Goal: Task Accomplishment & Management: Manage account settings

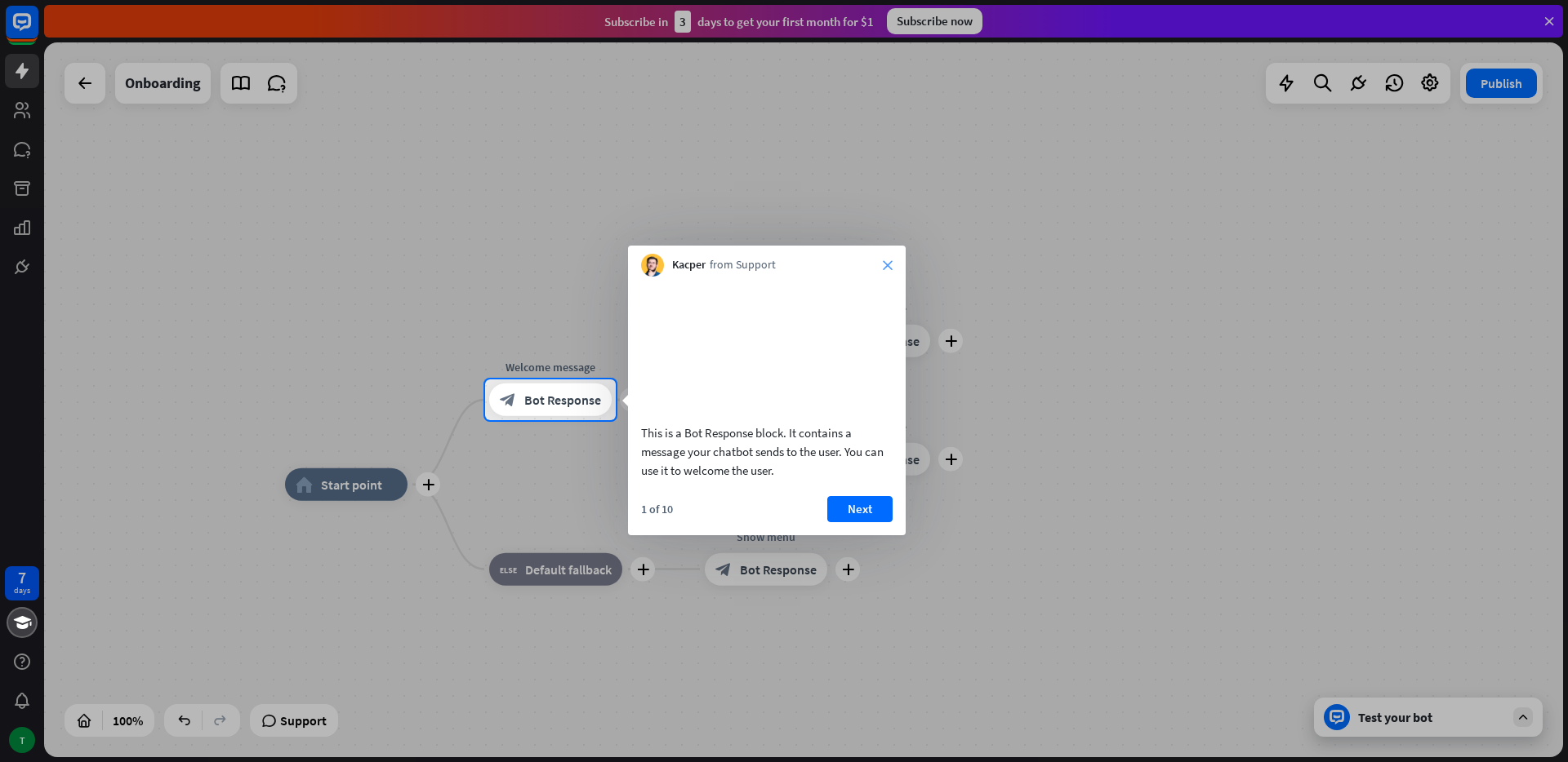
click at [888, 266] on icon "close" at bounding box center [888, 265] width 10 height 10
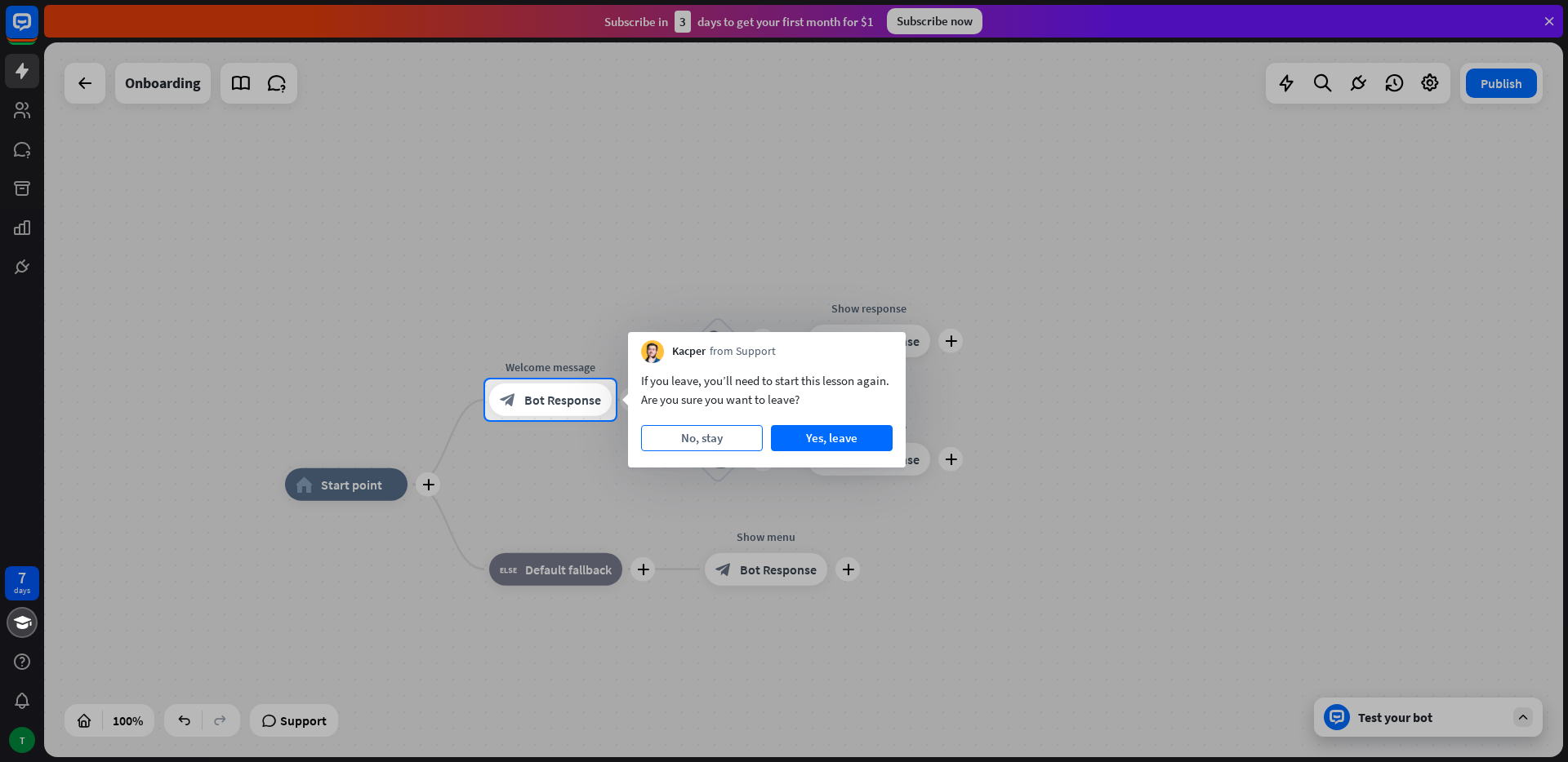
click at [682, 427] on button "No, stay" at bounding box center [701, 438] width 122 height 27
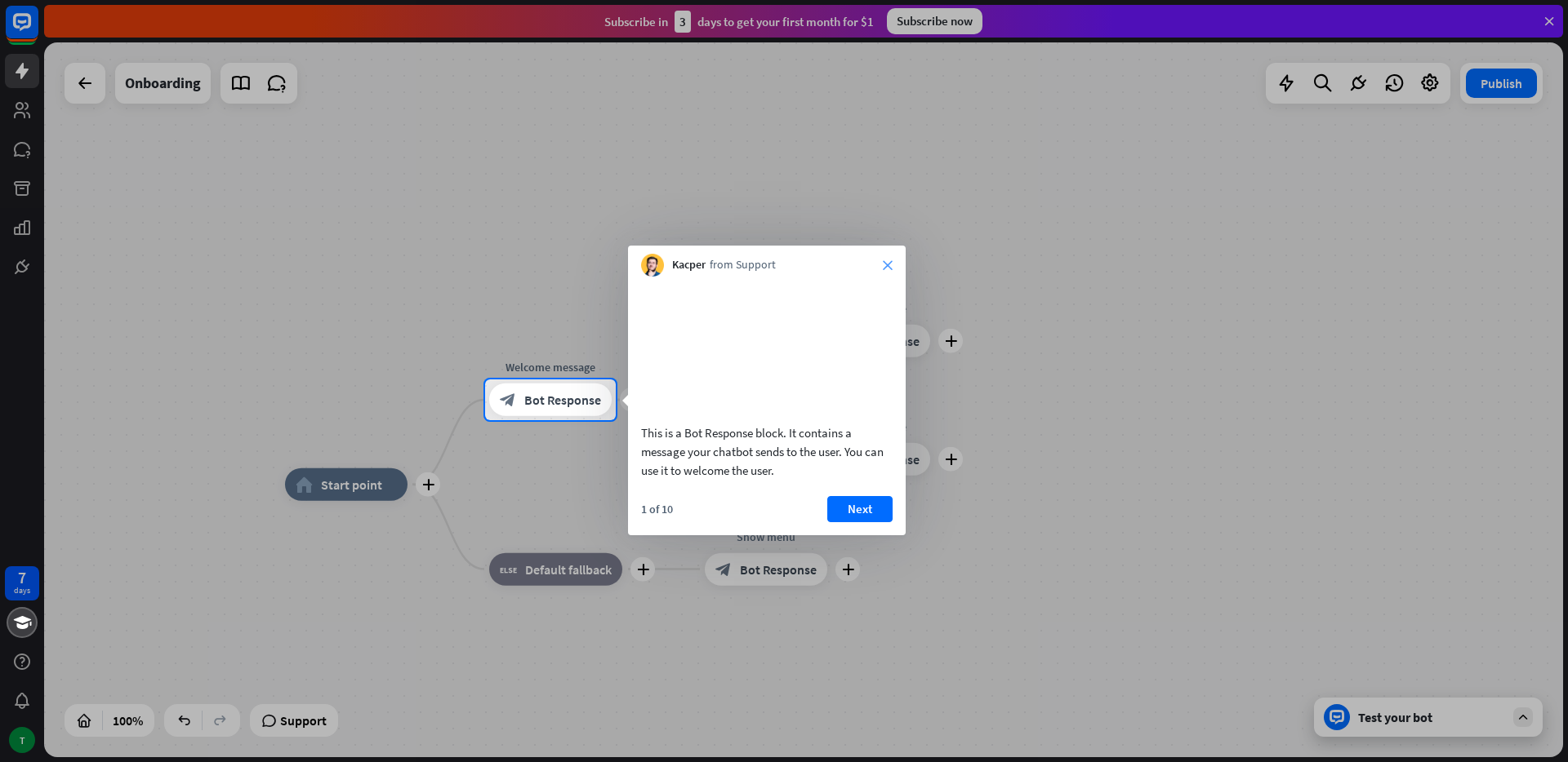
click at [888, 265] on icon "close" at bounding box center [888, 265] width 10 height 10
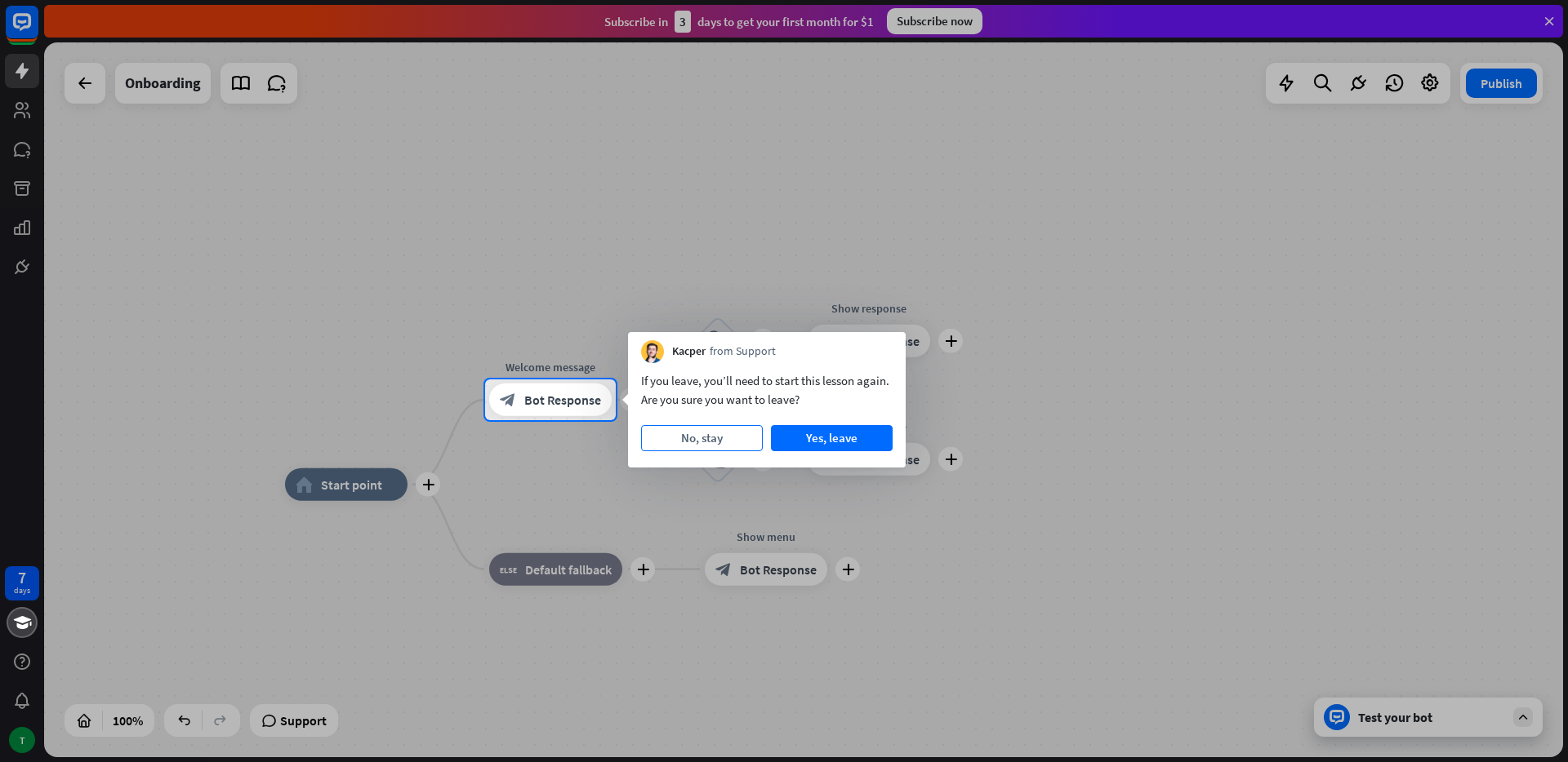
click at [741, 430] on button "No, stay" at bounding box center [701, 438] width 122 height 27
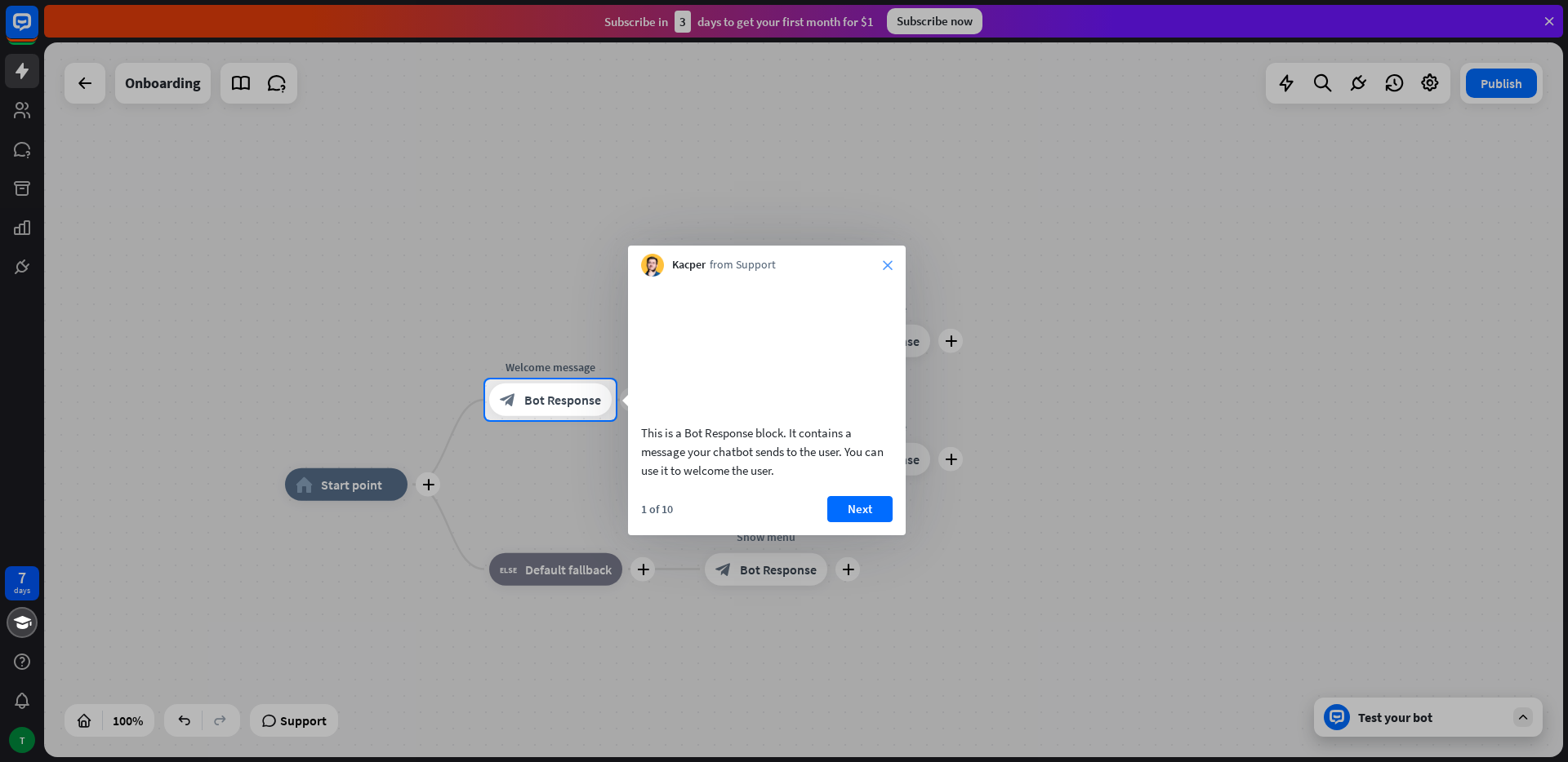
click at [883, 263] on icon "close" at bounding box center [888, 265] width 10 height 10
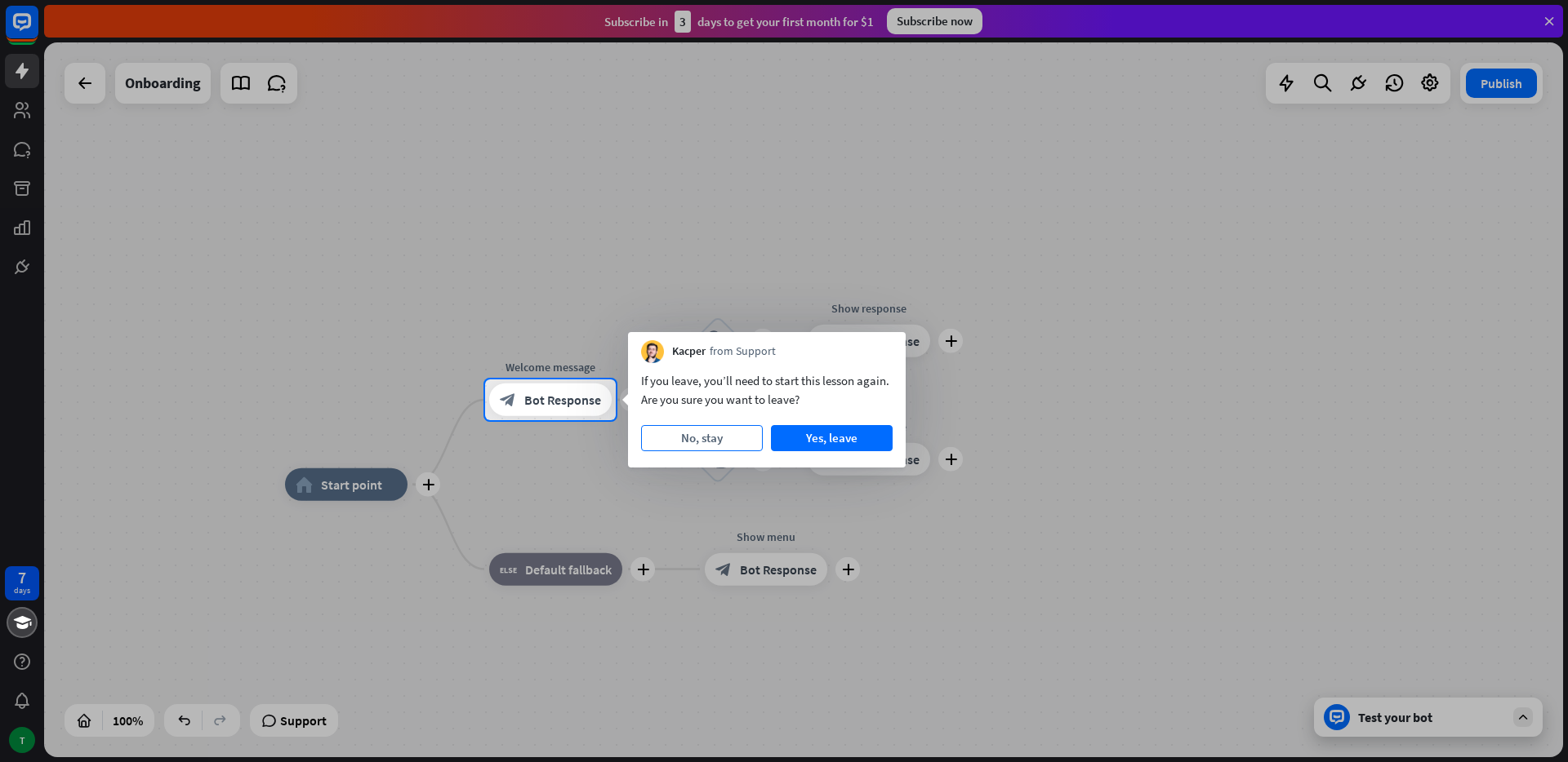
click at [756, 433] on button "No, stay" at bounding box center [701, 438] width 122 height 27
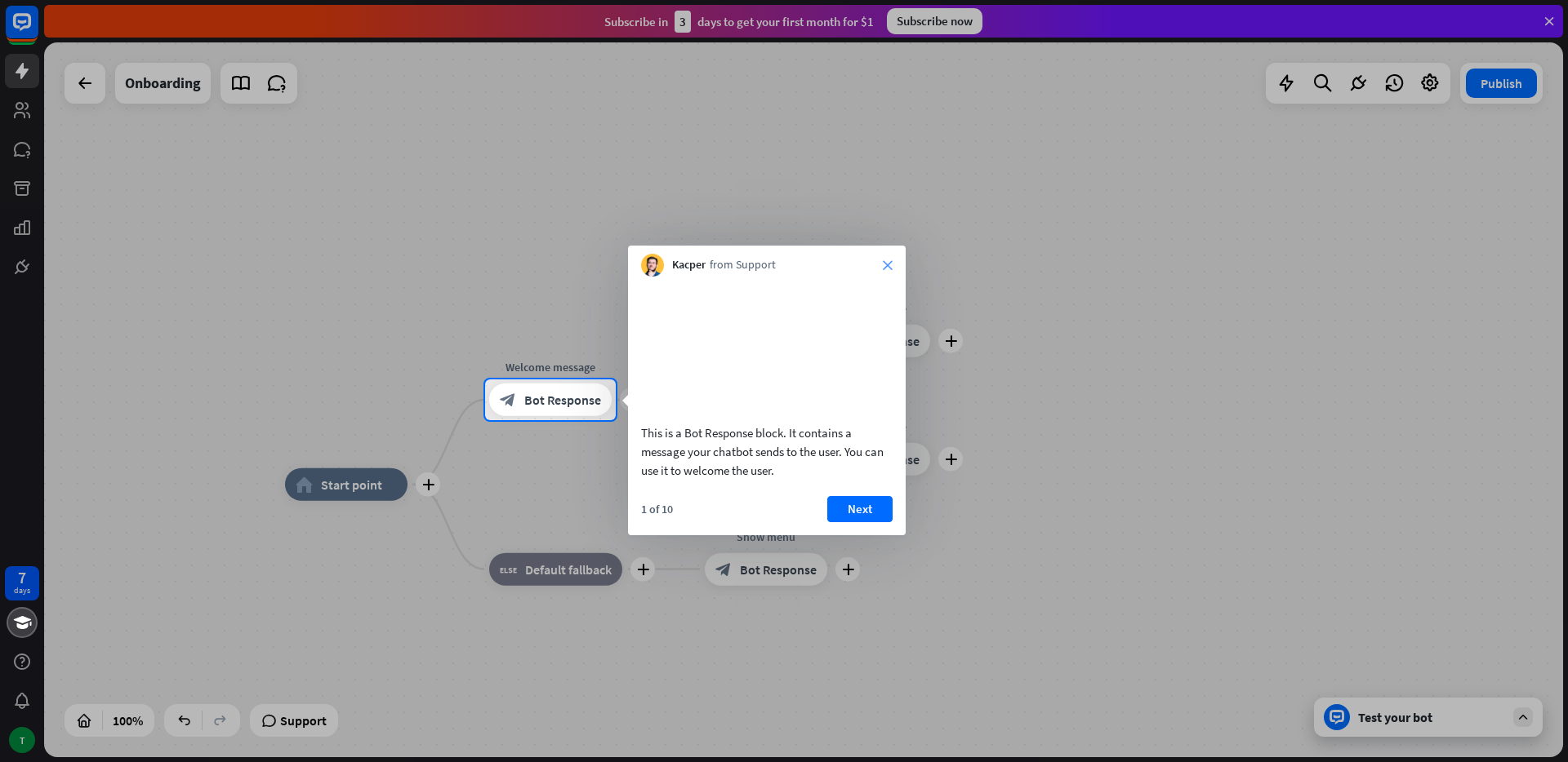
click at [892, 263] on icon "close" at bounding box center [888, 265] width 10 height 10
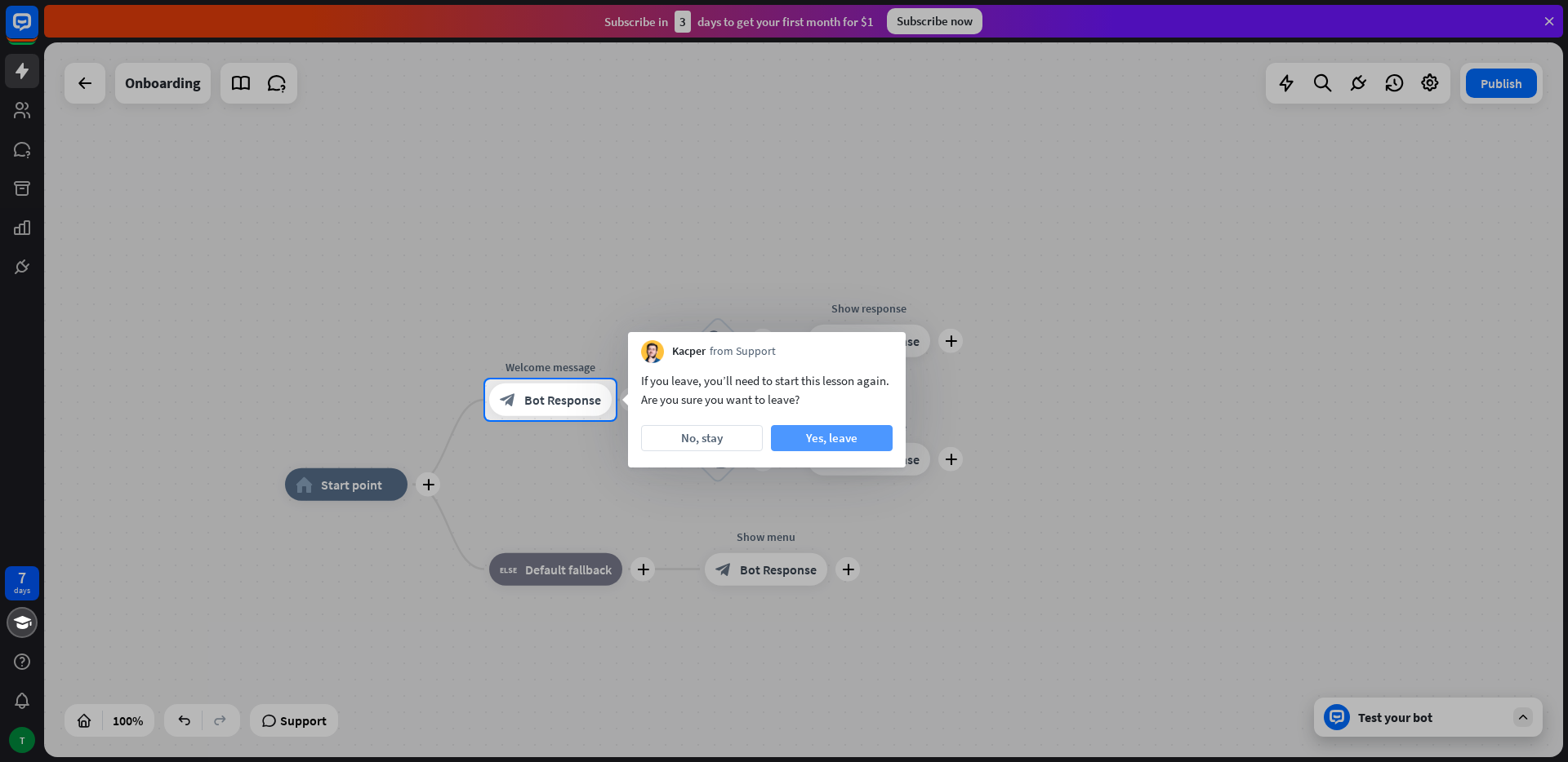
click at [848, 437] on button "Yes, leave" at bounding box center [832, 438] width 122 height 27
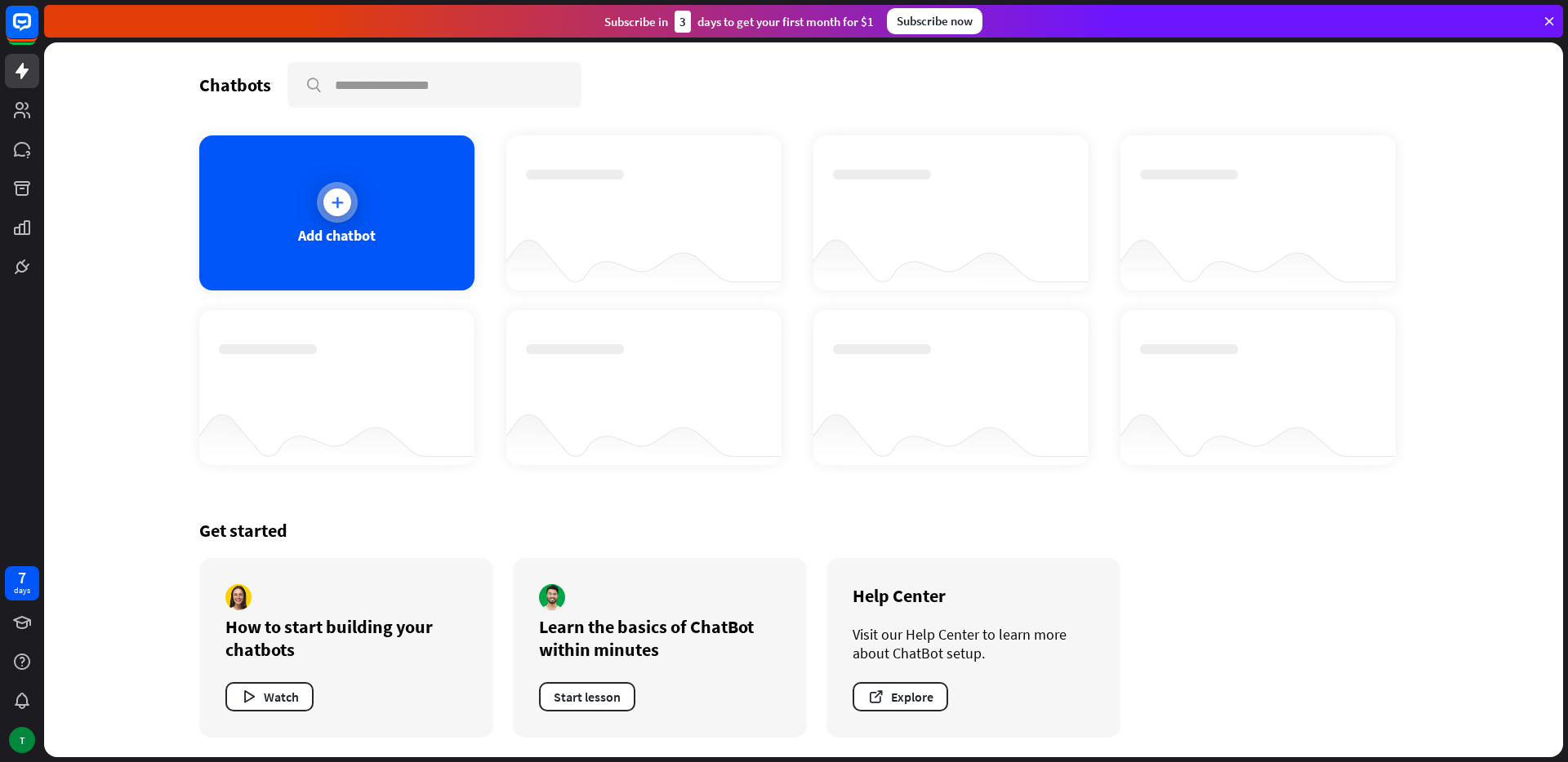
click at [310, 204] on div "Add chatbot" at bounding box center [337, 213] width 275 height 155
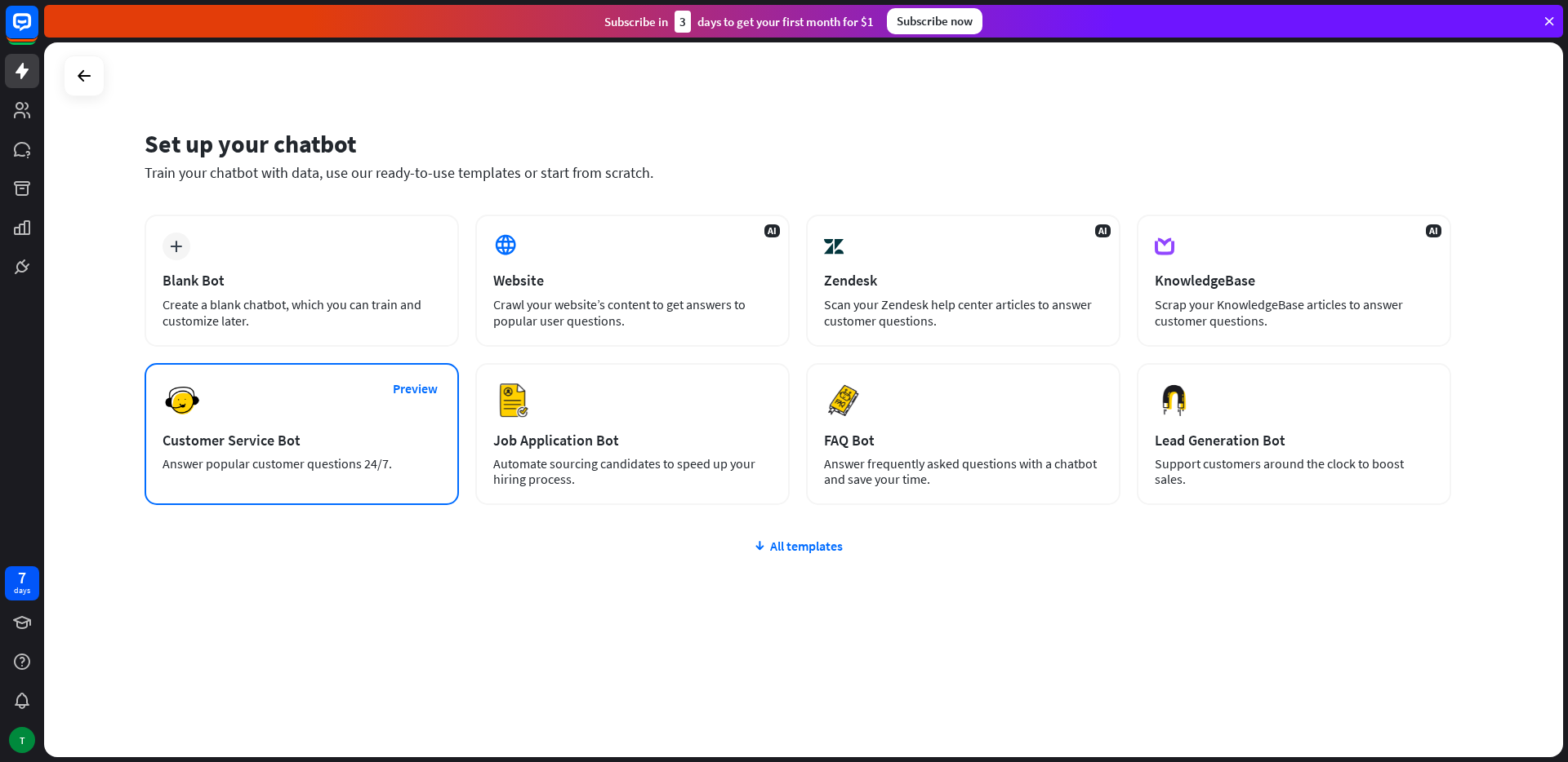
click at [389, 408] on div "Preview Customer Service Bot Answer popular customer questions 24/7." at bounding box center [302, 434] width 314 height 142
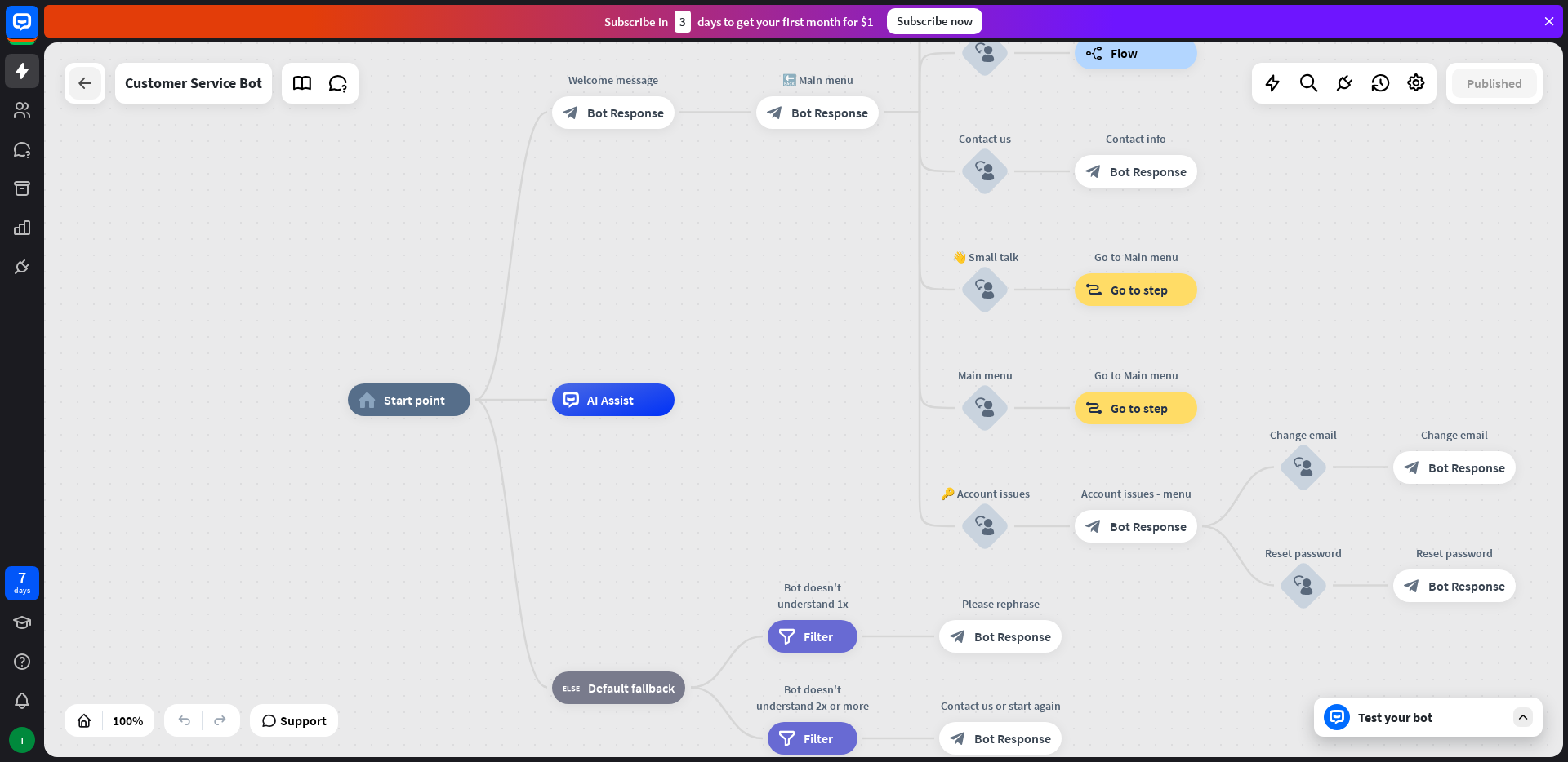
click at [77, 82] on icon at bounding box center [84, 83] width 20 height 20
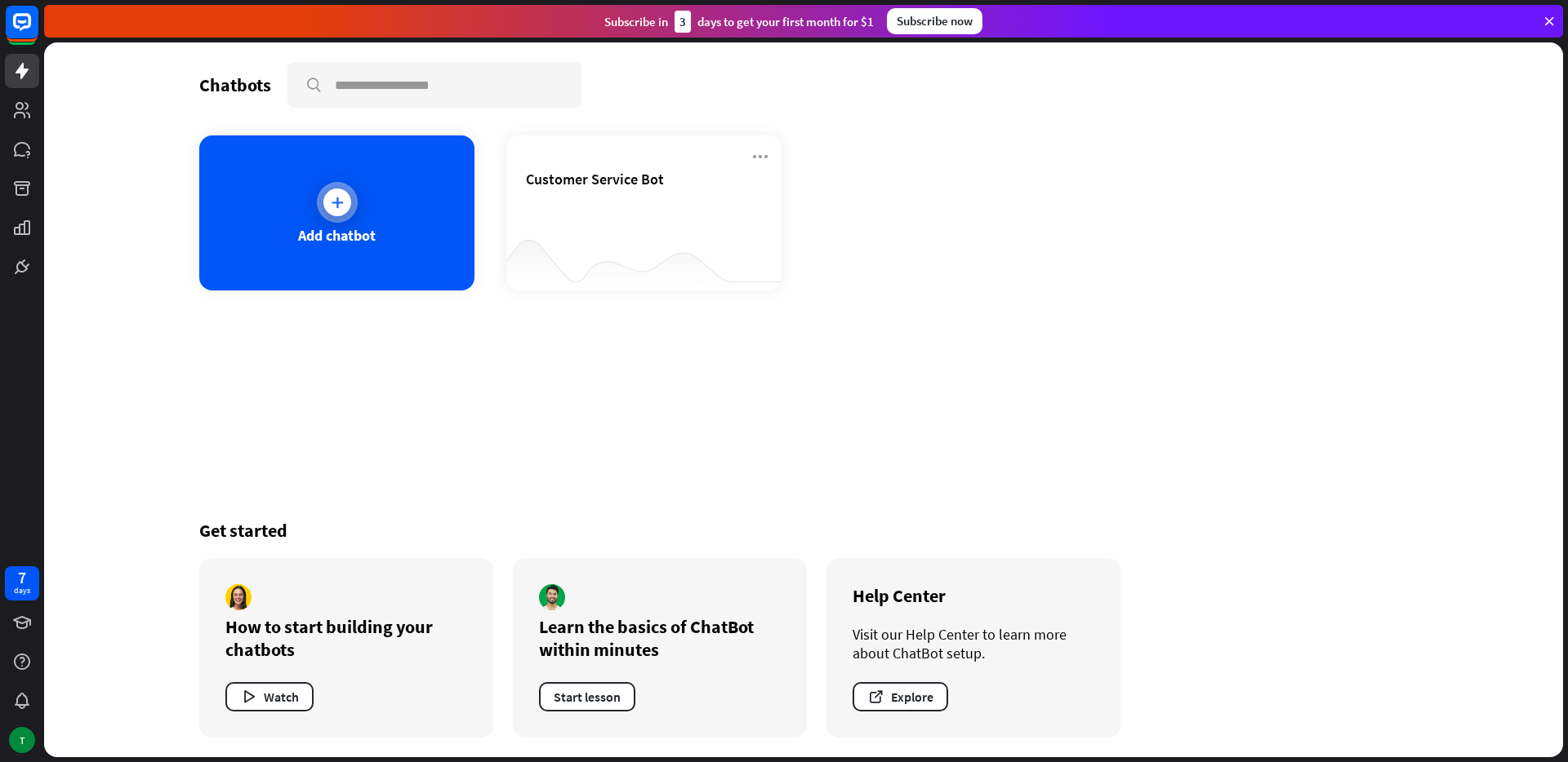
click at [346, 204] on div at bounding box center [337, 202] width 28 height 27
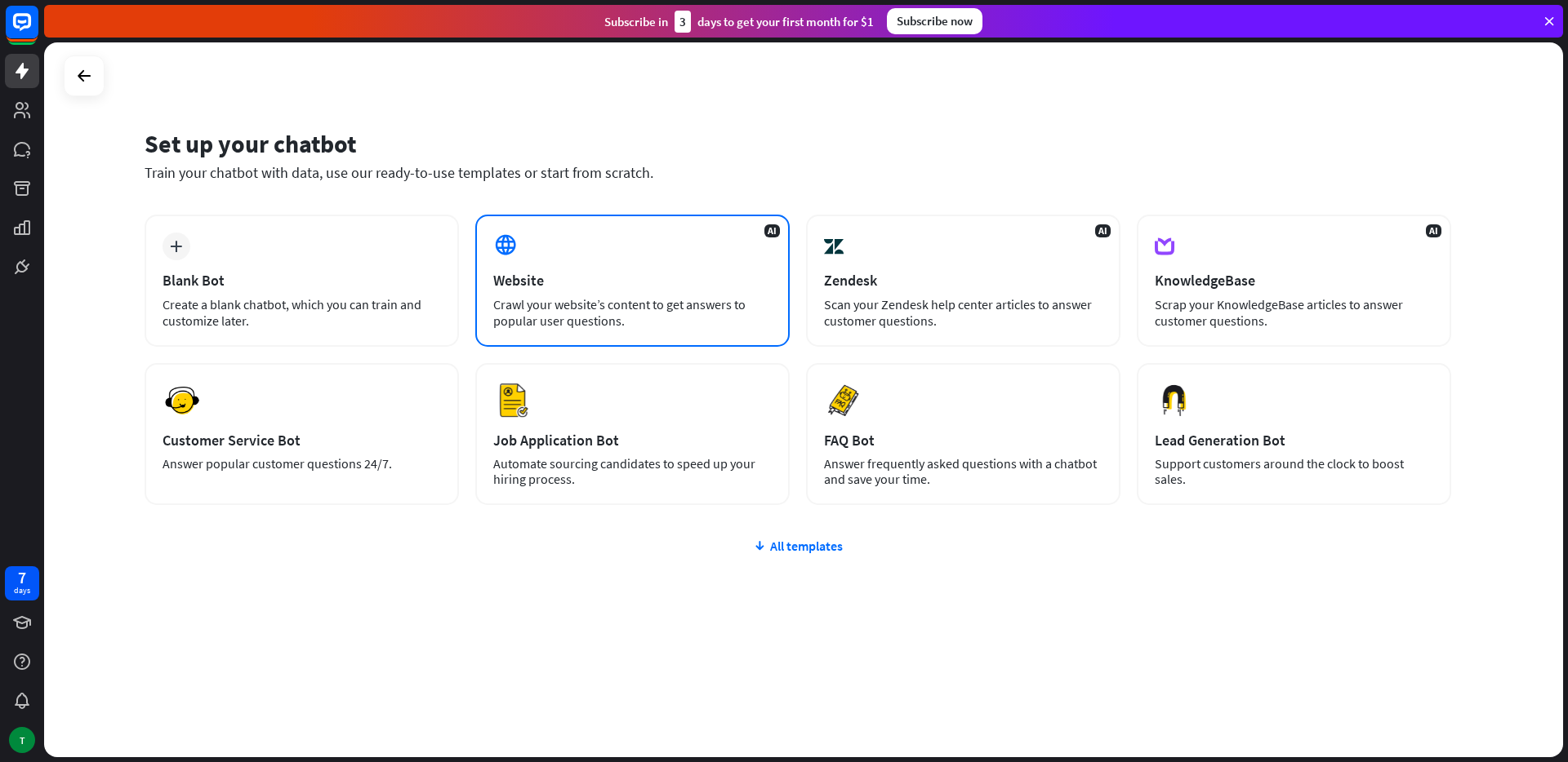
click at [606, 238] on div "AI Website Crawl your website’s content to get answers to popular user question…" at bounding box center [633, 281] width 314 height 133
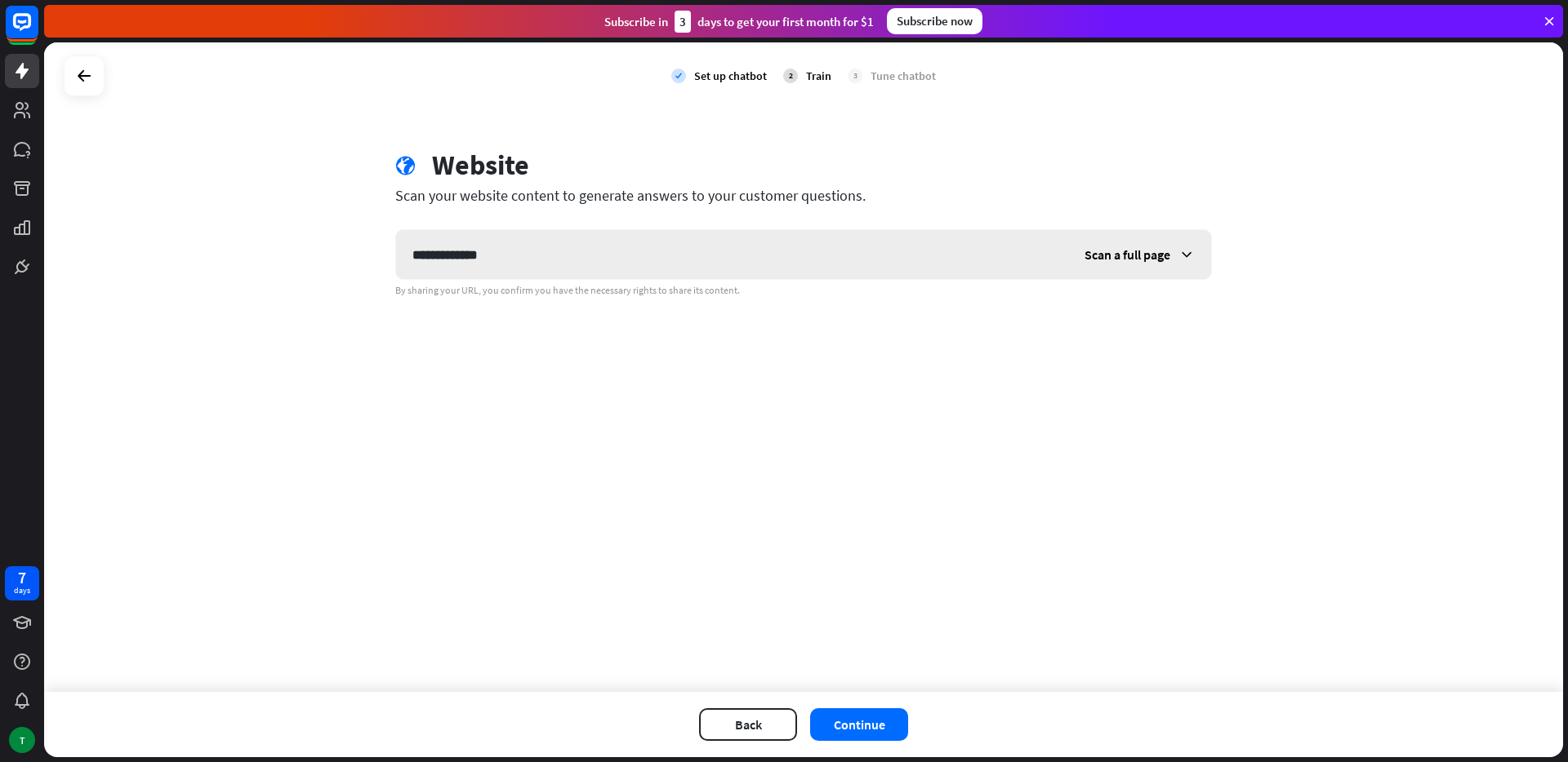
type input "**********"
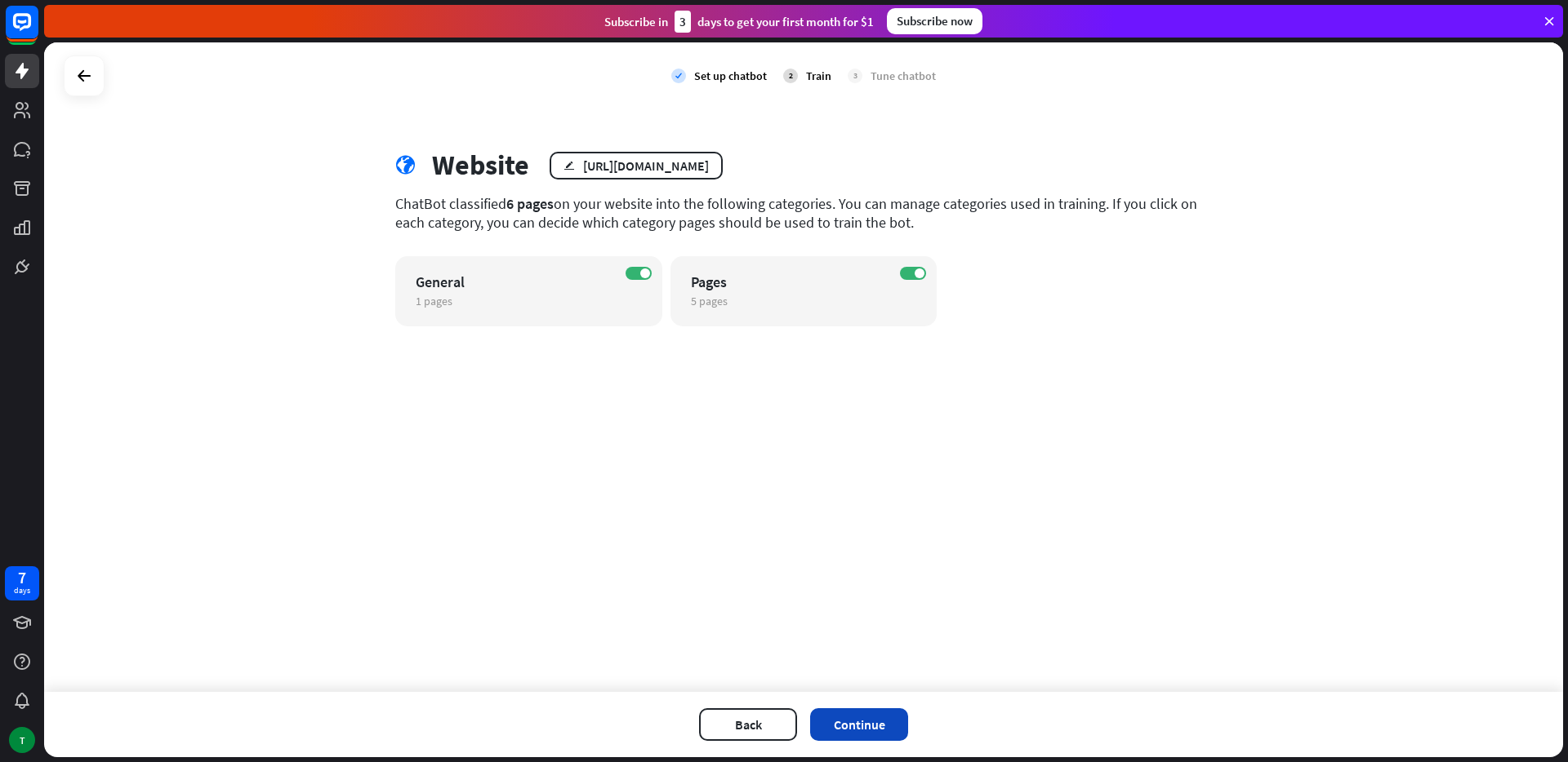
click at [883, 729] on button "Continue" at bounding box center [860, 724] width 98 height 32
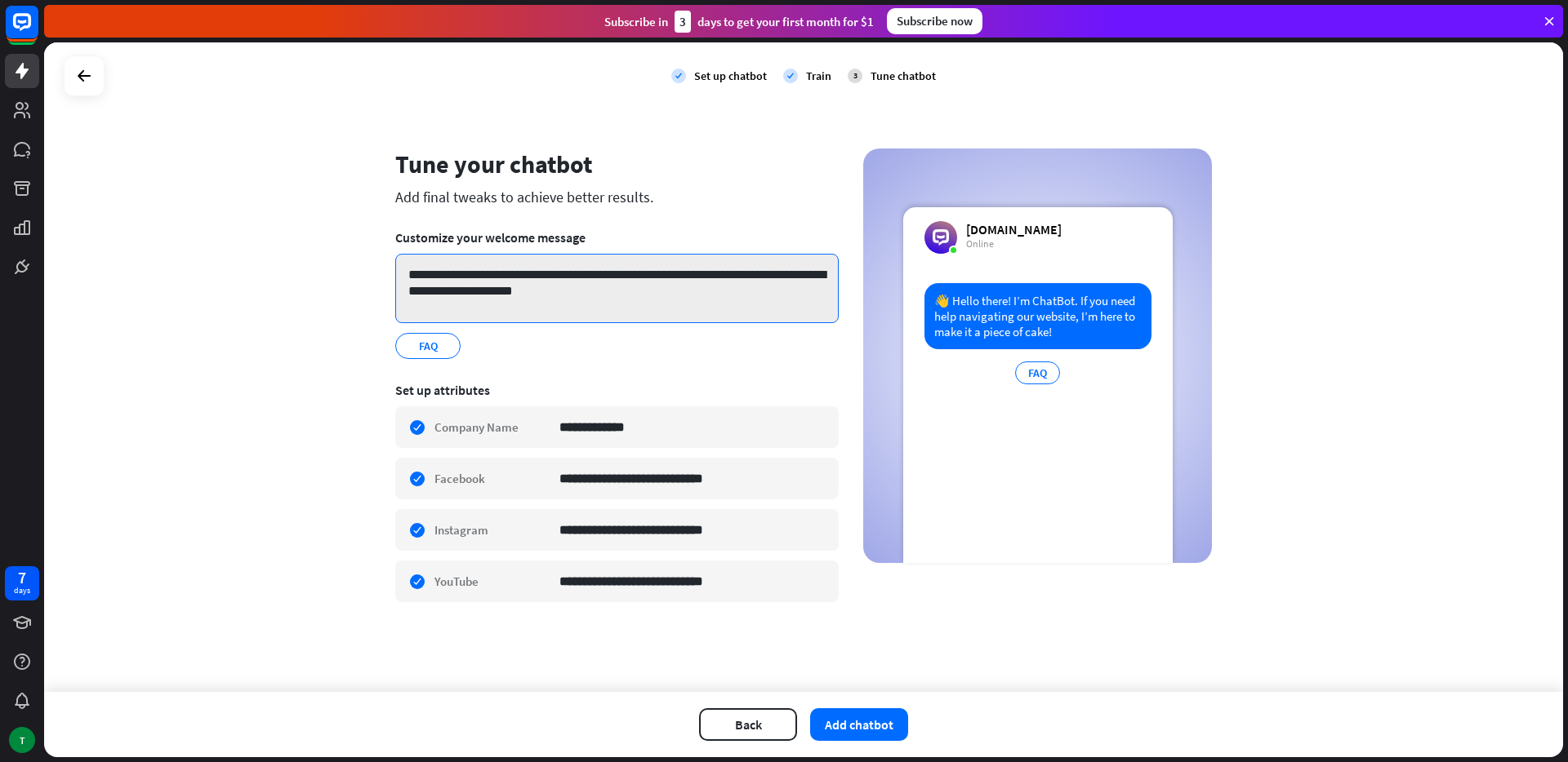
click at [589, 286] on textarea "**********" at bounding box center [616, 289] width 443 height 70
click at [819, 79] on div "Train" at bounding box center [818, 76] width 26 height 15
click at [430, 352] on span "FAQ" at bounding box center [428, 346] width 22 height 18
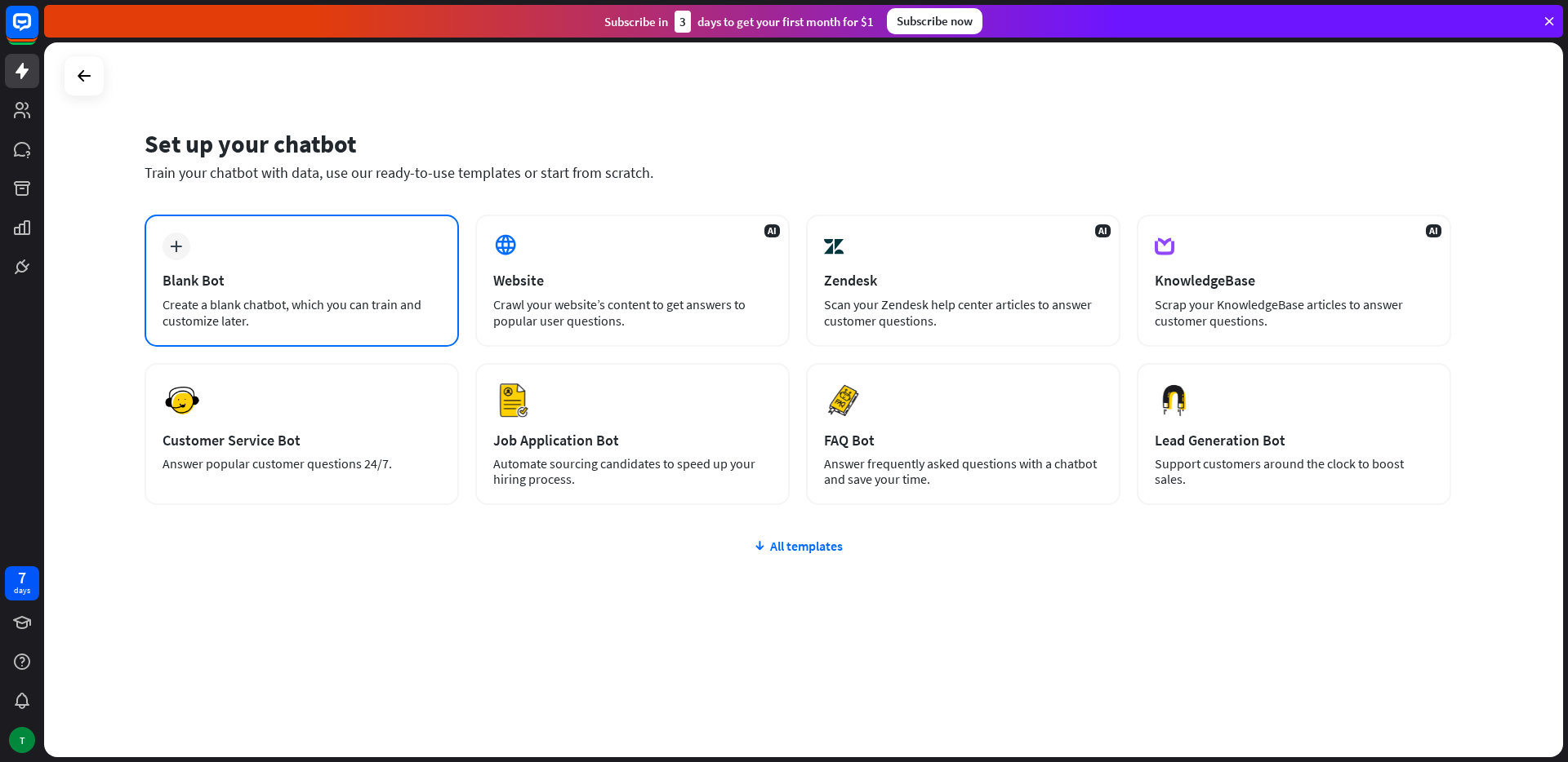
click at [191, 265] on div "plus Blank Bot Create a blank chatbot, which you can train and customize later." at bounding box center [302, 281] width 314 height 133
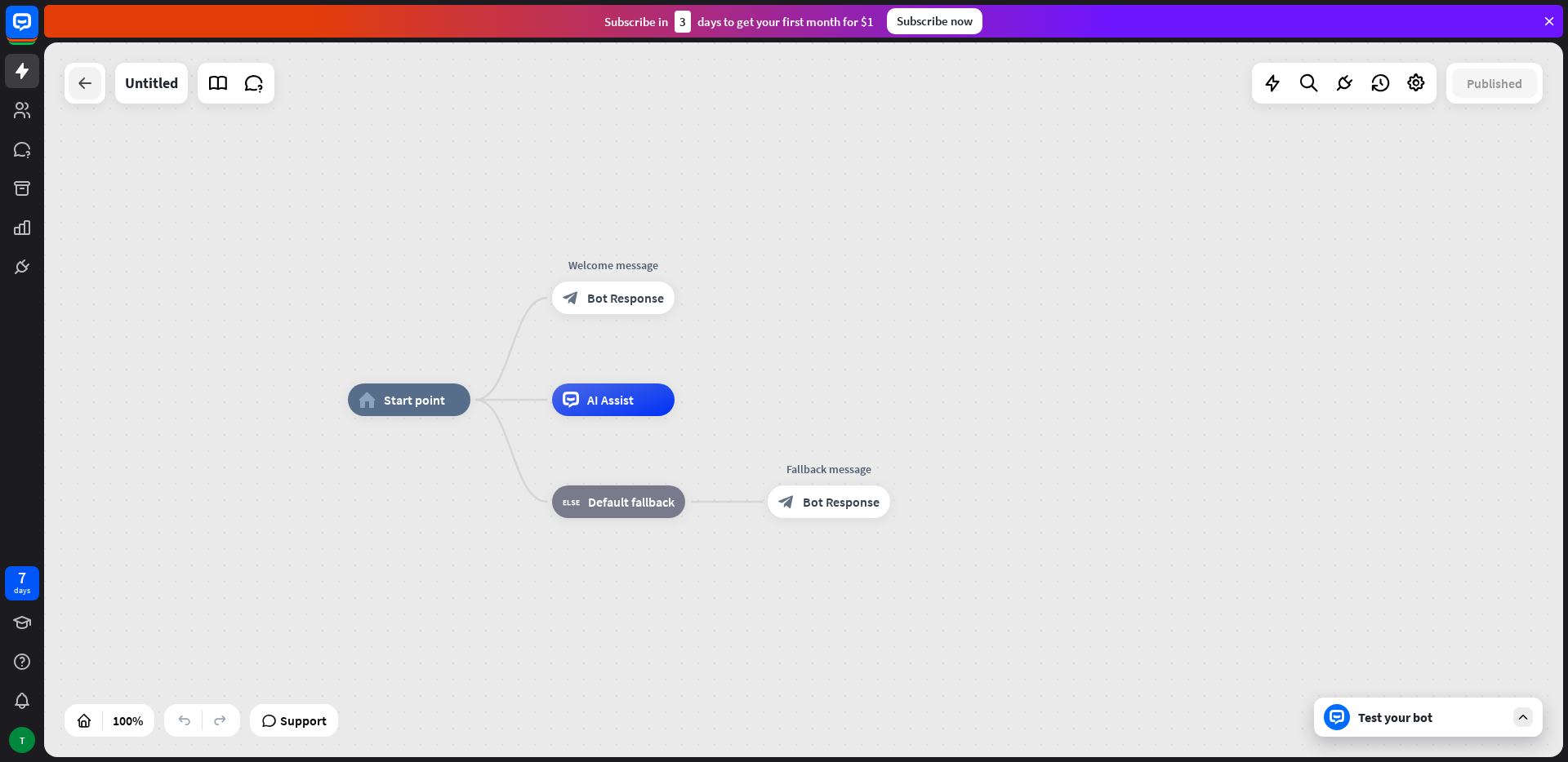
click at [97, 82] on div at bounding box center [84, 82] width 32 height 32
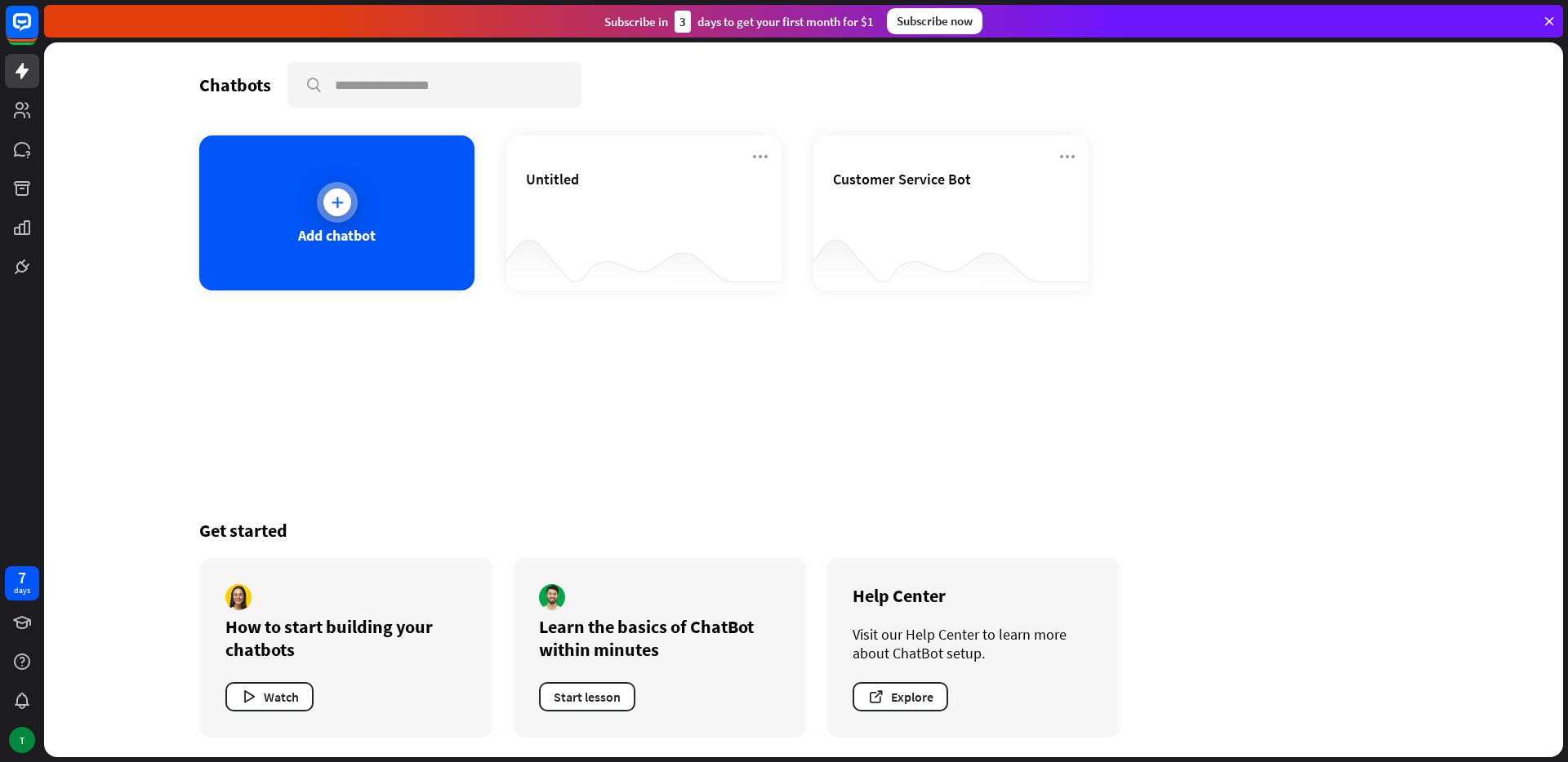
click at [230, 167] on div "Add chatbot" at bounding box center [337, 213] width 275 height 155
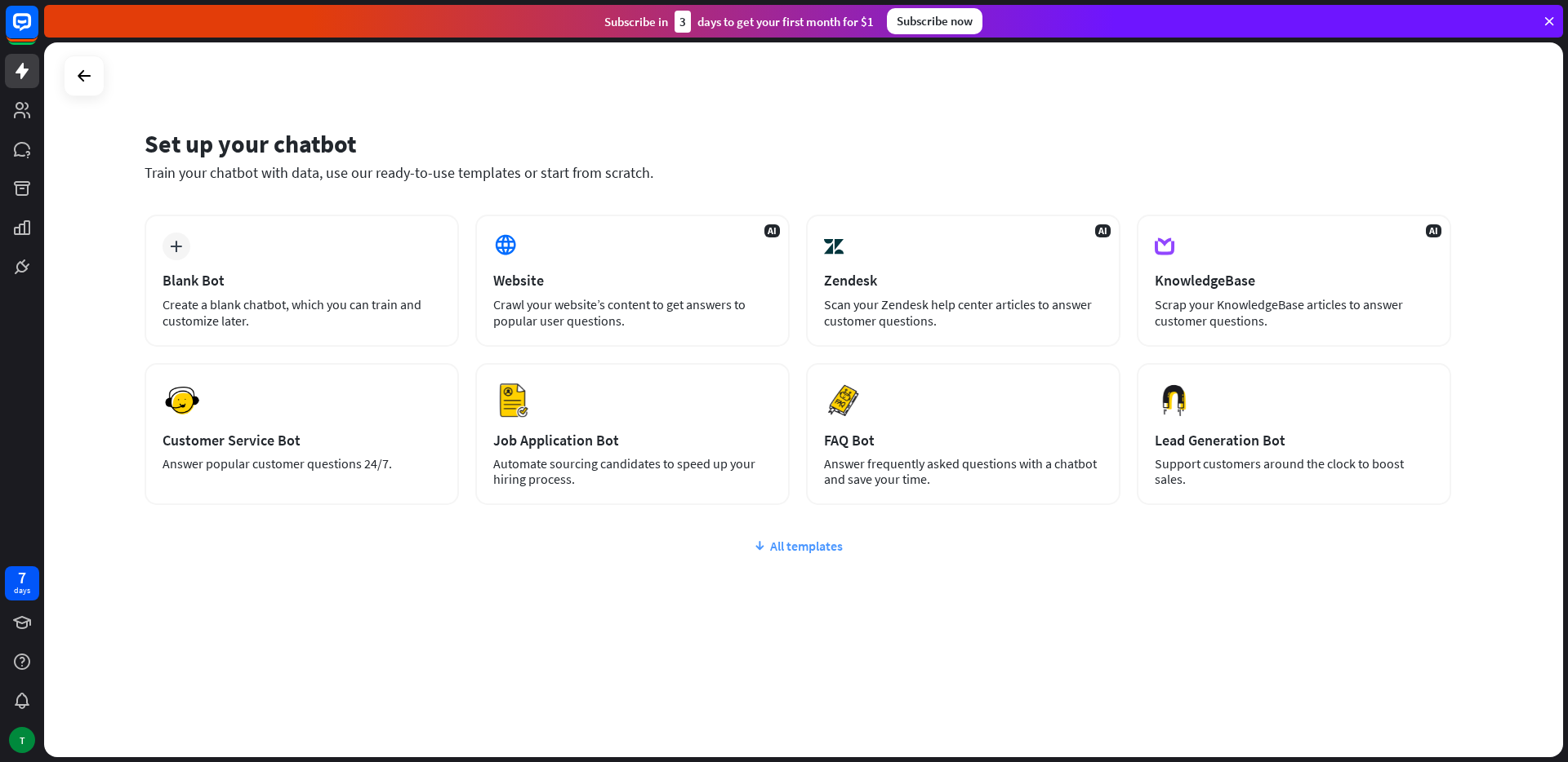
click at [795, 545] on div "All templates" at bounding box center [798, 546] width 1307 height 17
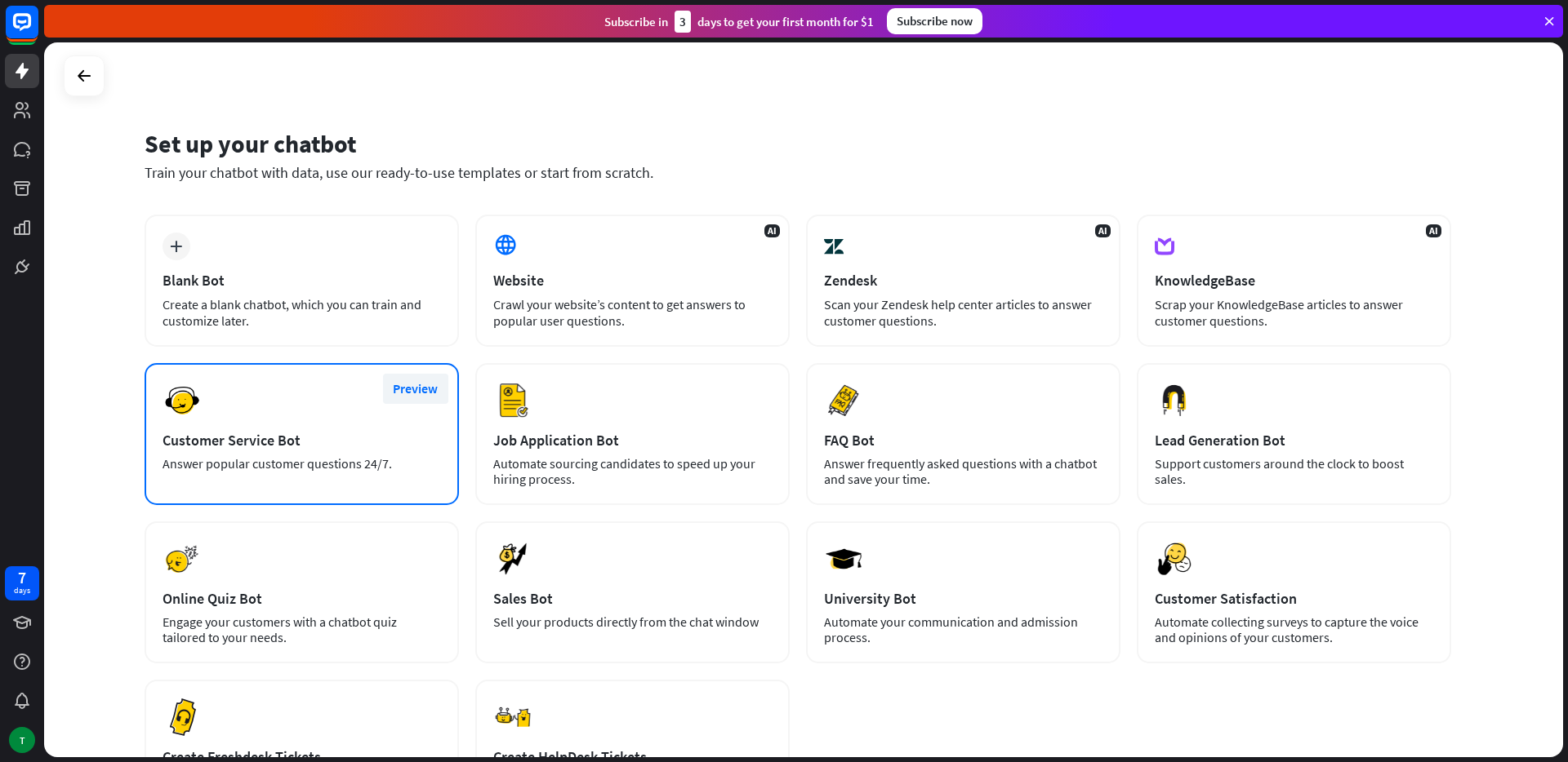
click at [415, 395] on button "Preview" at bounding box center [416, 389] width 65 height 30
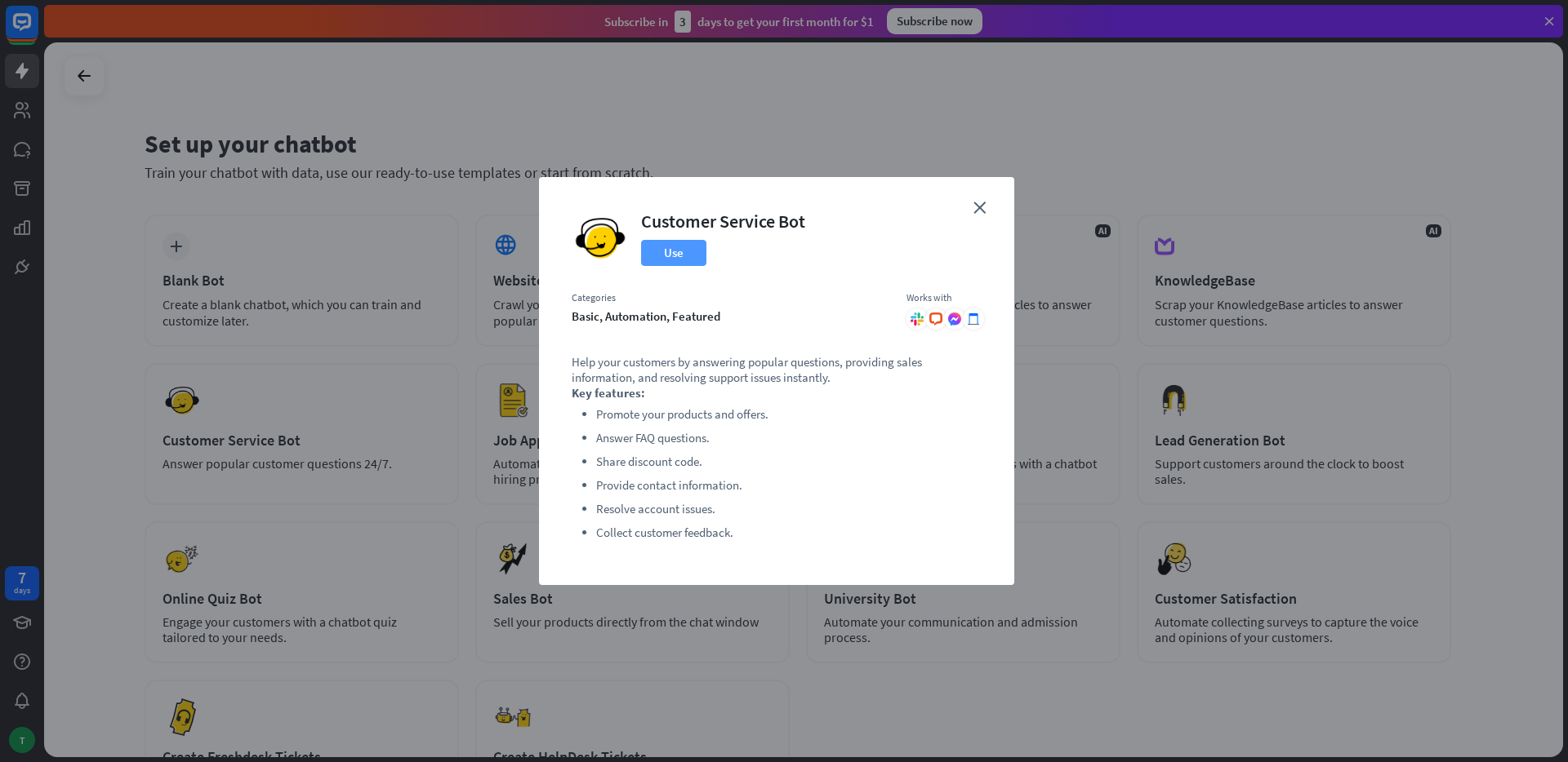
click at [680, 255] on button "Use" at bounding box center [673, 252] width 65 height 27
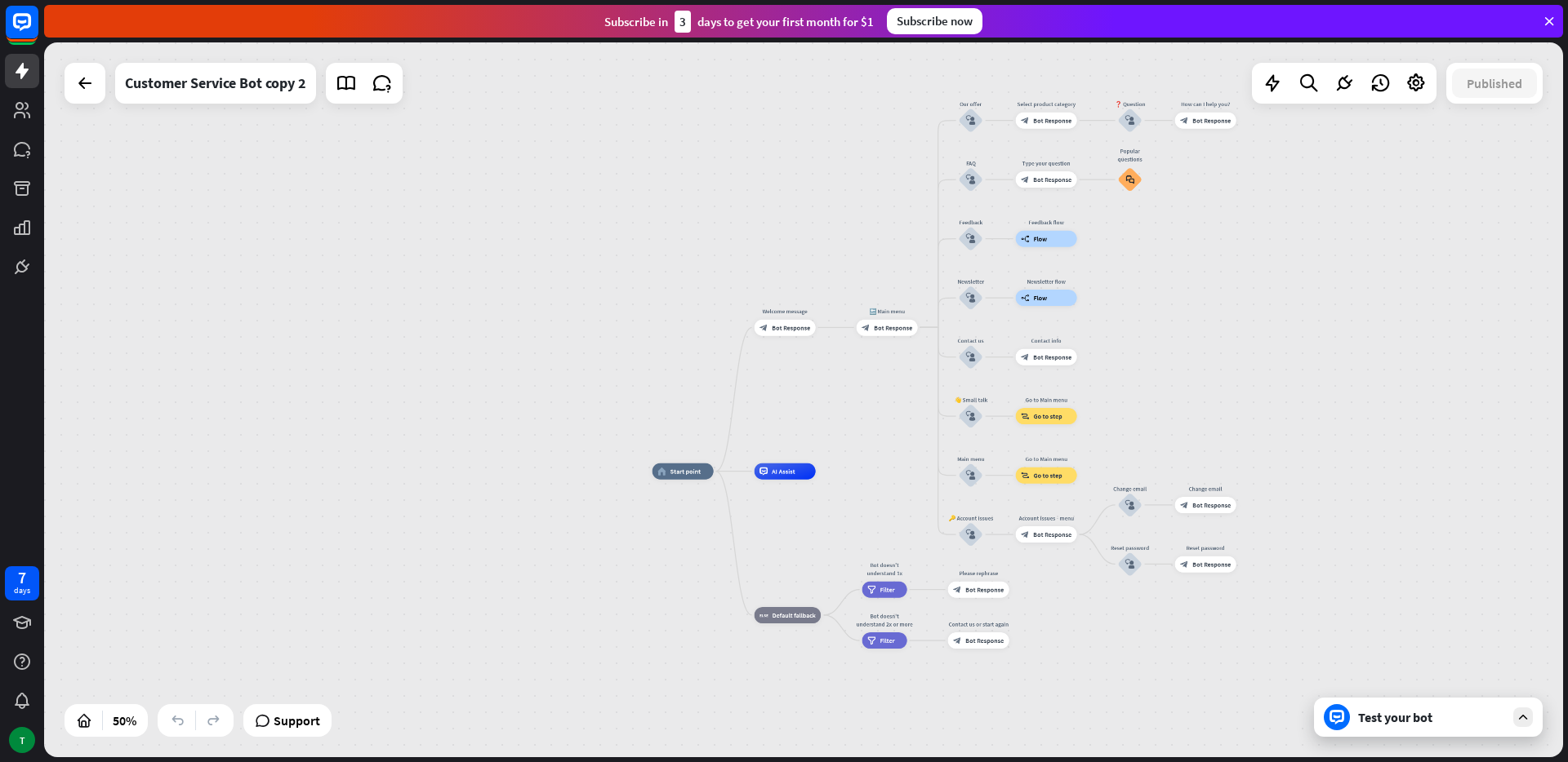
click at [1486, 719] on div "Test your bot" at bounding box center [1431, 717] width 147 height 17
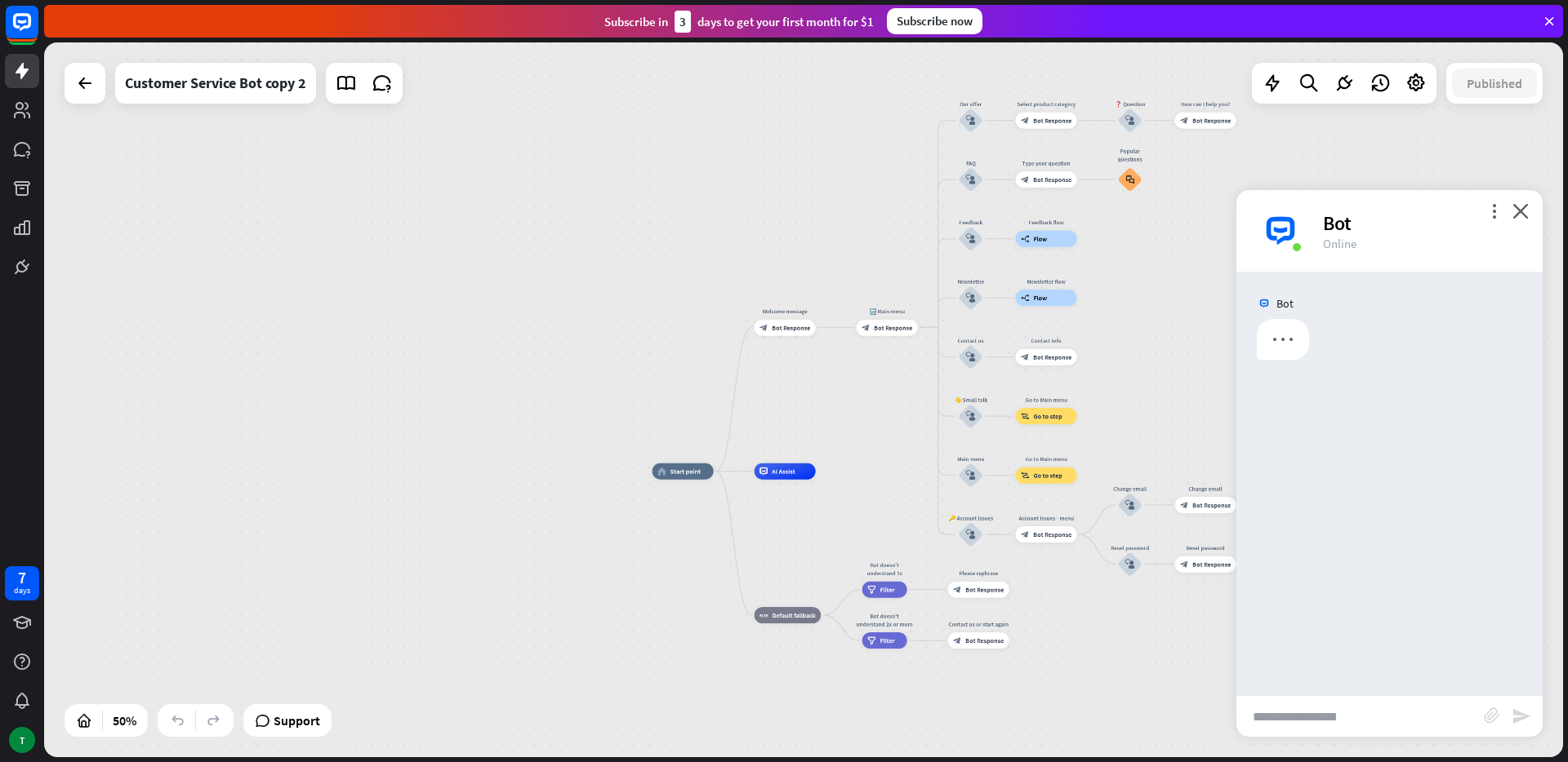
click at [1337, 729] on input "text" at bounding box center [1360, 717] width 248 height 41
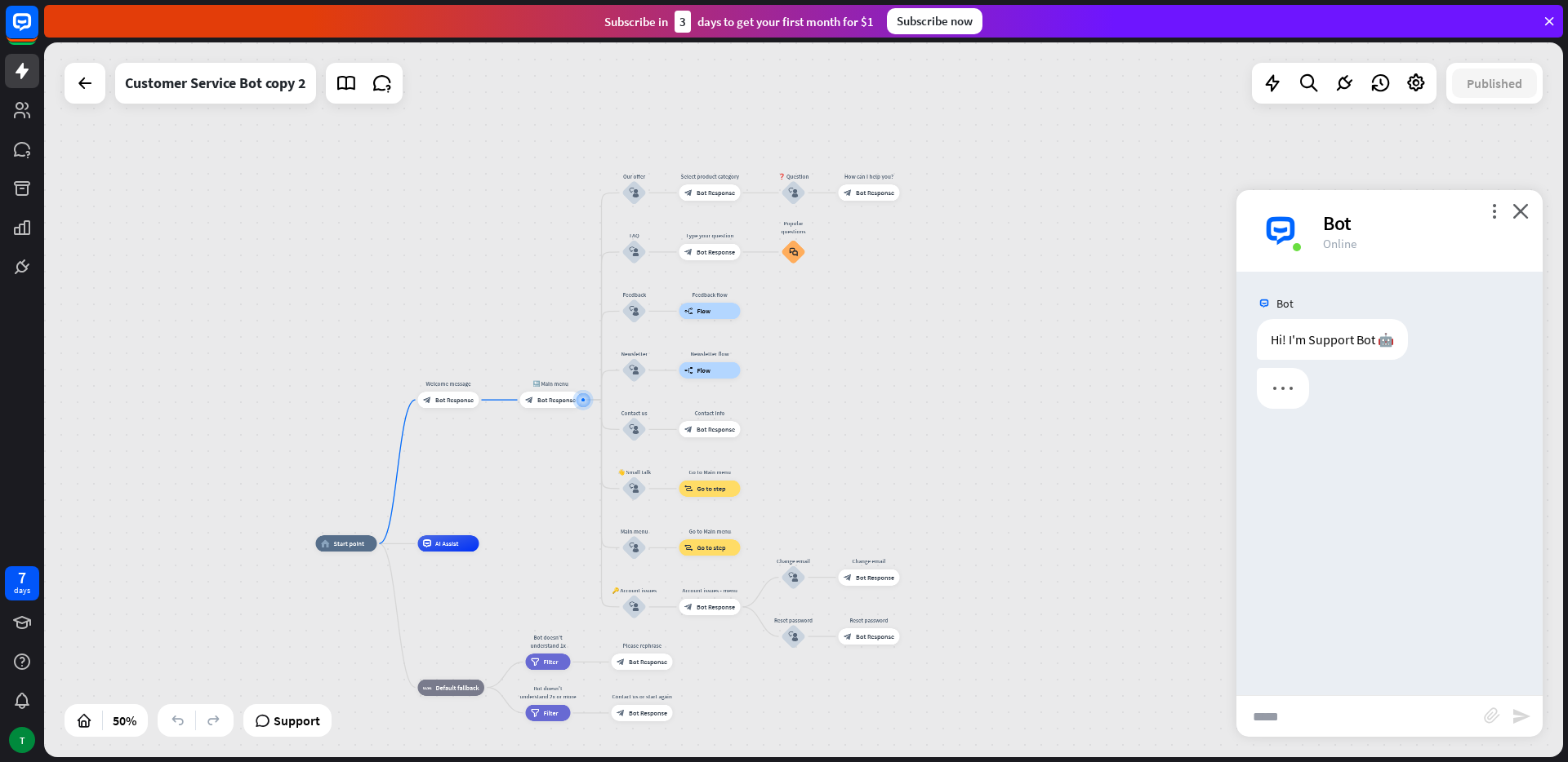
type input "*****"
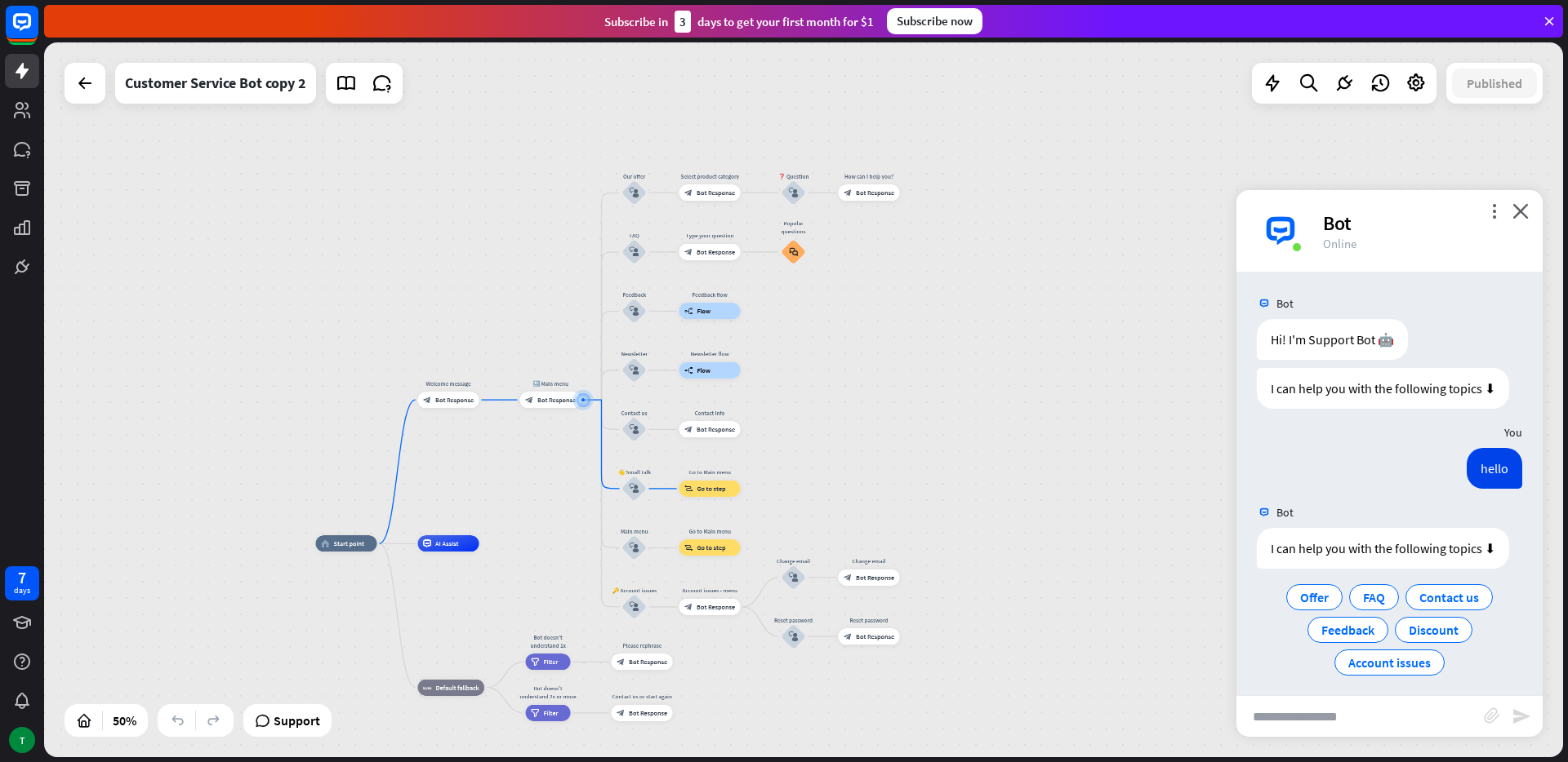
scroll to position [8, 0]
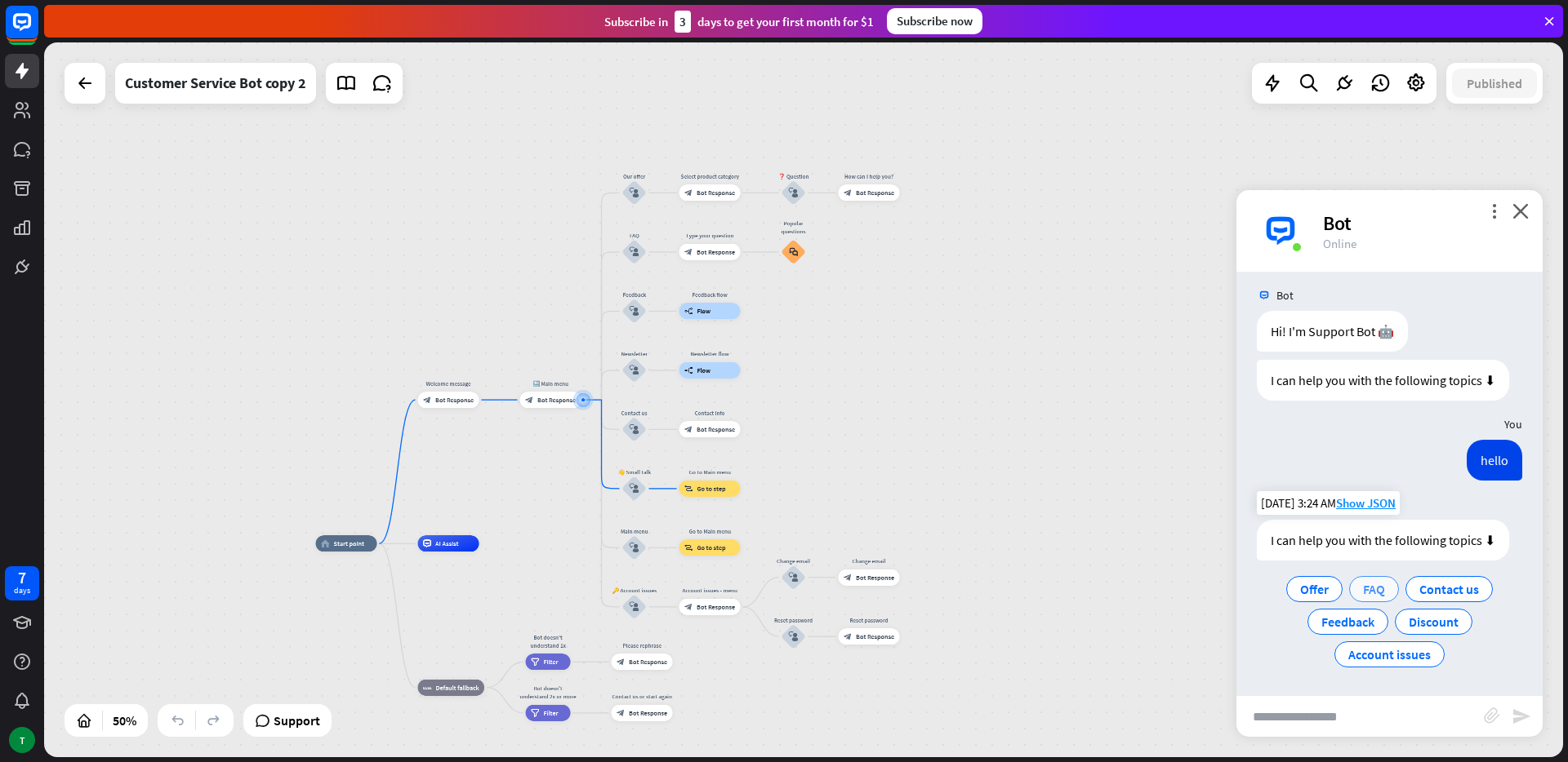
click at [1383, 595] on span "FAQ" at bounding box center [1373, 589] width 22 height 17
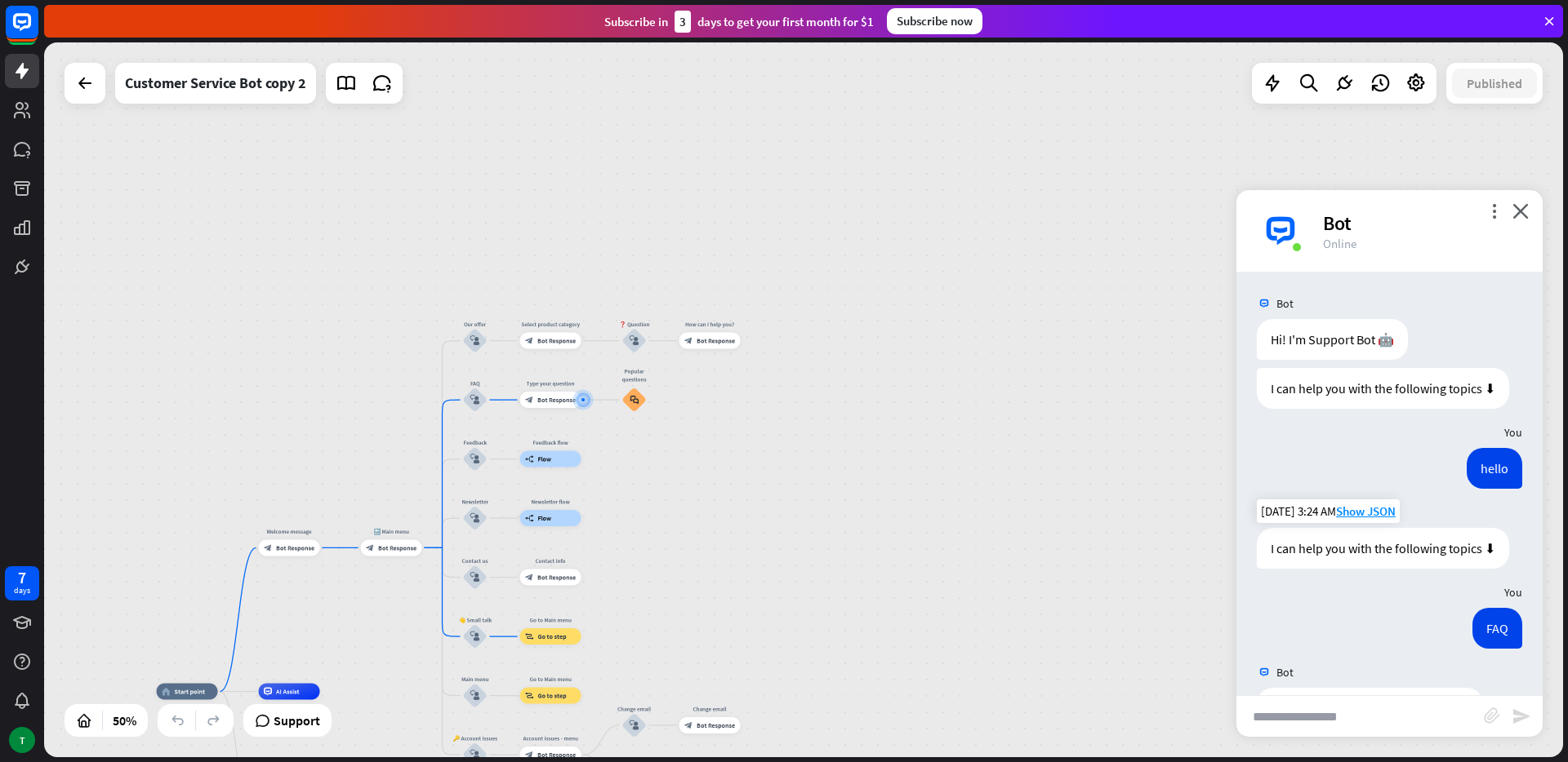
scroll to position [172, 0]
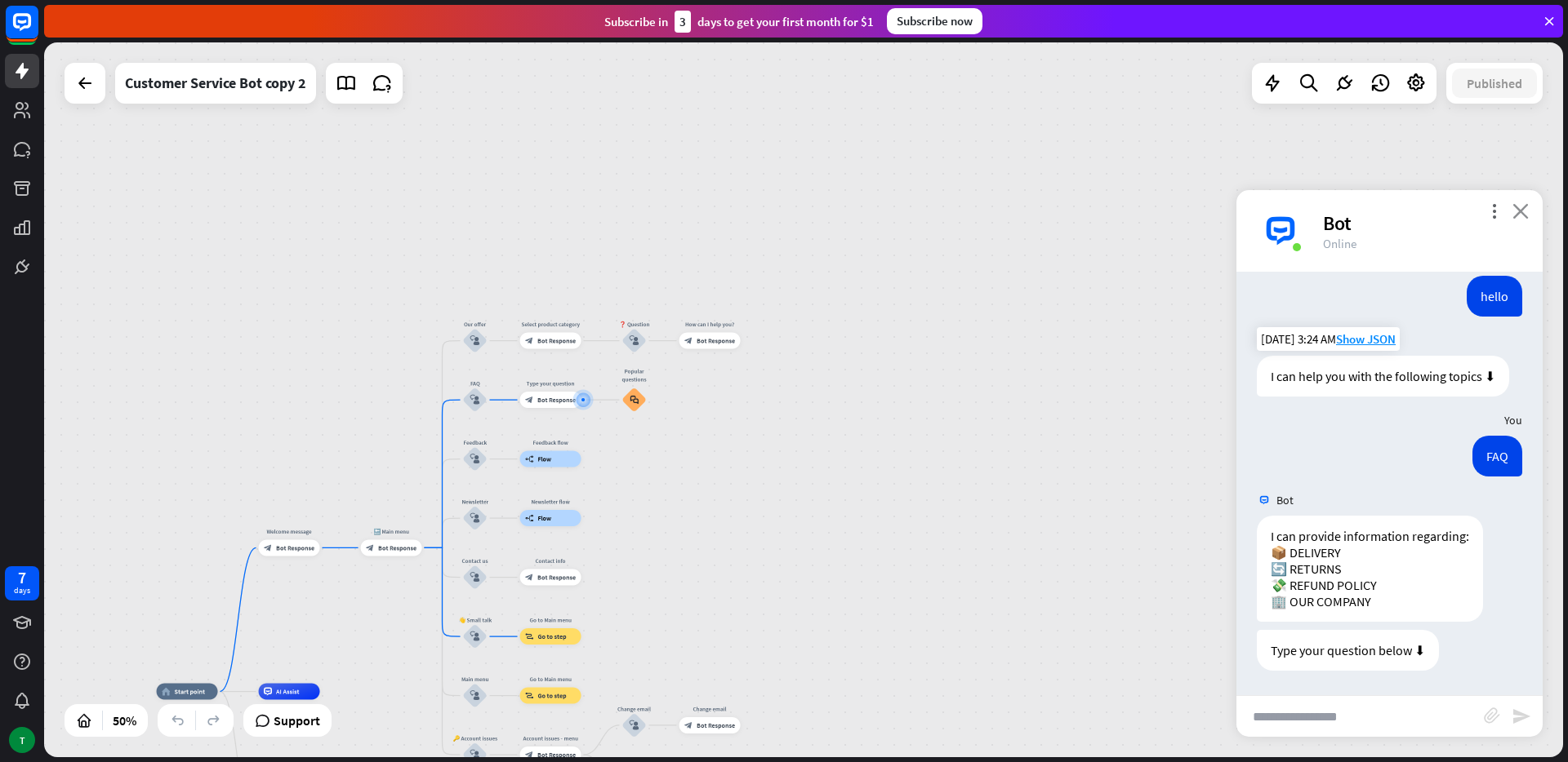
click at [1518, 204] on icon "close" at bounding box center [1520, 211] width 17 height 16
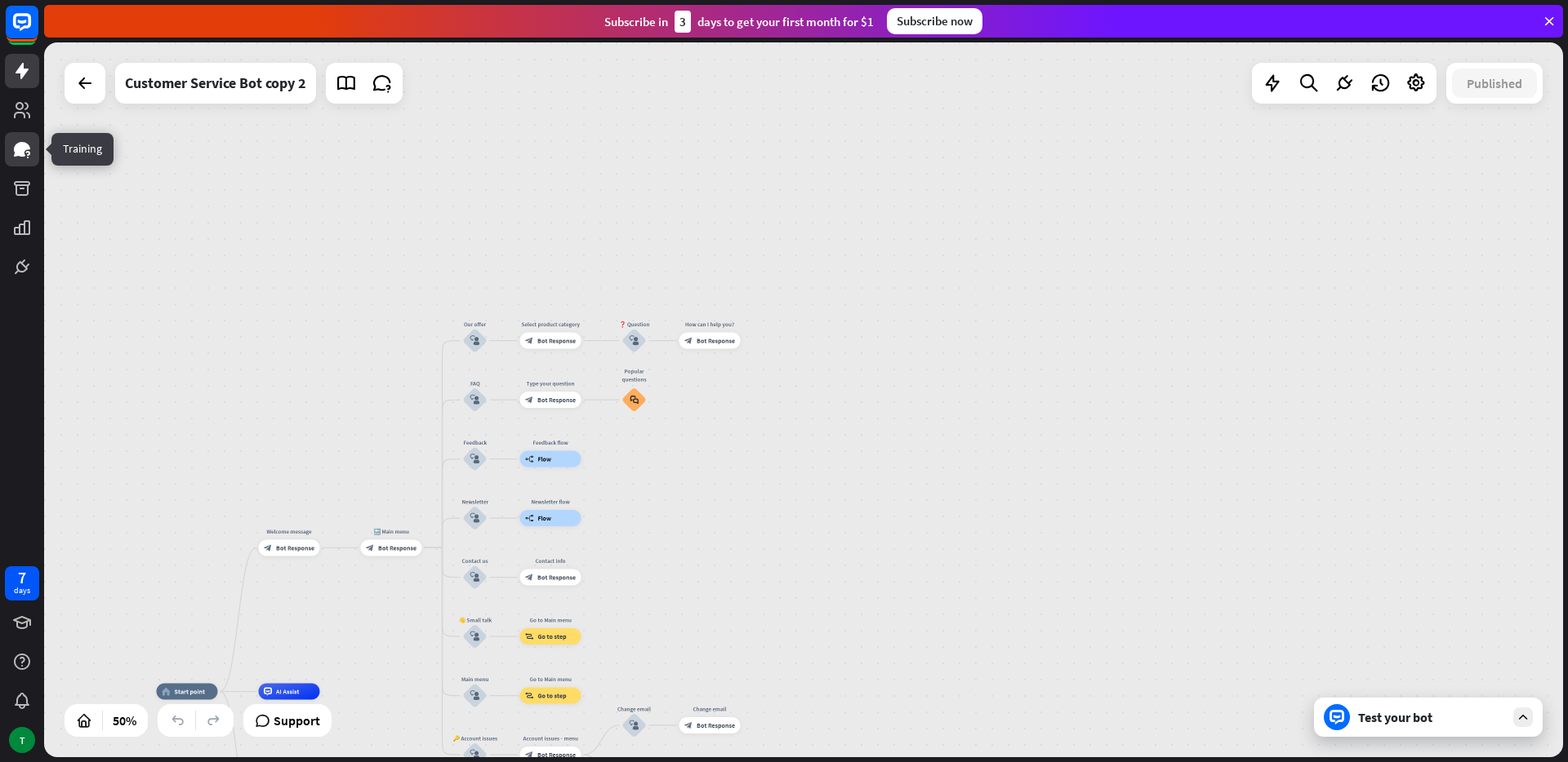
click at [22, 160] on link at bounding box center [22, 149] width 34 height 34
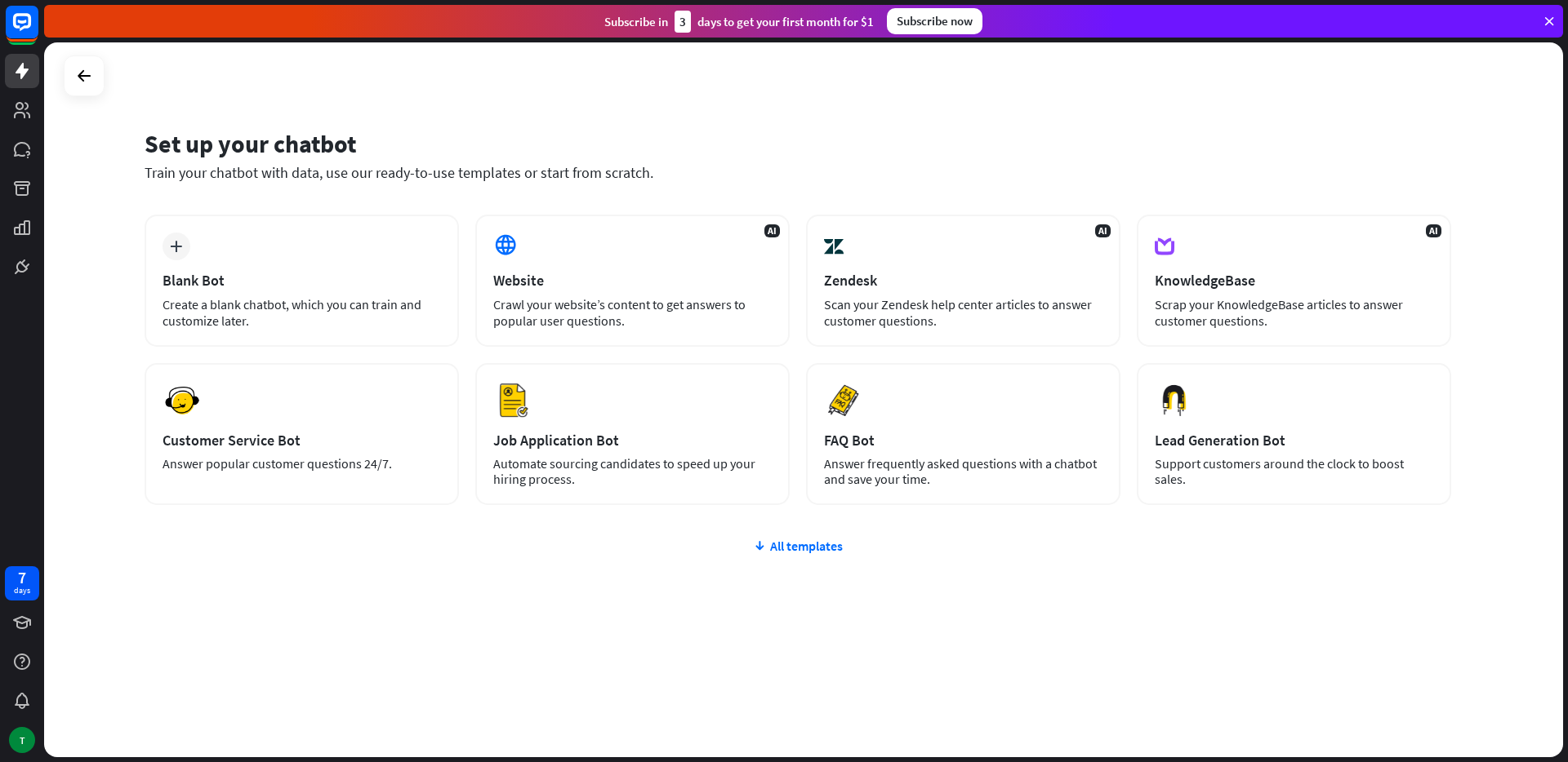
click at [1545, 21] on icon at bounding box center [1548, 21] width 15 height 15
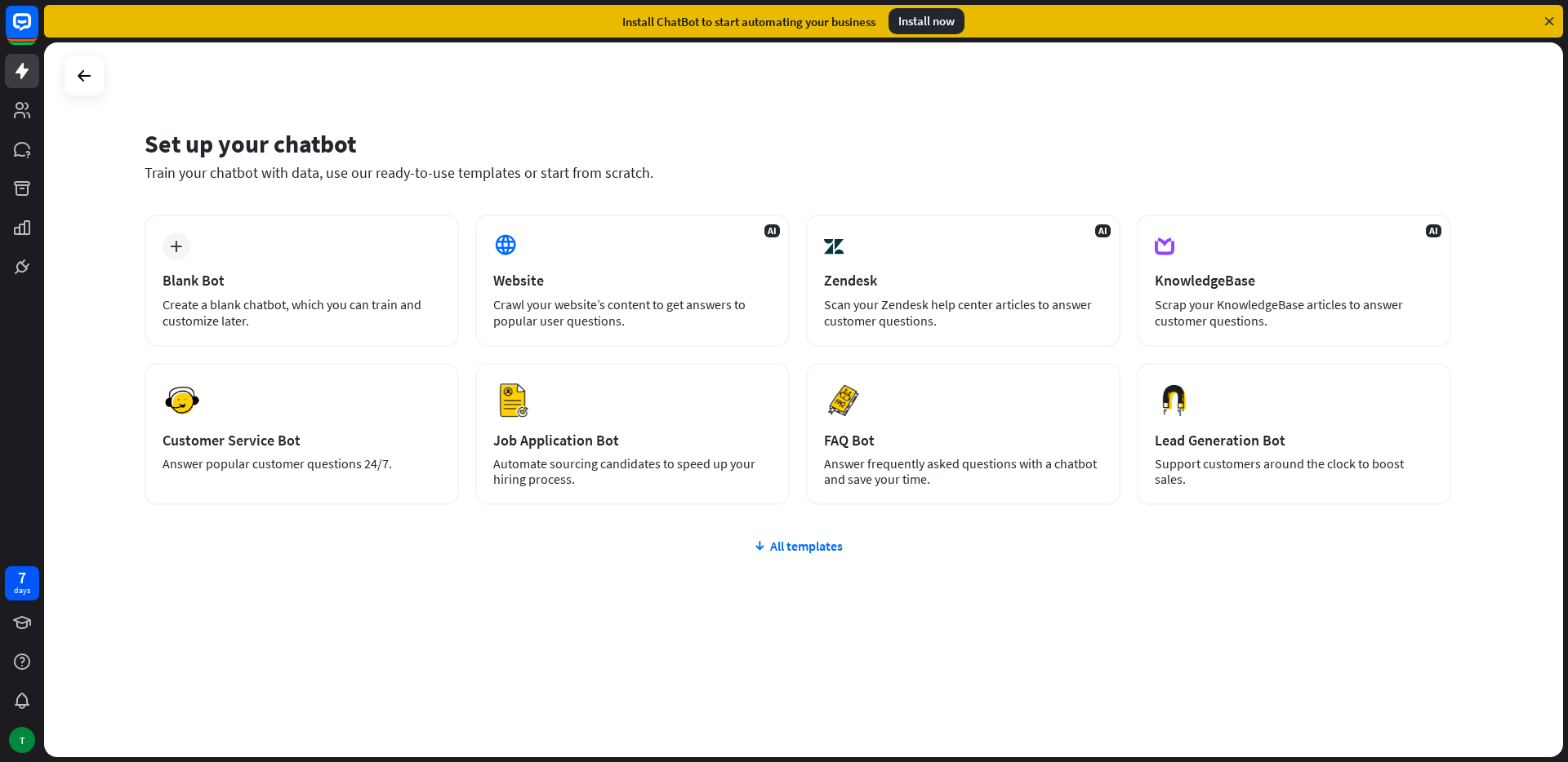
click at [1545, 21] on icon at bounding box center [1548, 21] width 15 height 15
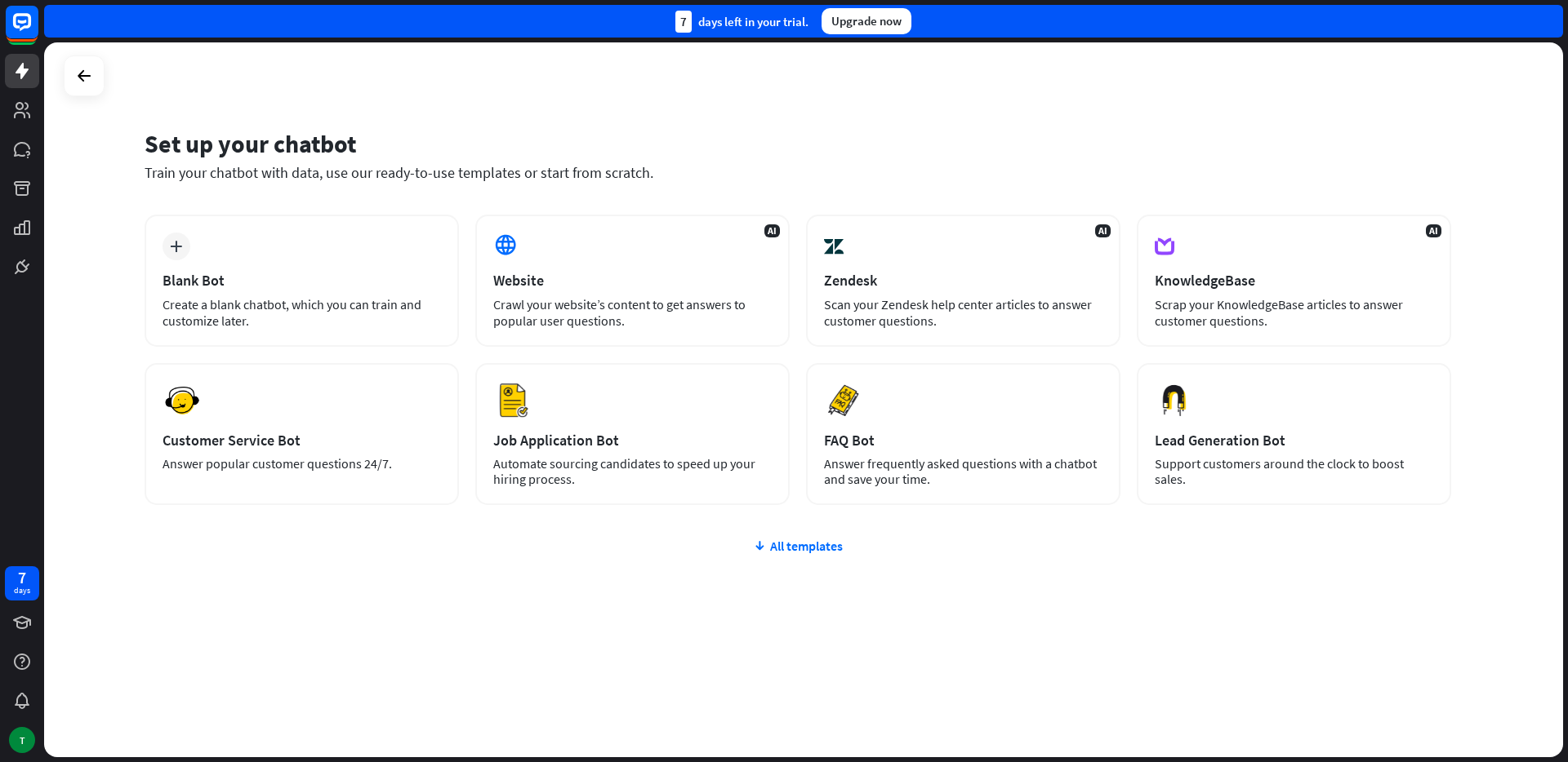
click at [1545, 21] on div "7 days left in your trial. Upgrade now" at bounding box center [804, 21] width 1519 height 32
click at [287, 290] on div "plus Blank Bot Create a blank chatbot, which you can train and customize later." at bounding box center [302, 281] width 314 height 133
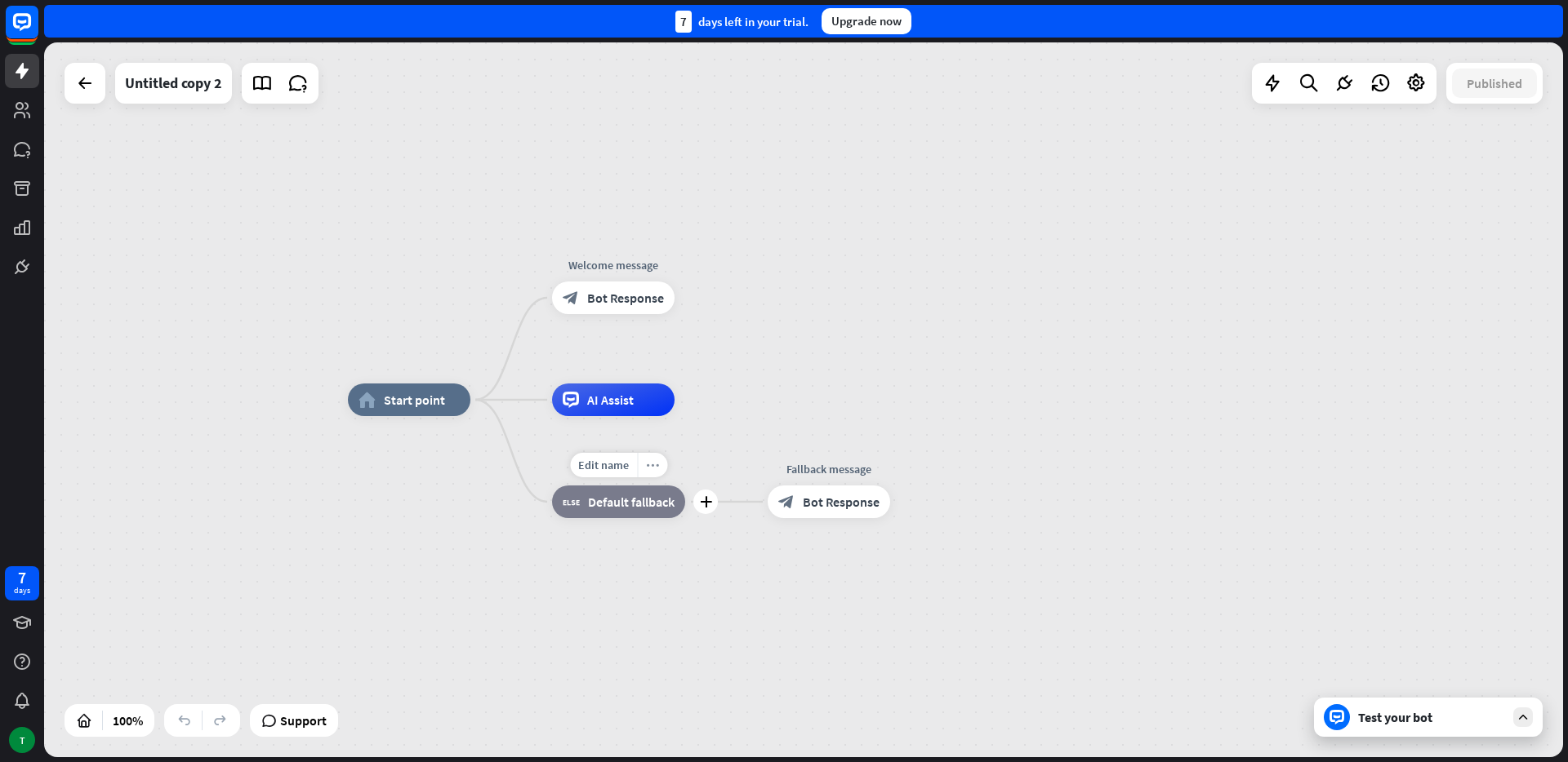
click at [652, 463] on icon "more_horiz" at bounding box center [651, 465] width 13 height 12
click at [739, 513] on span "Collapse all" at bounding box center [716, 514] width 60 height 16
click at [1495, 717] on div "Test your bot" at bounding box center [1431, 717] width 147 height 17
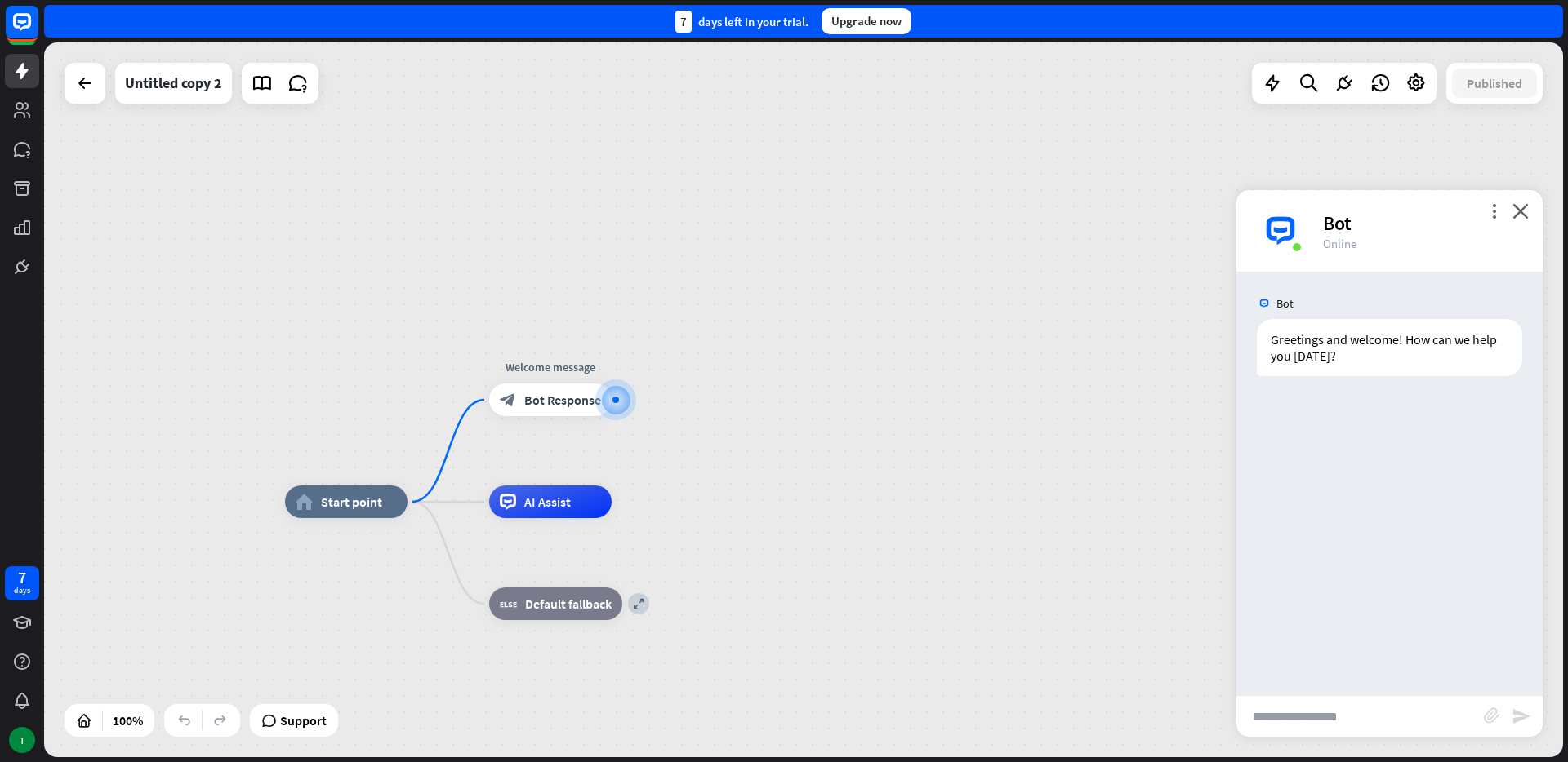
click at [1329, 703] on input "text" at bounding box center [1360, 717] width 248 height 41
type input "**"
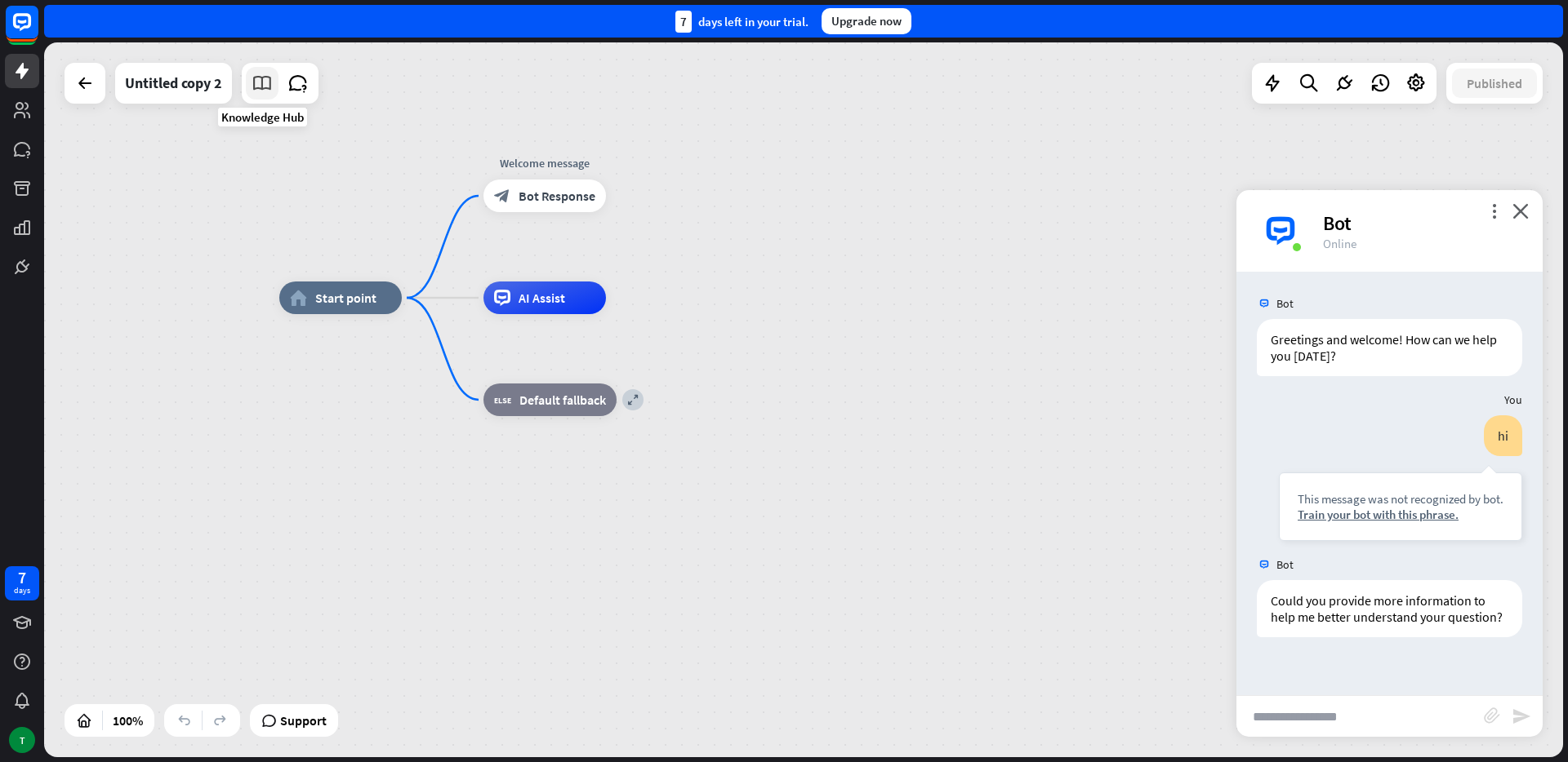
click at [256, 82] on icon at bounding box center [262, 83] width 22 height 22
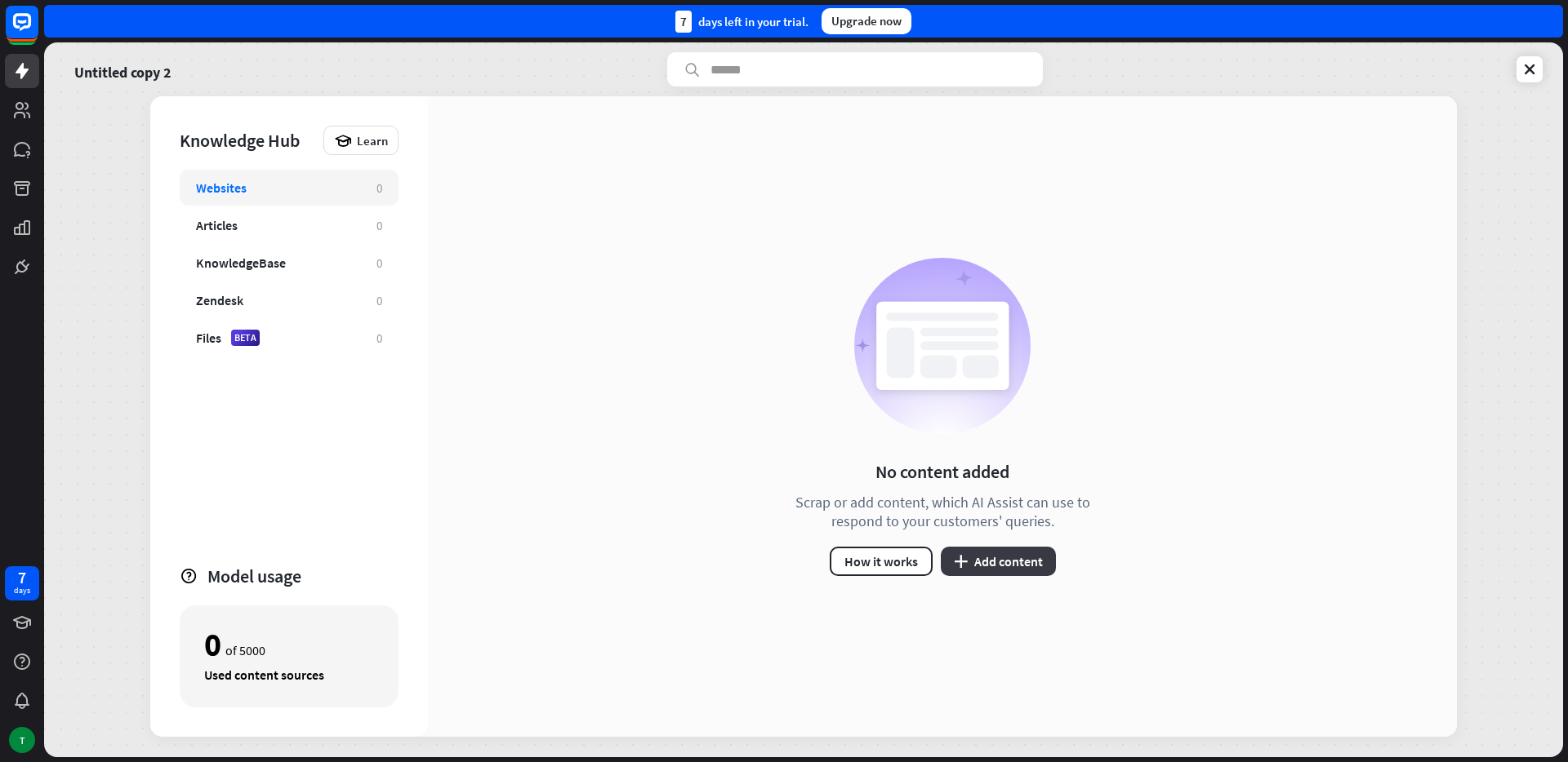
click at [1028, 572] on button "plus Add content" at bounding box center [998, 562] width 115 height 29
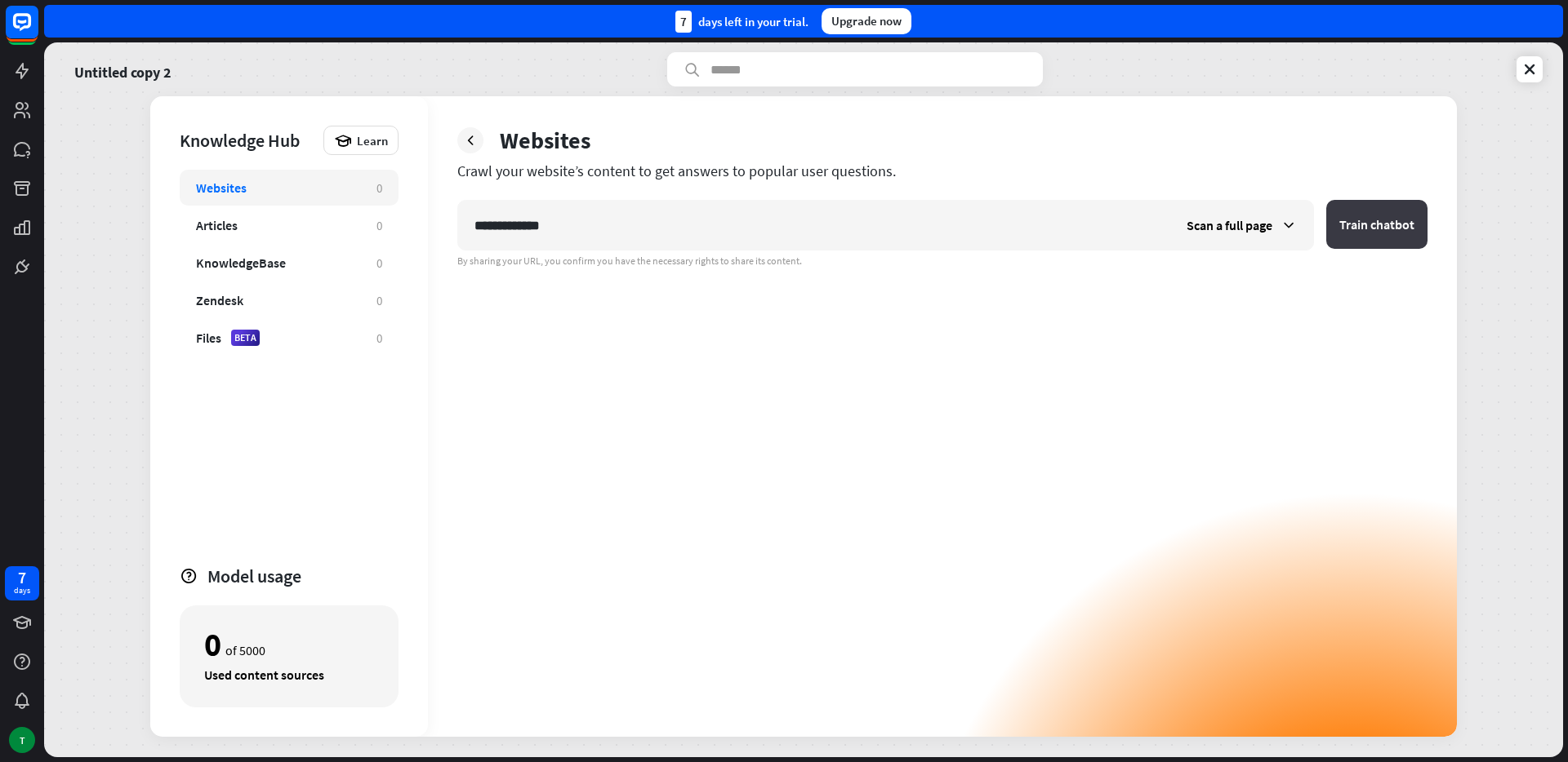
type input "**********"
click at [1342, 220] on button "Train chatbot" at bounding box center [1376, 225] width 101 height 49
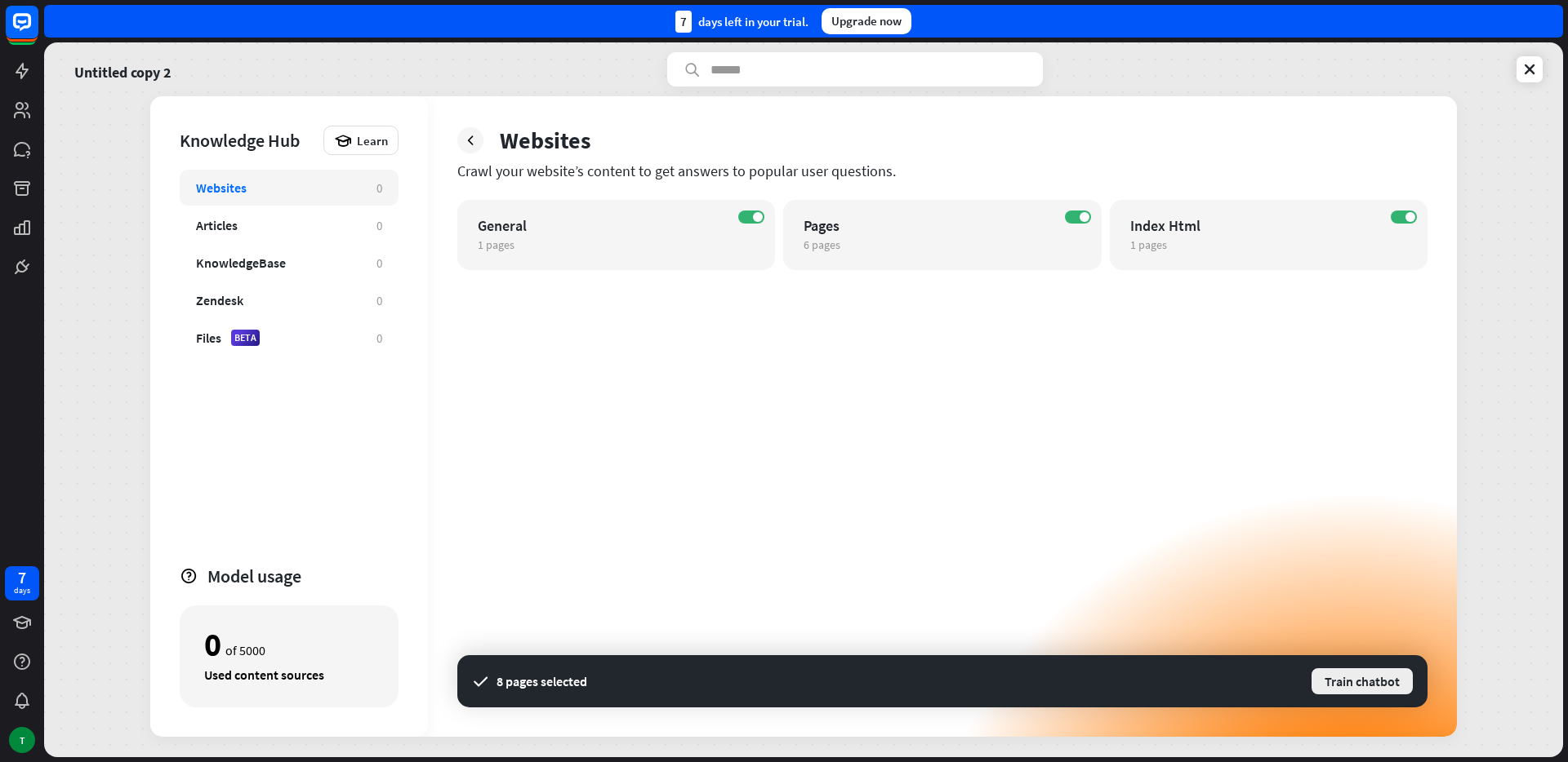
click at [1346, 682] on button "Train chatbot" at bounding box center [1362, 681] width 104 height 29
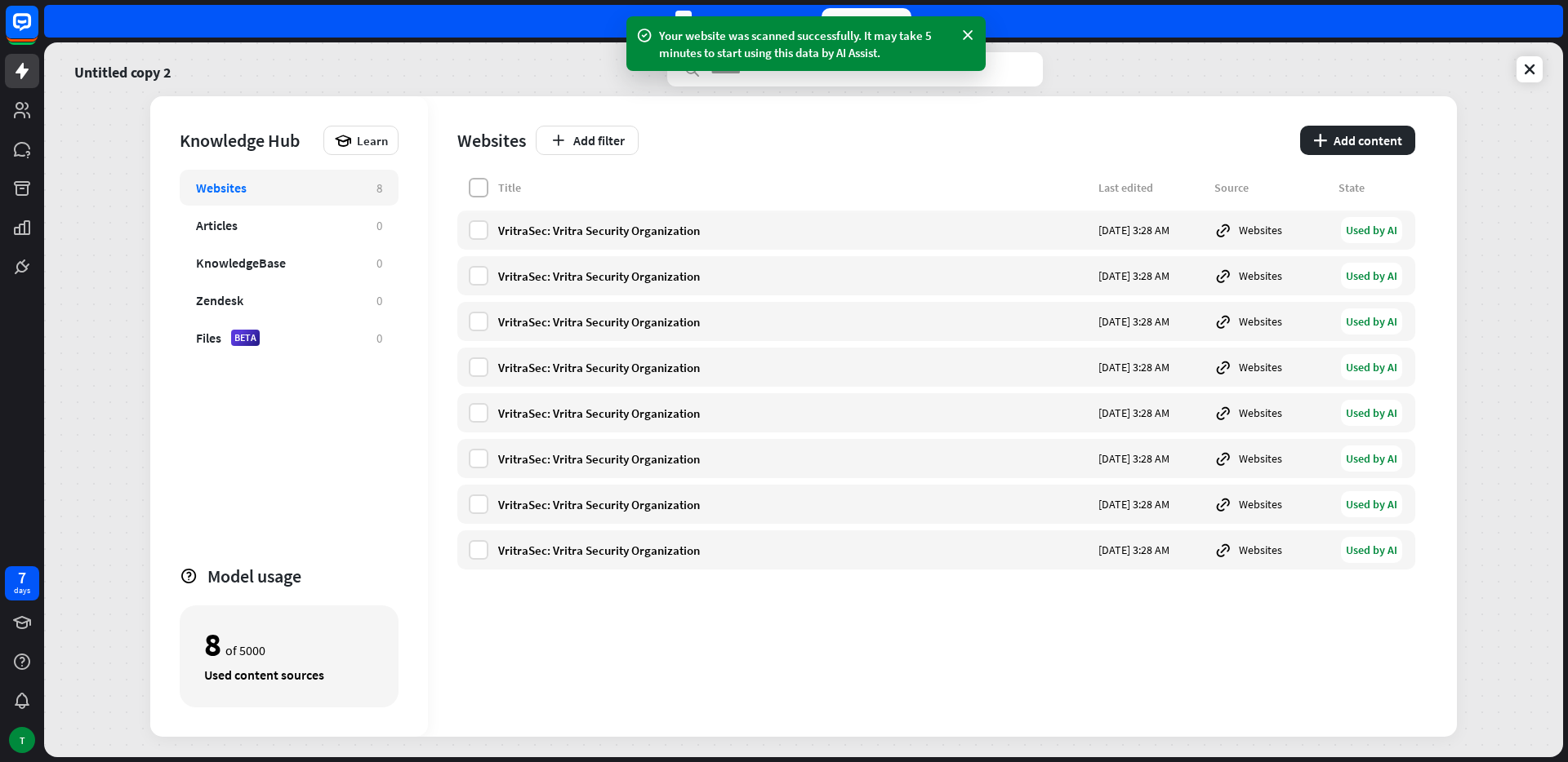
click at [475, 184] on label at bounding box center [478, 188] width 20 height 20
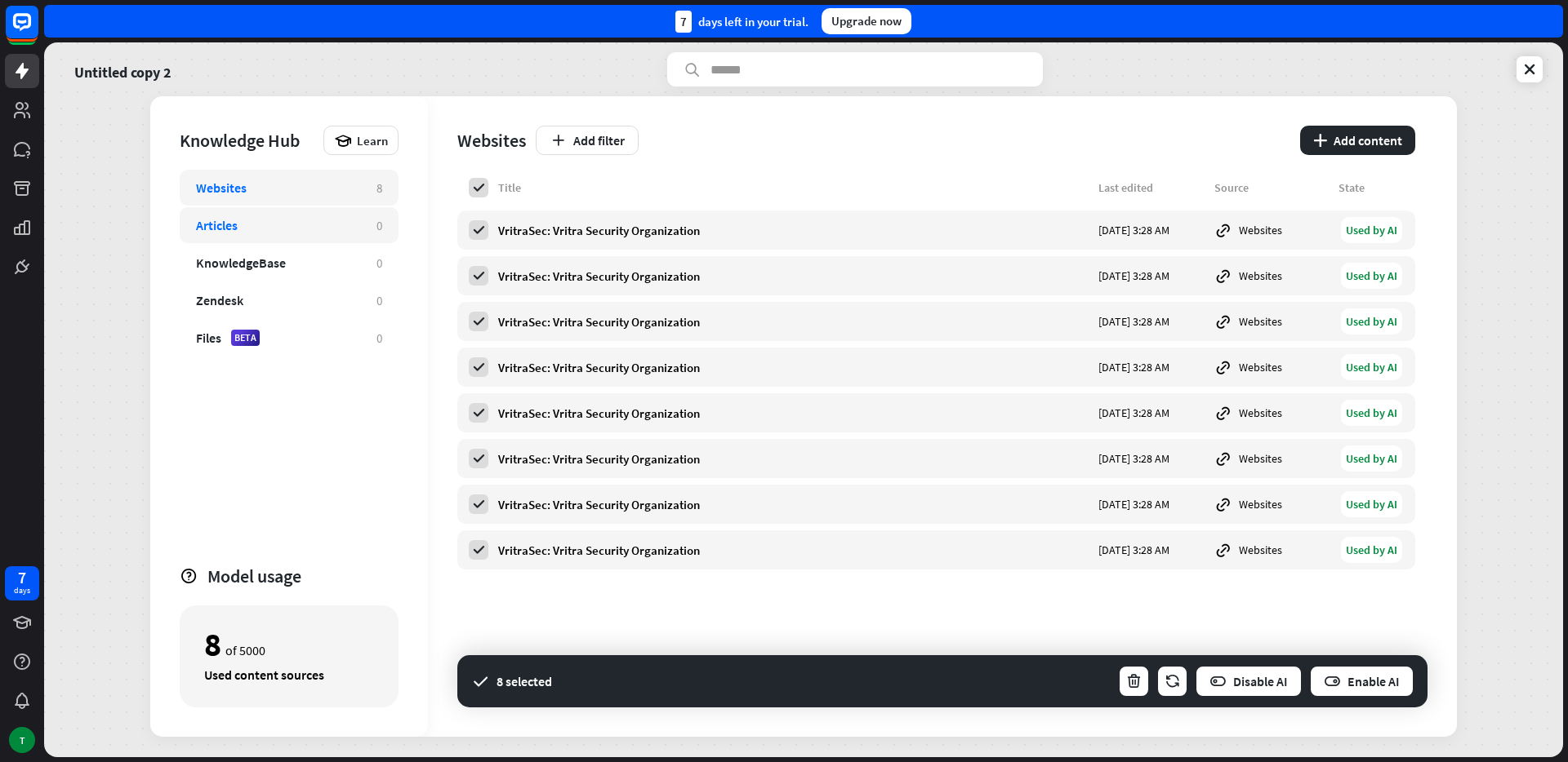
click at [310, 225] on div "Articles" at bounding box center [277, 225] width 164 height 17
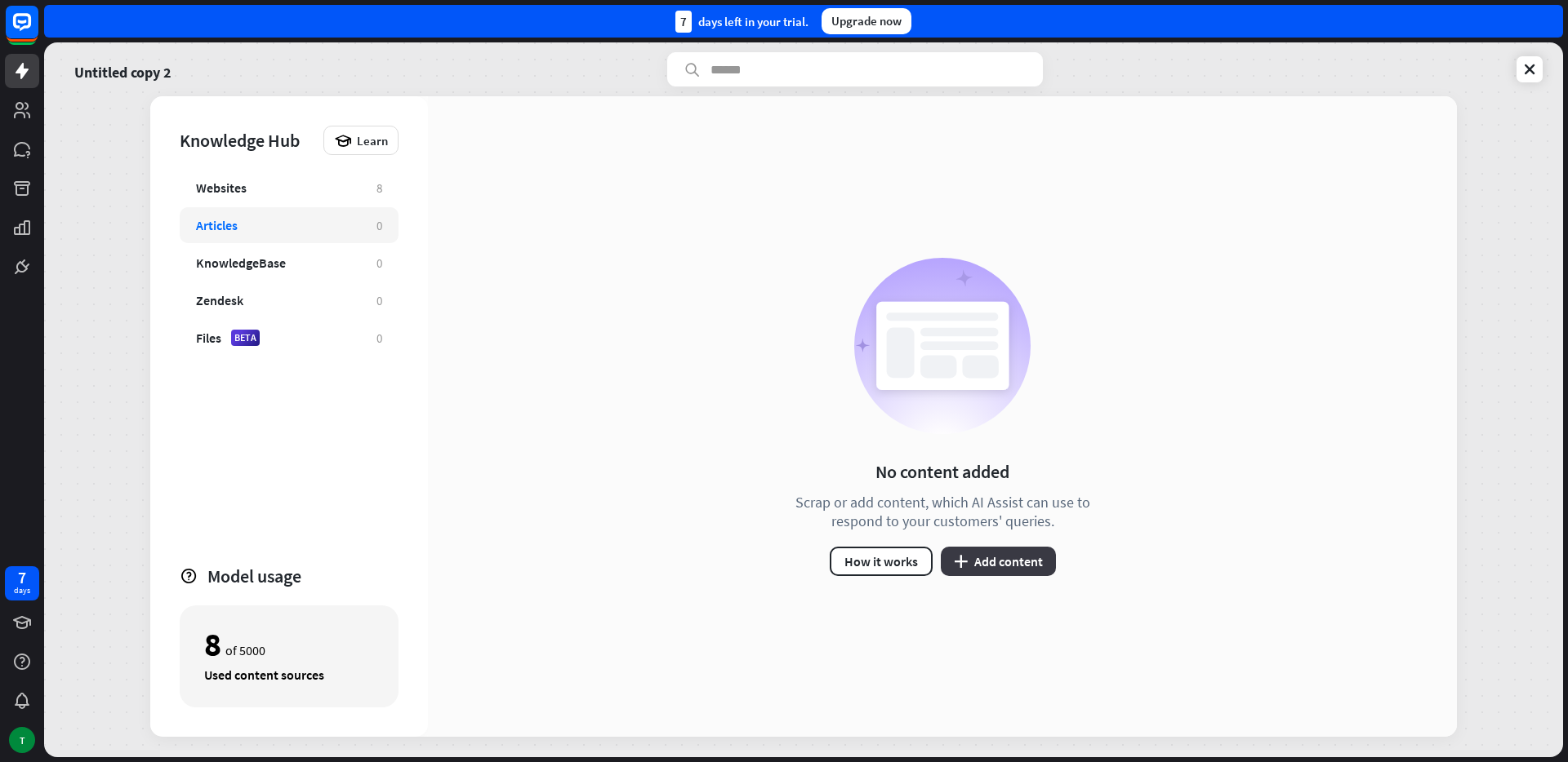
click at [970, 557] on button "plus Add content" at bounding box center [998, 562] width 115 height 29
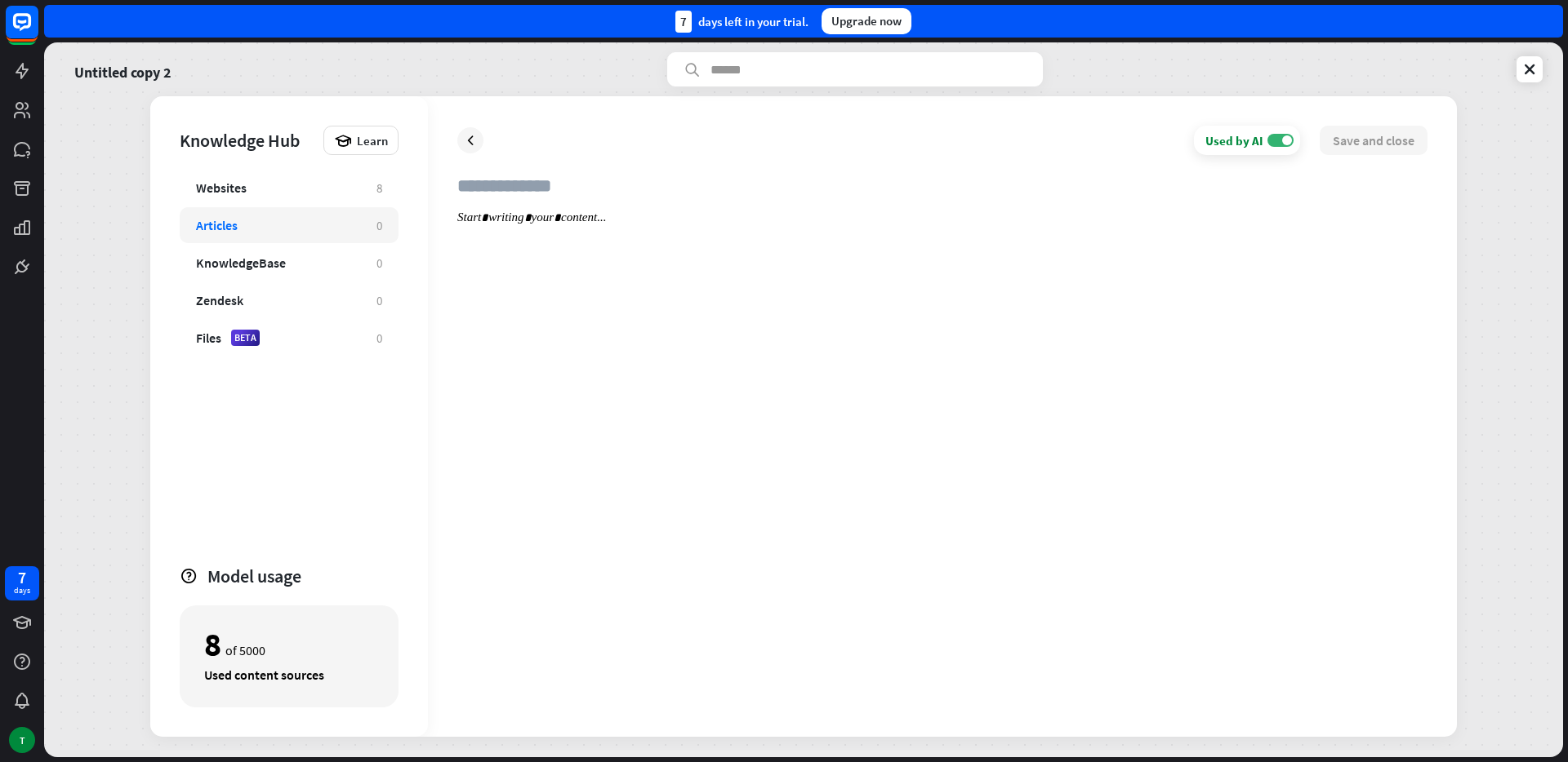
click at [1224, 312] on div at bounding box center [941, 459] width 970 height 497
paste div
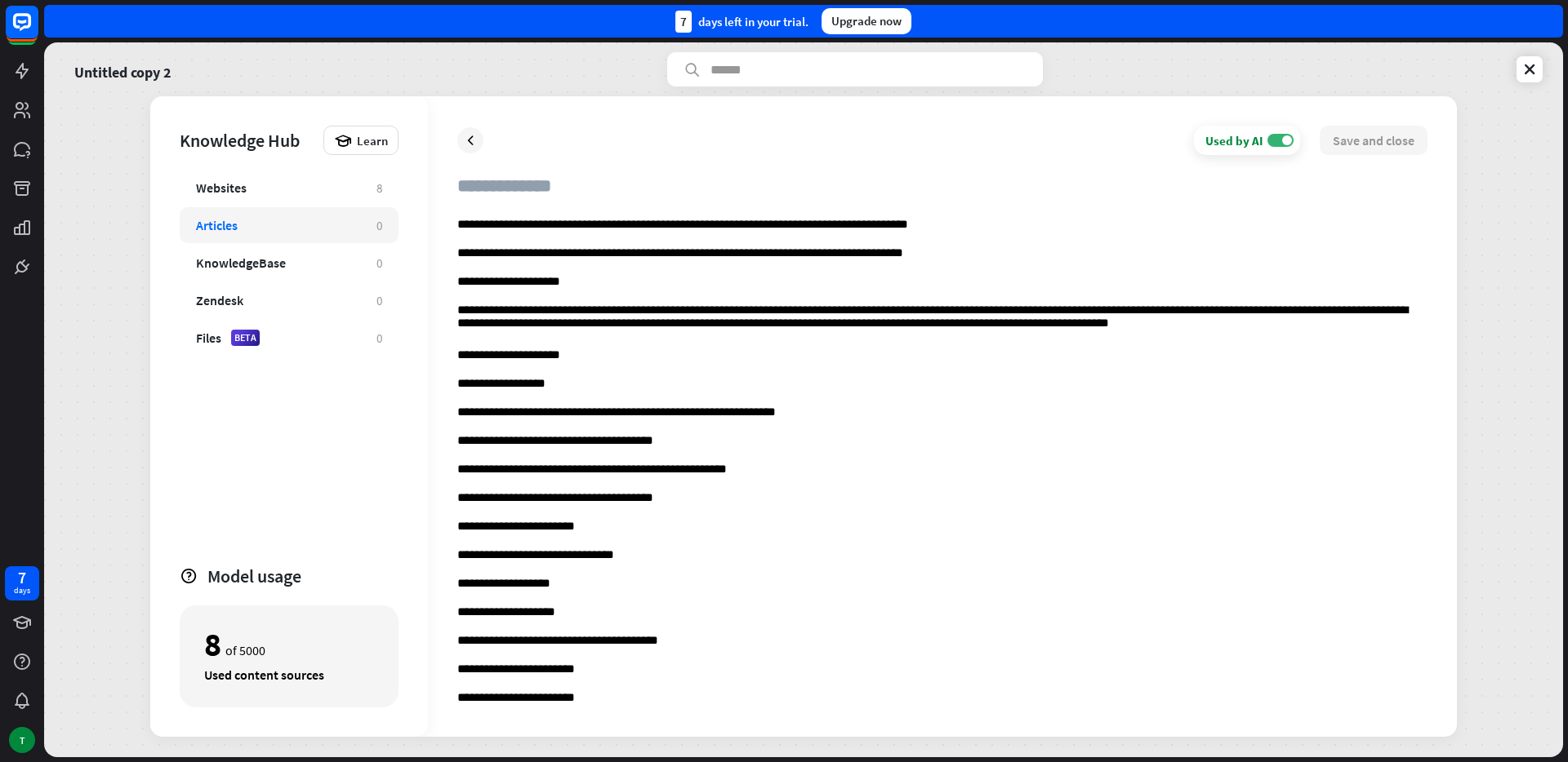
scroll to position [52756, 0]
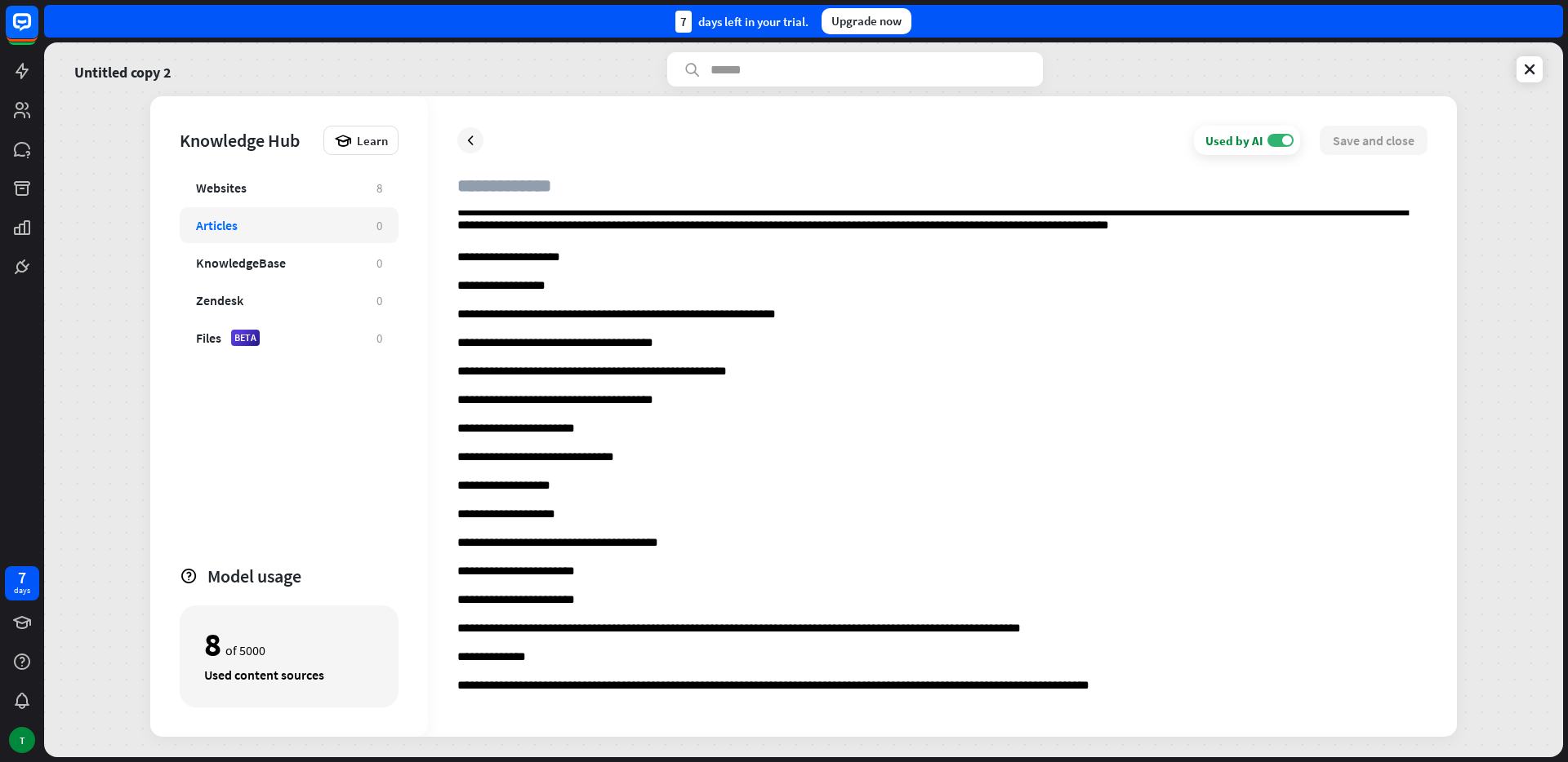
click at [873, 399] on p "**********" at bounding box center [941, 402] width 970 height 17
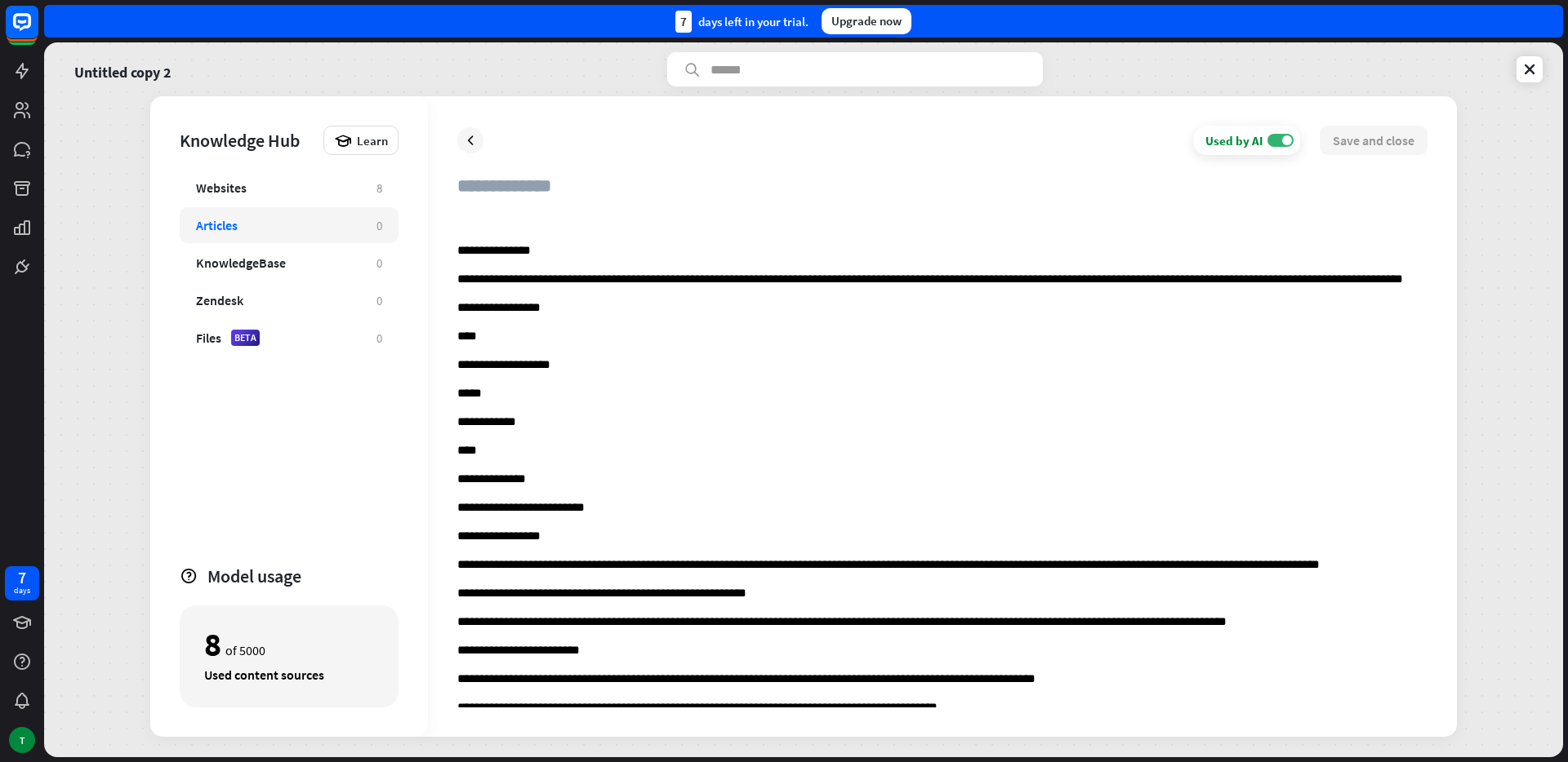
scroll to position [4407, 0]
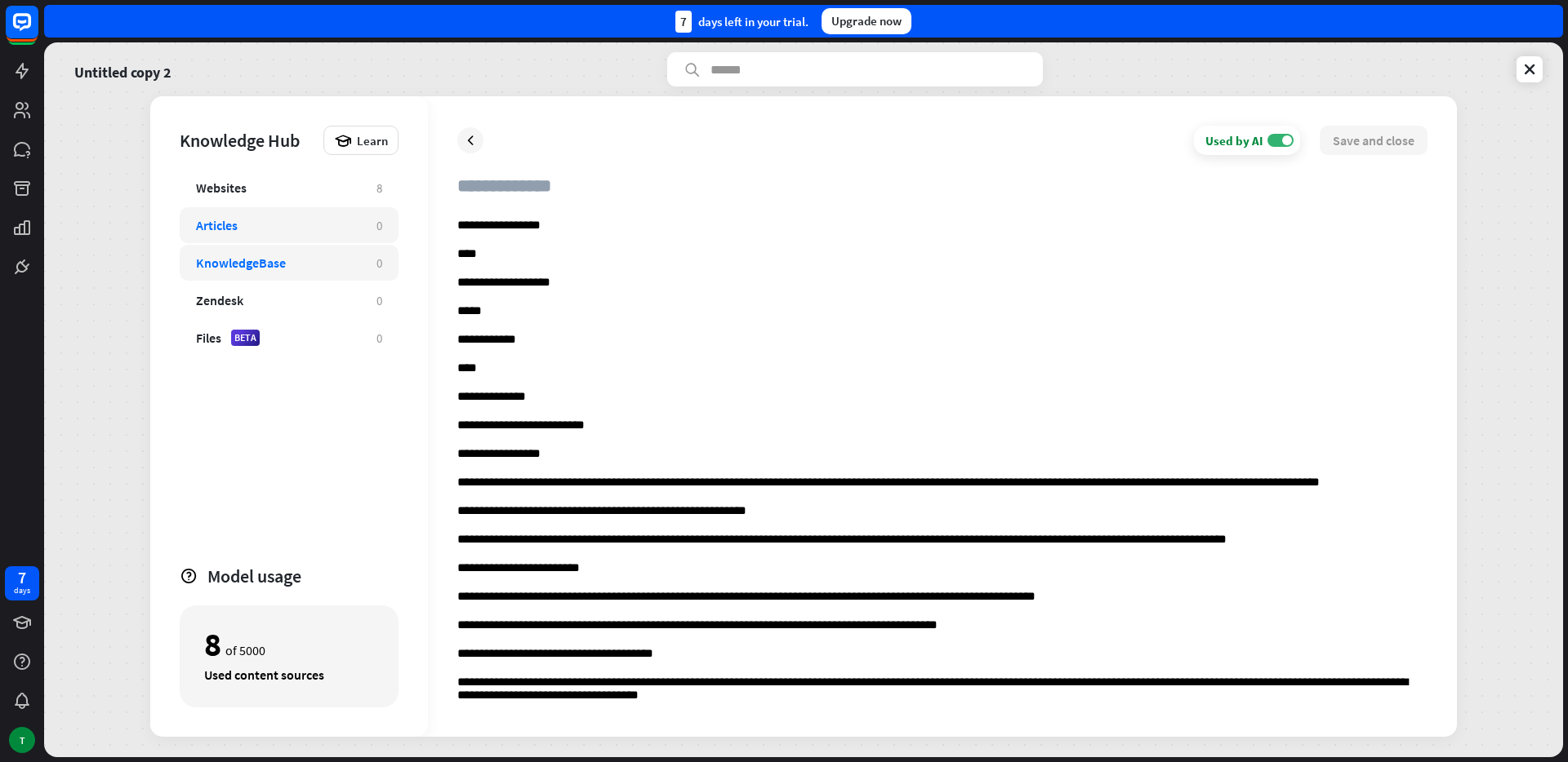
click at [300, 258] on div "KnowledgeBase" at bounding box center [277, 262] width 164 height 17
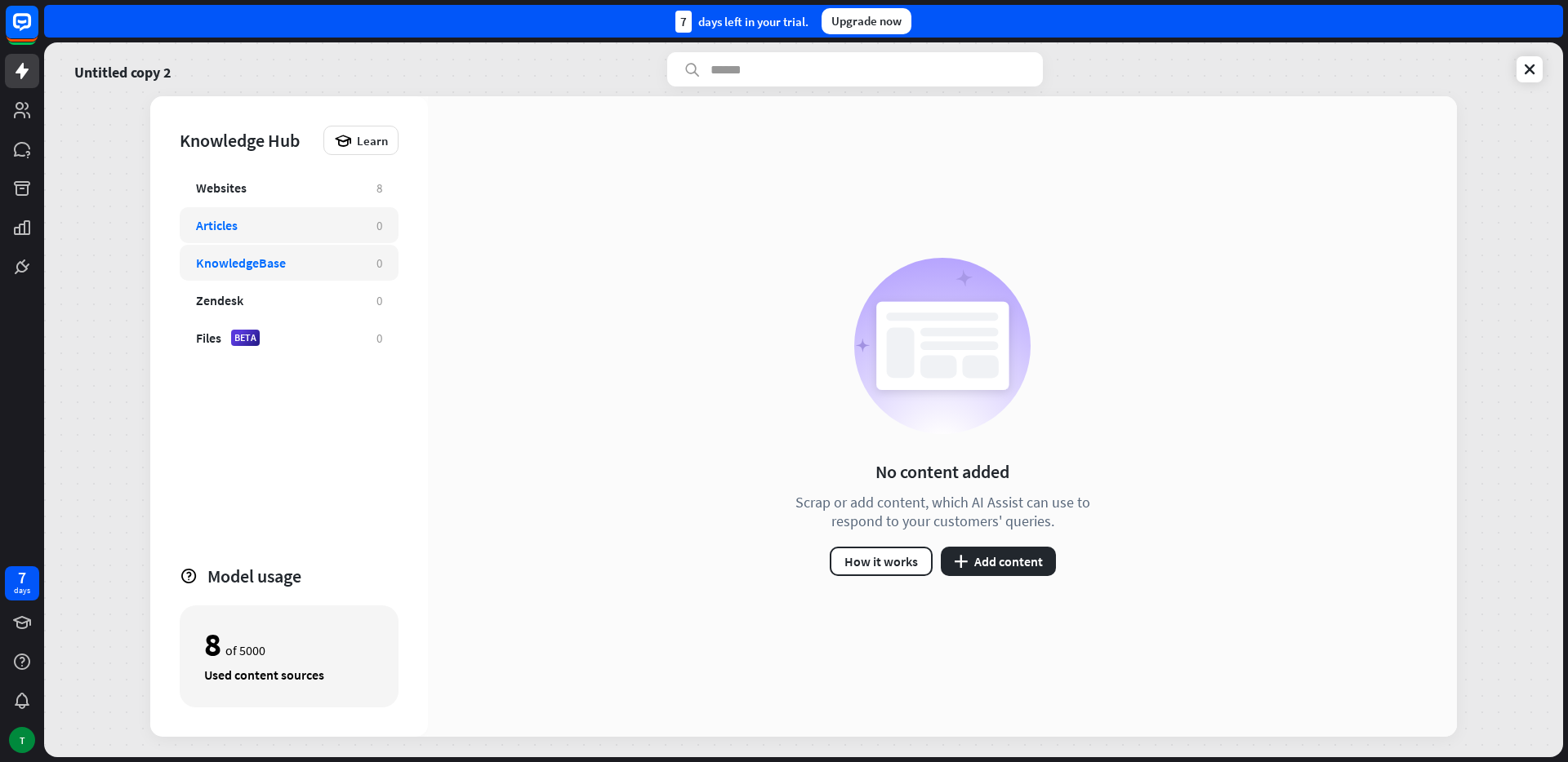
click at [308, 239] on div "Articles 0" at bounding box center [289, 225] width 219 height 36
click at [982, 577] on div "No content added Scrap or add content, which AI Assist can use to respond to yo…" at bounding box center [942, 416] width 1029 height 640
click at [977, 562] on button "plus Add content" at bounding box center [998, 562] width 115 height 29
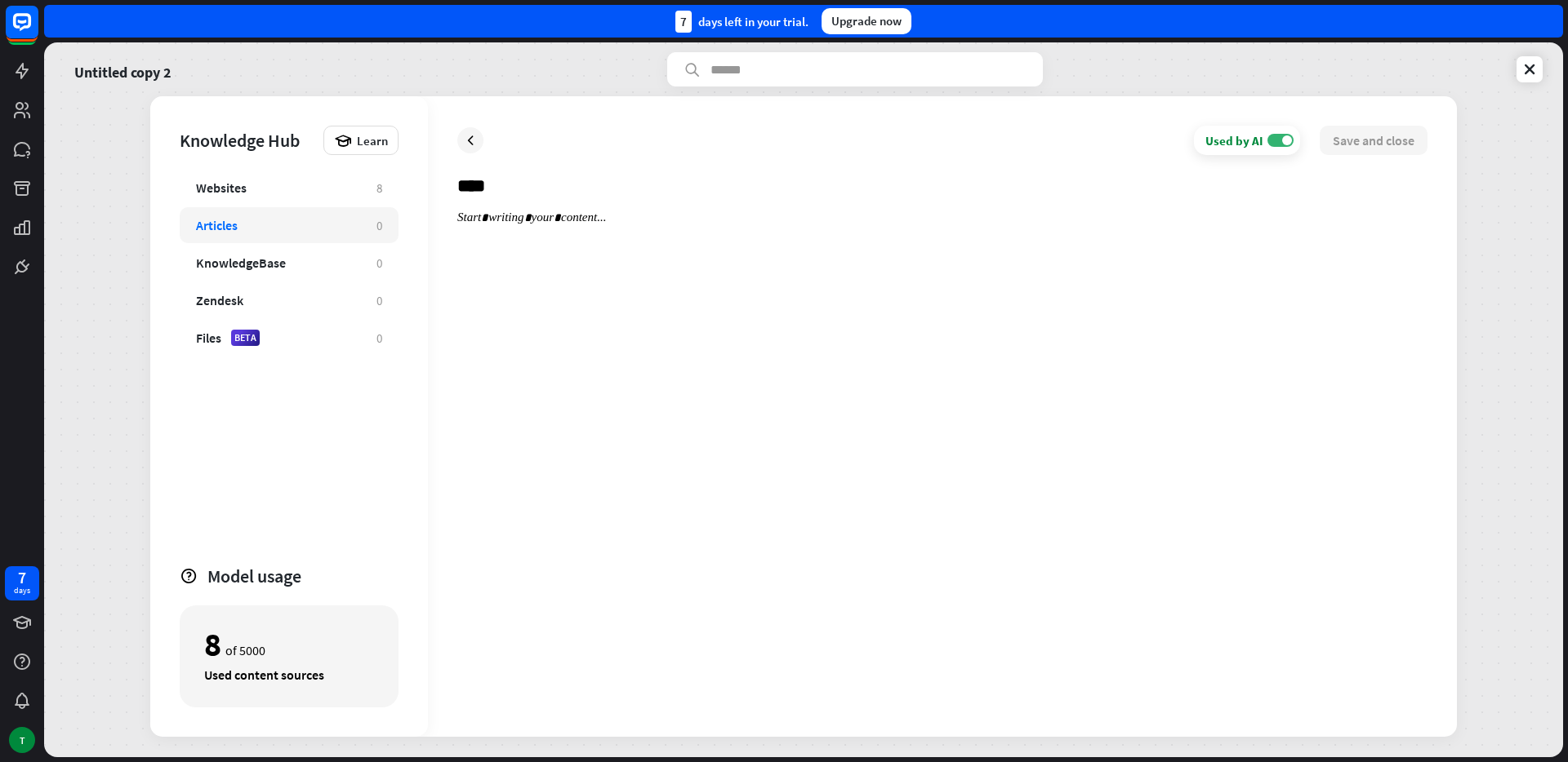
type input "****"
click at [511, 220] on div at bounding box center [941, 459] width 970 height 497
paste div
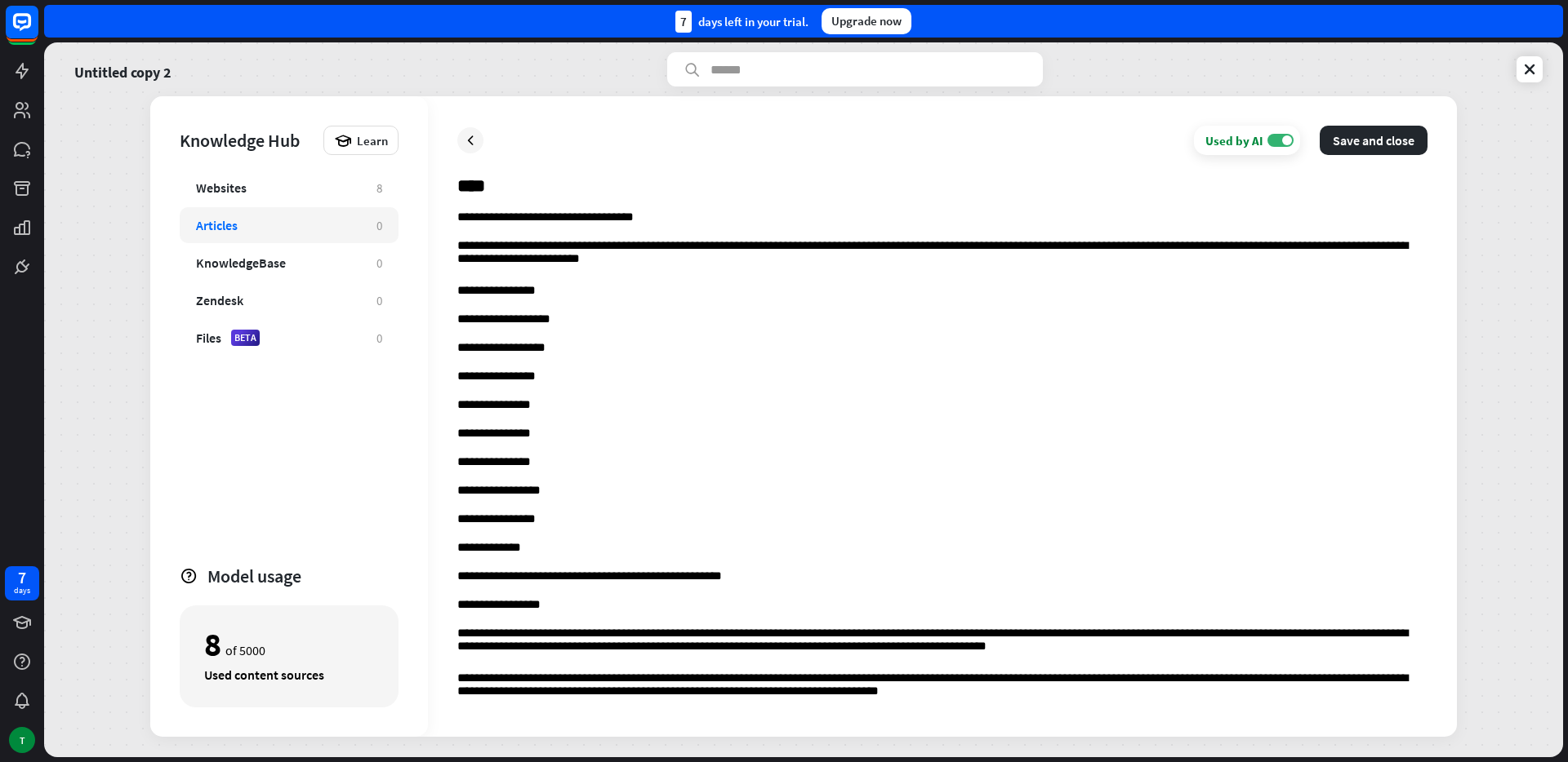
scroll to position [52744, 0]
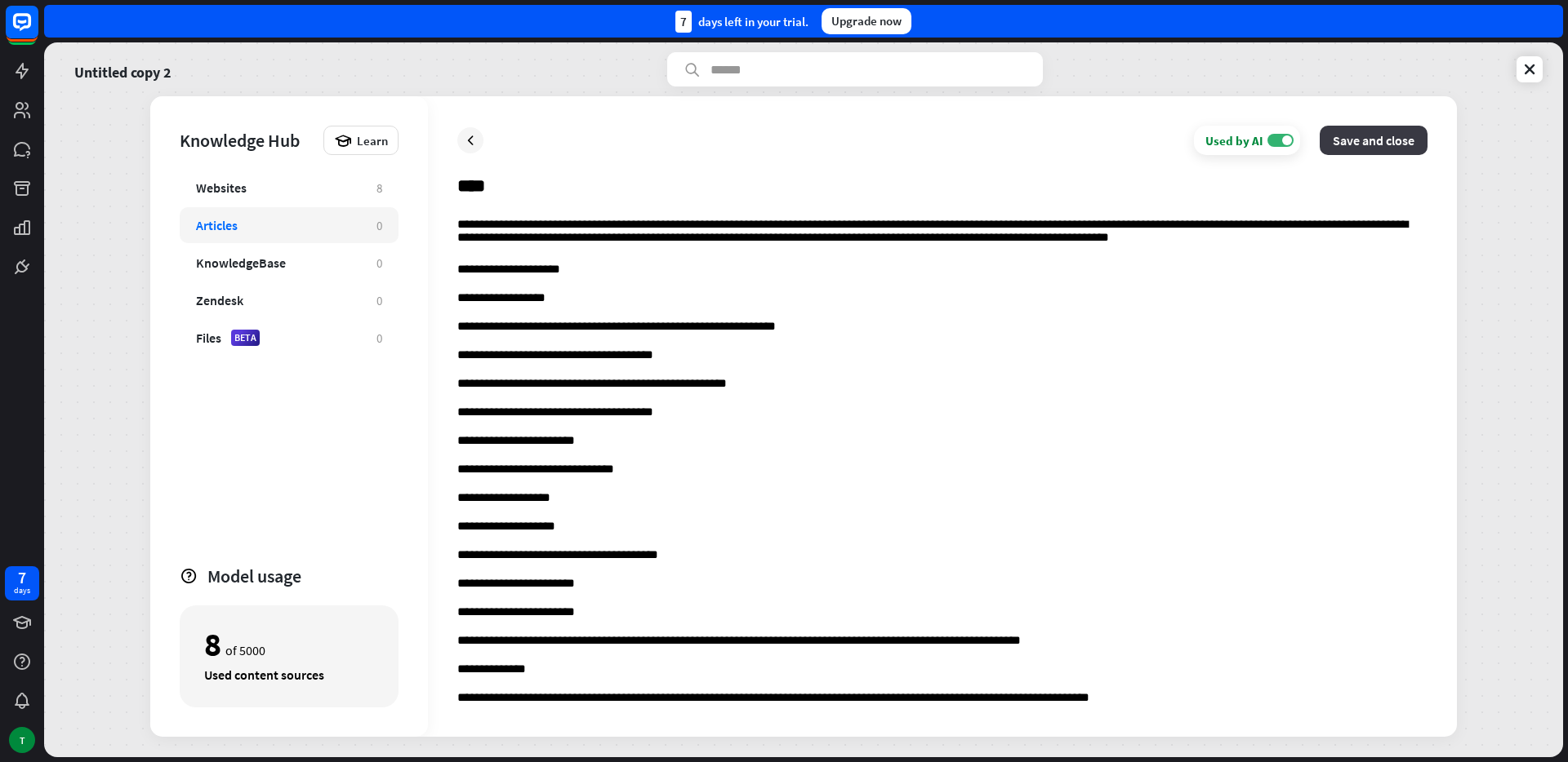
click at [1351, 142] on button "Save and close" at bounding box center [1373, 140] width 108 height 29
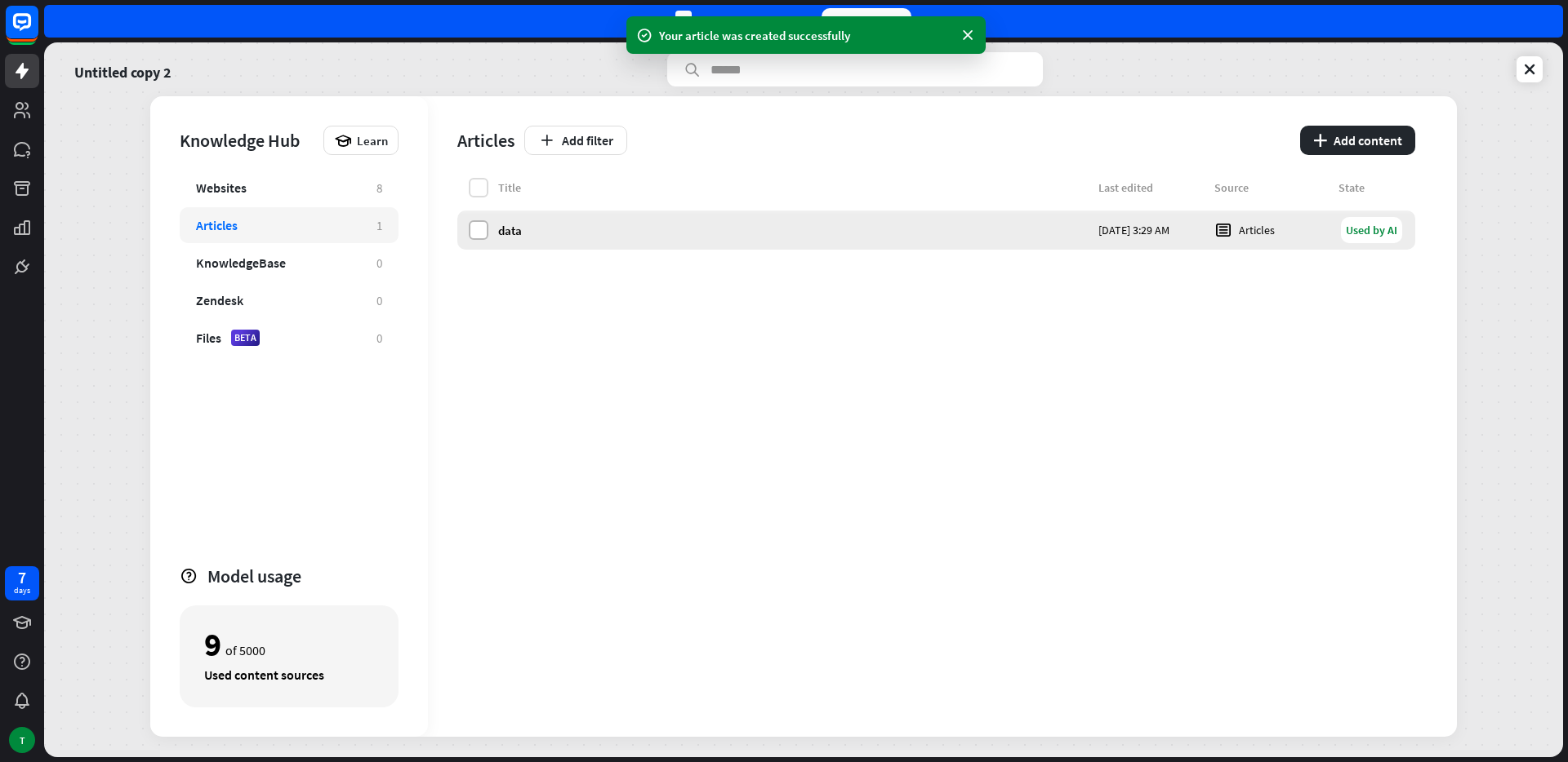
click at [472, 237] on label at bounding box center [478, 230] width 20 height 20
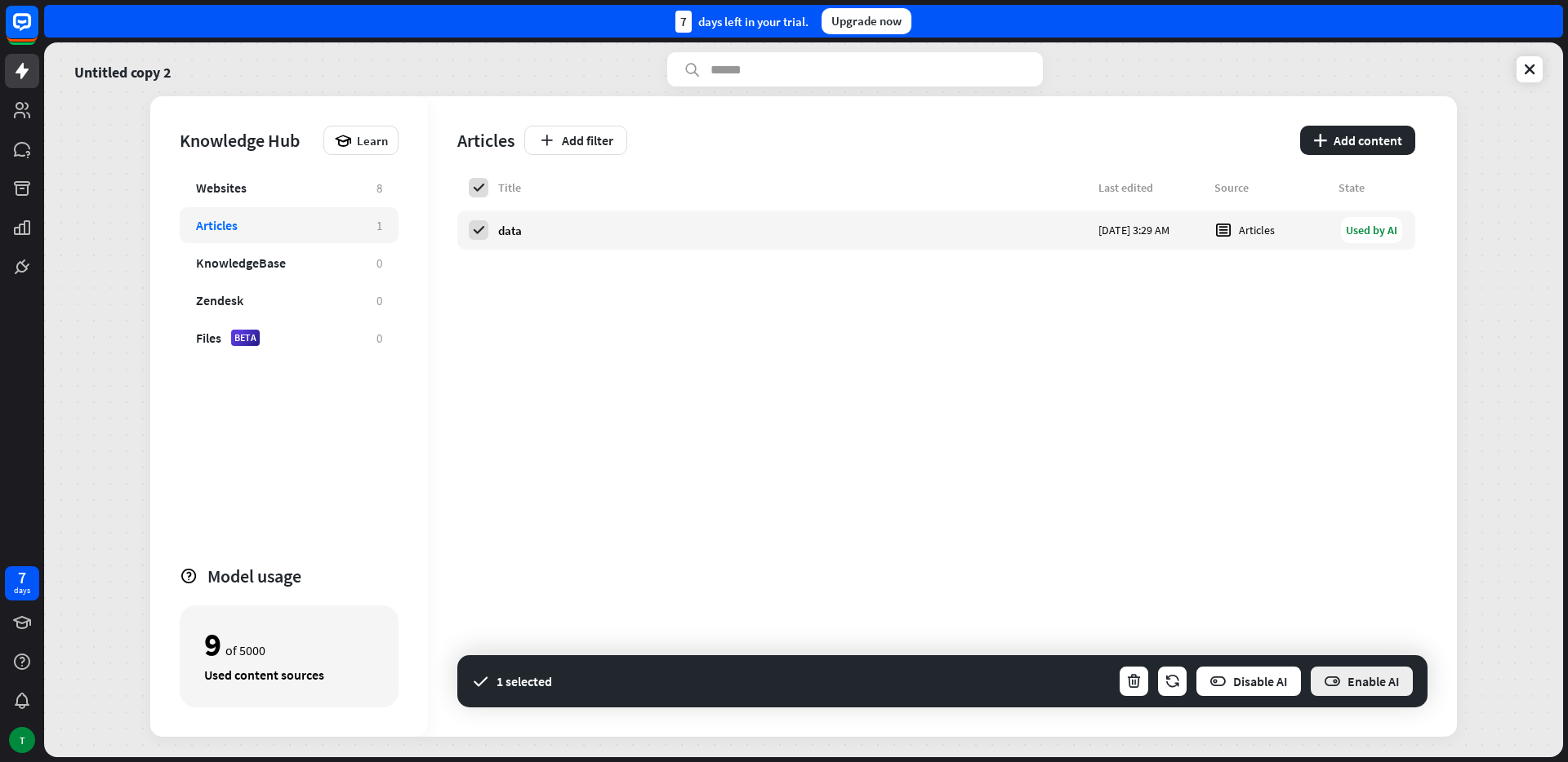
click at [1371, 686] on button "Enable AI" at bounding box center [1361, 680] width 105 height 32
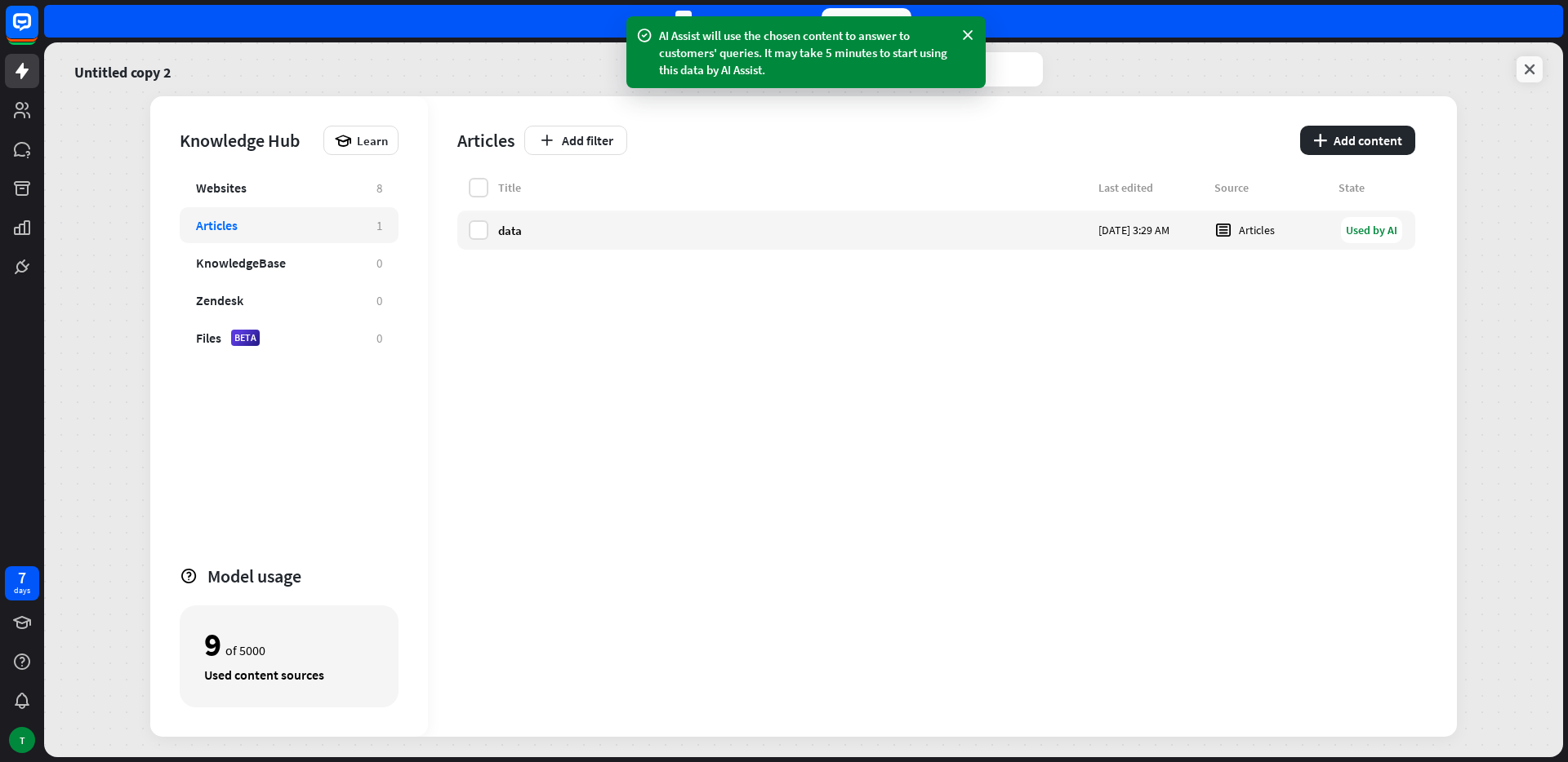
click at [1541, 70] on link at bounding box center [1530, 69] width 27 height 27
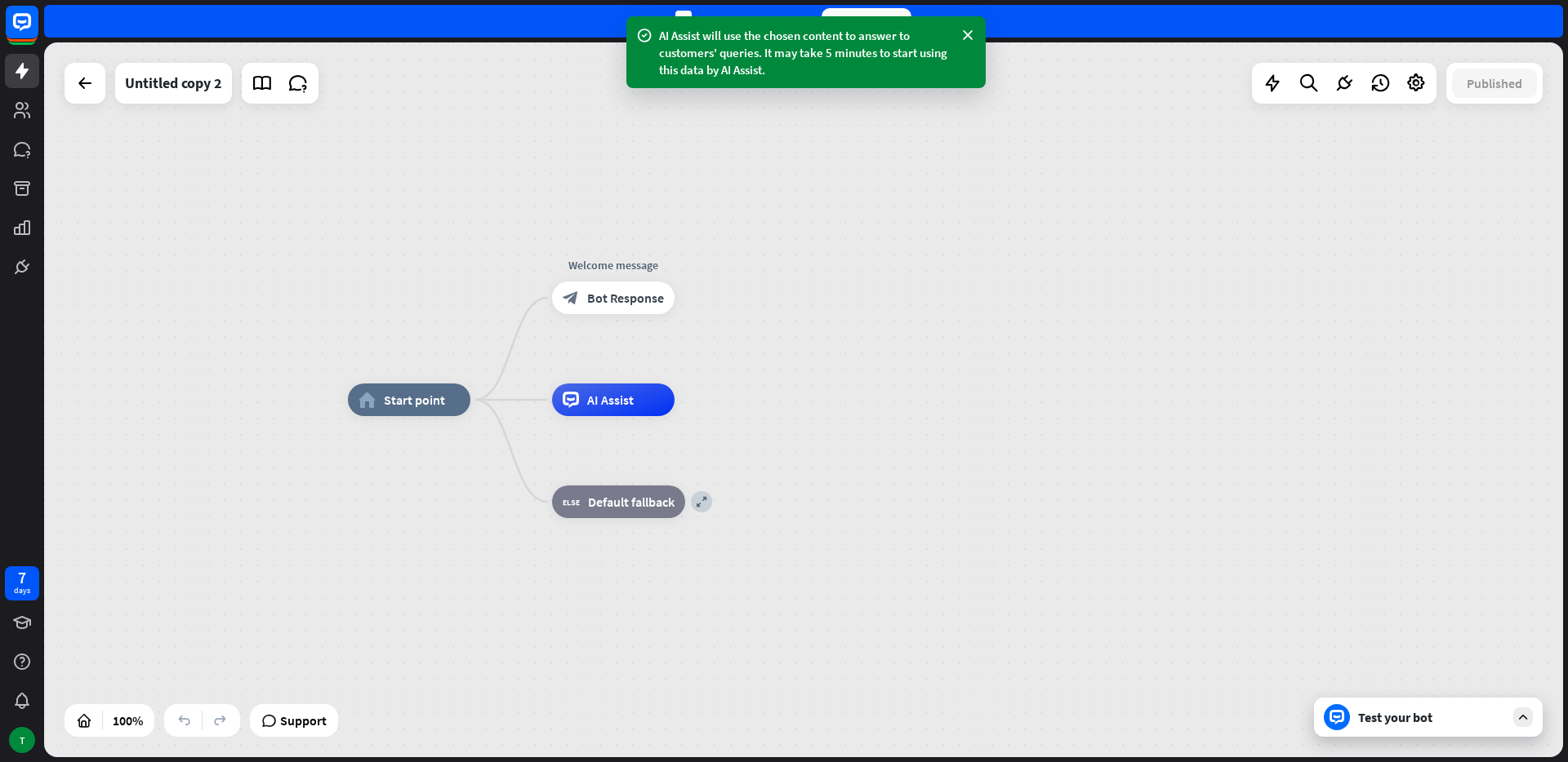
click at [1373, 725] on div "Test your bot" at bounding box center [1431, 717] width 147 height 17
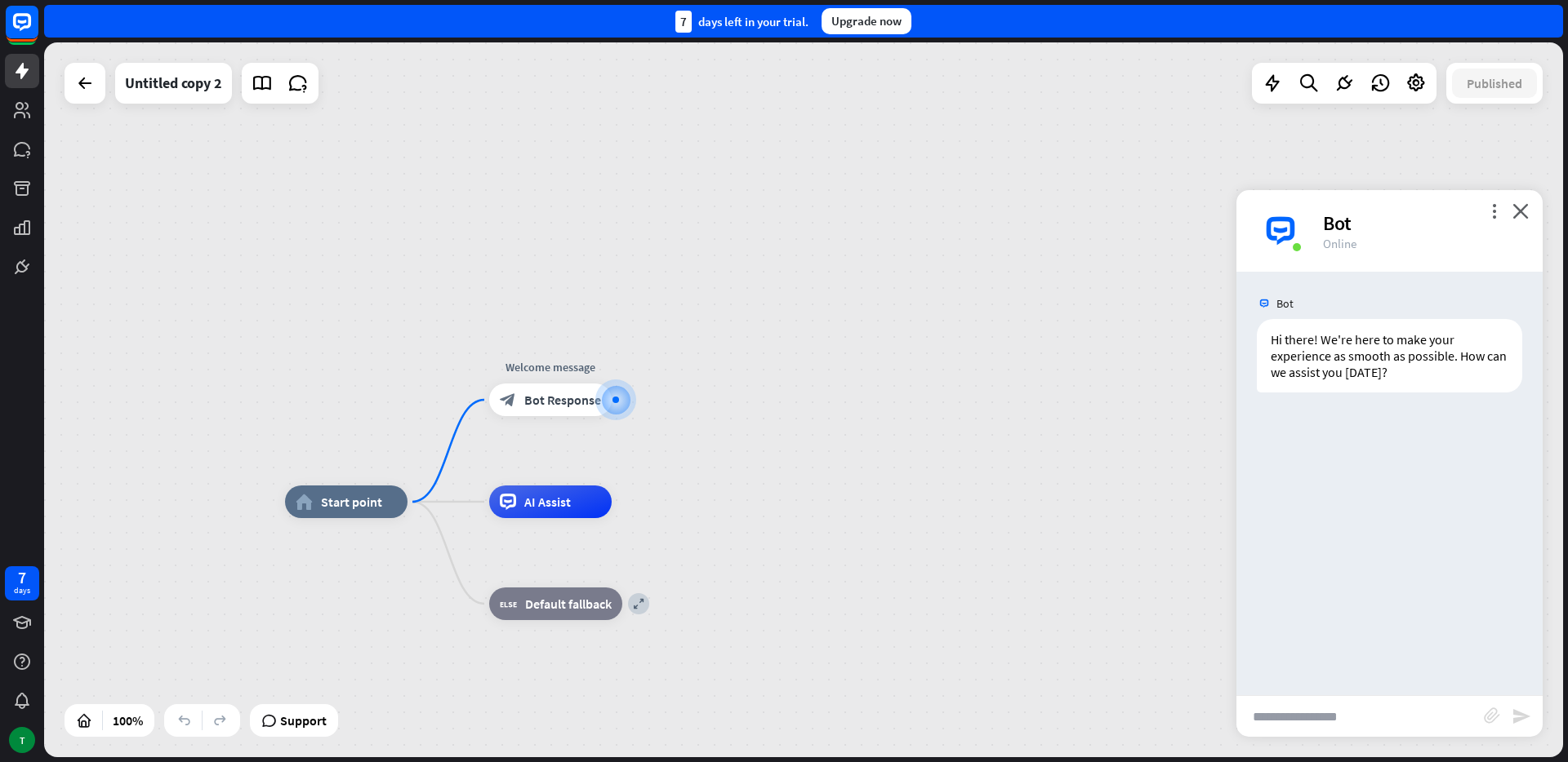
click at [1396, 727] on input "text" at bounding box center [1360, 717] width 248 height 41
type input "**********"
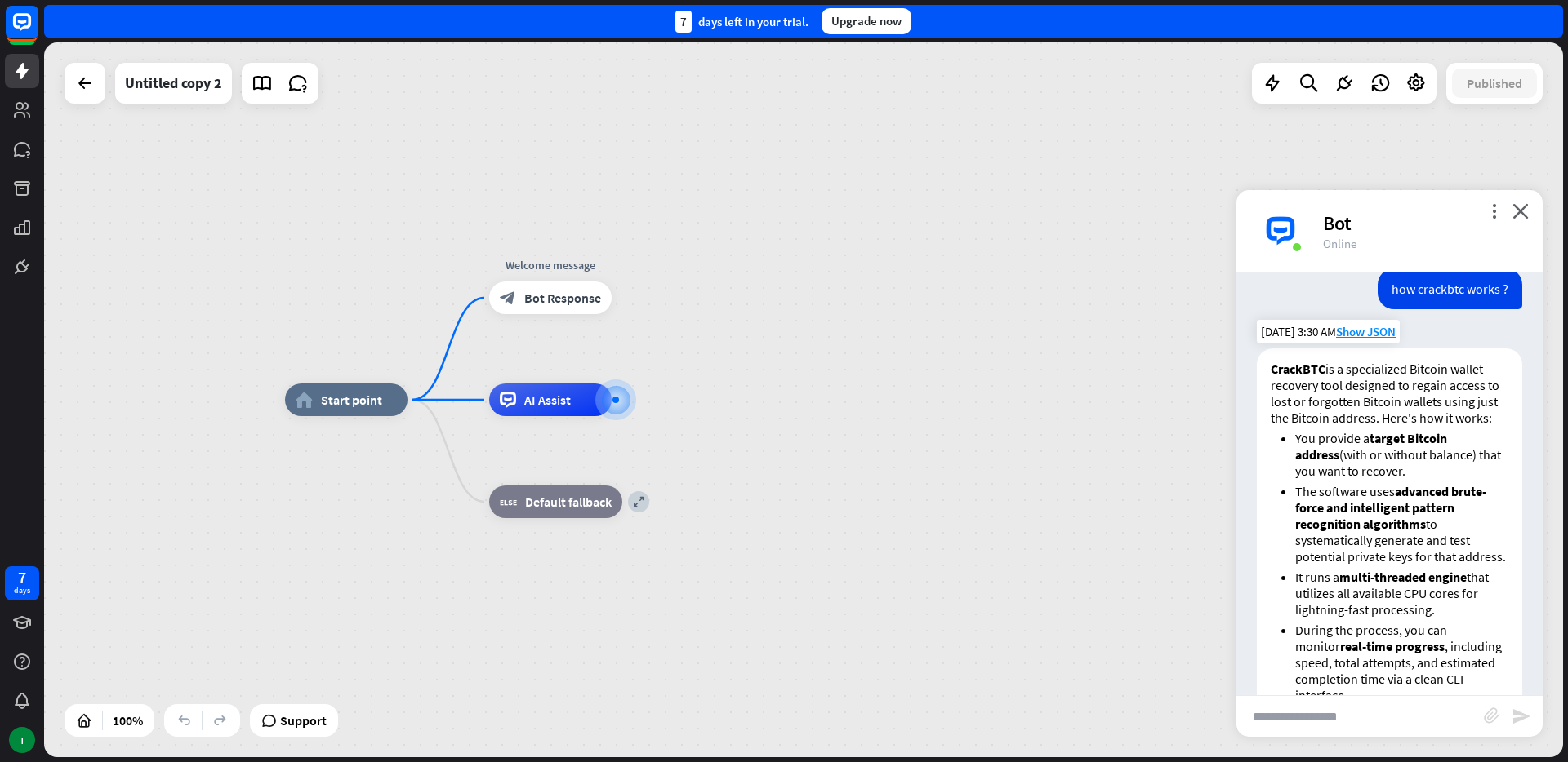
scroll to position [653, 0]
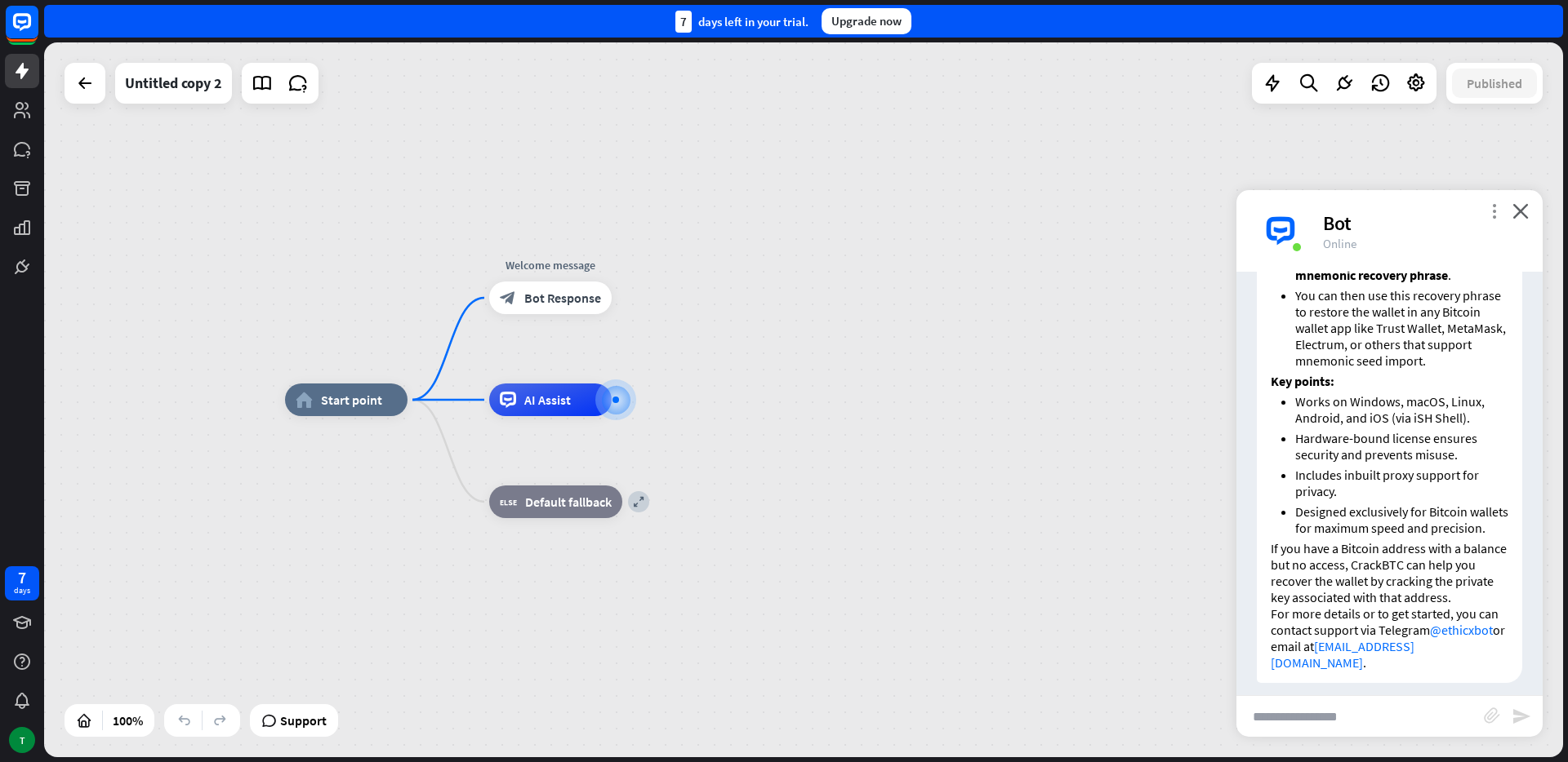
click at [1493, 208] on icon "more_vert" at bounding box center [1494, 211] width 16 height 16
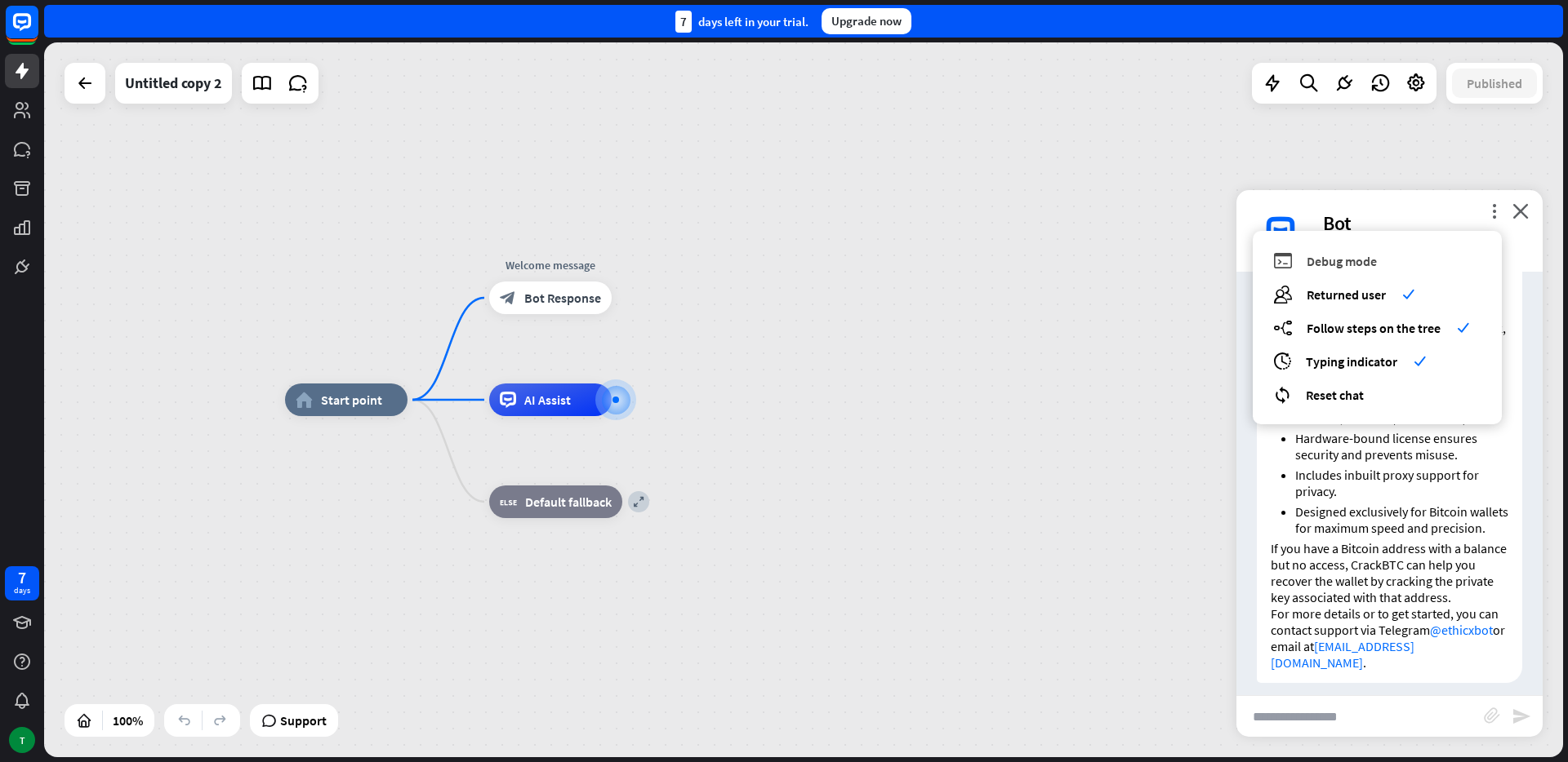
click at [1325, 262] on span "Debug mode" at bounding box center [1341, 261] width 70 height 17
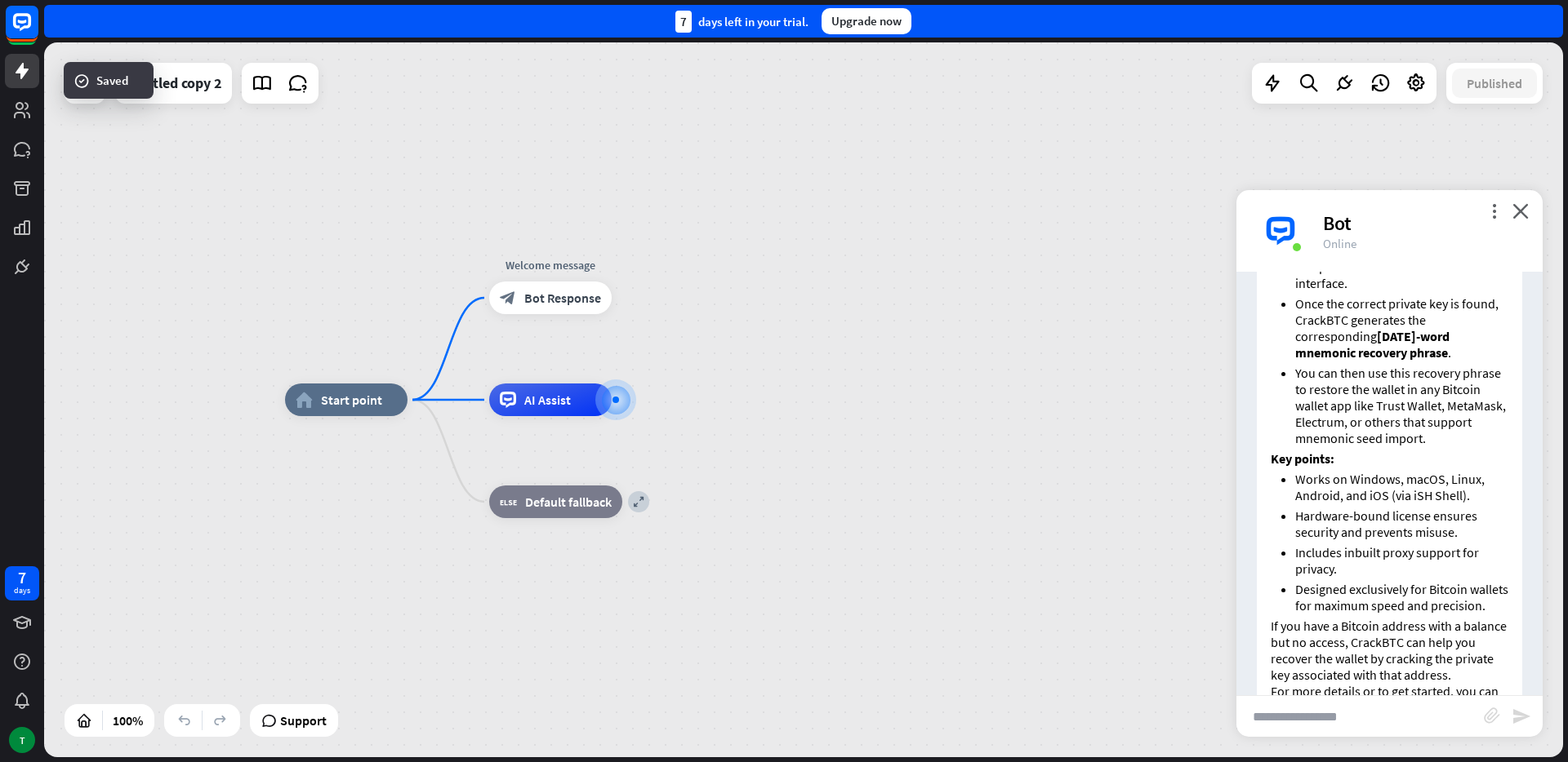
scroll to position [1010, 0]
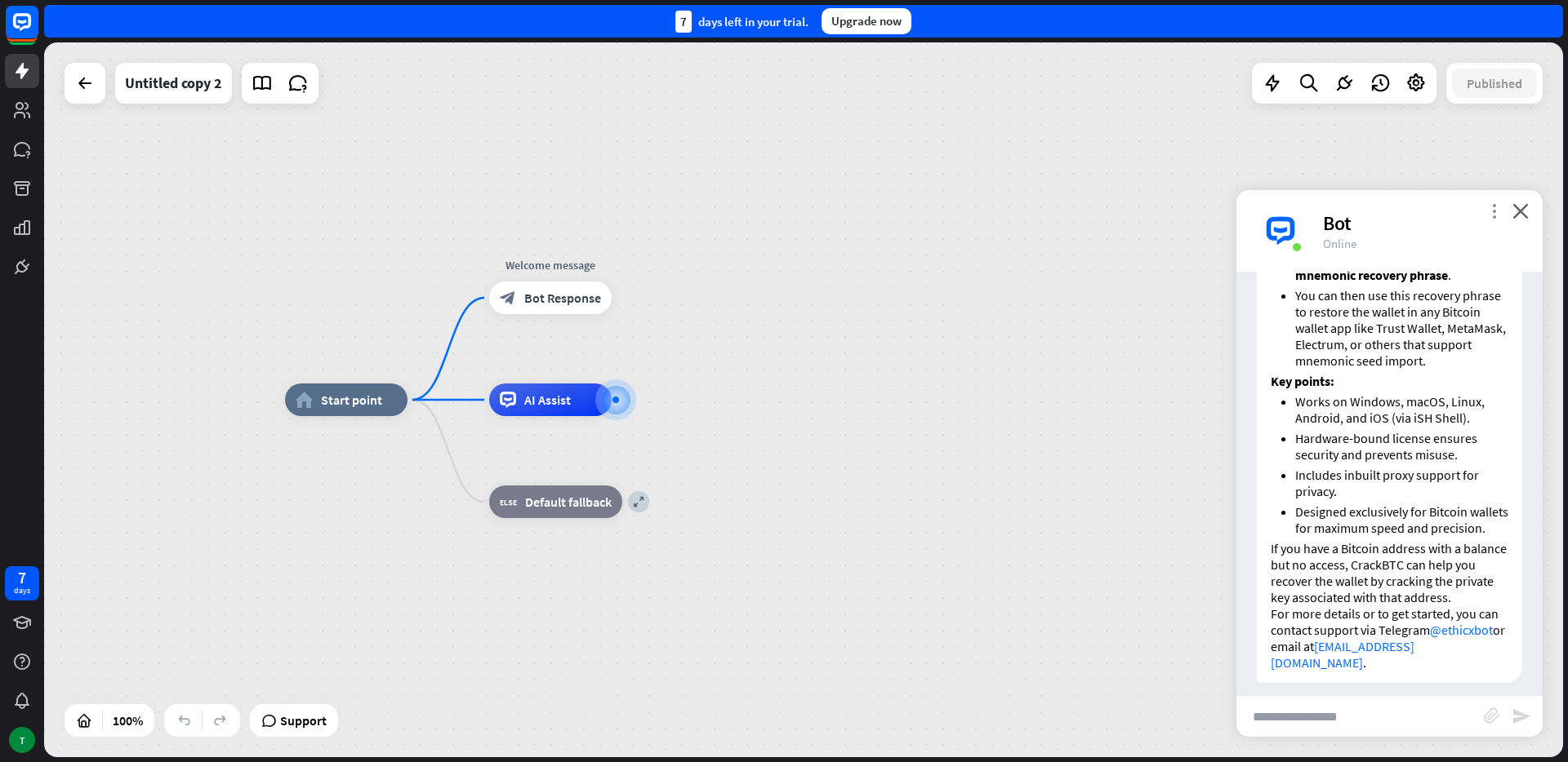
click at [1497, 204] on icon "more_vert" at bounding box center [1494, 211] width 16 height 16
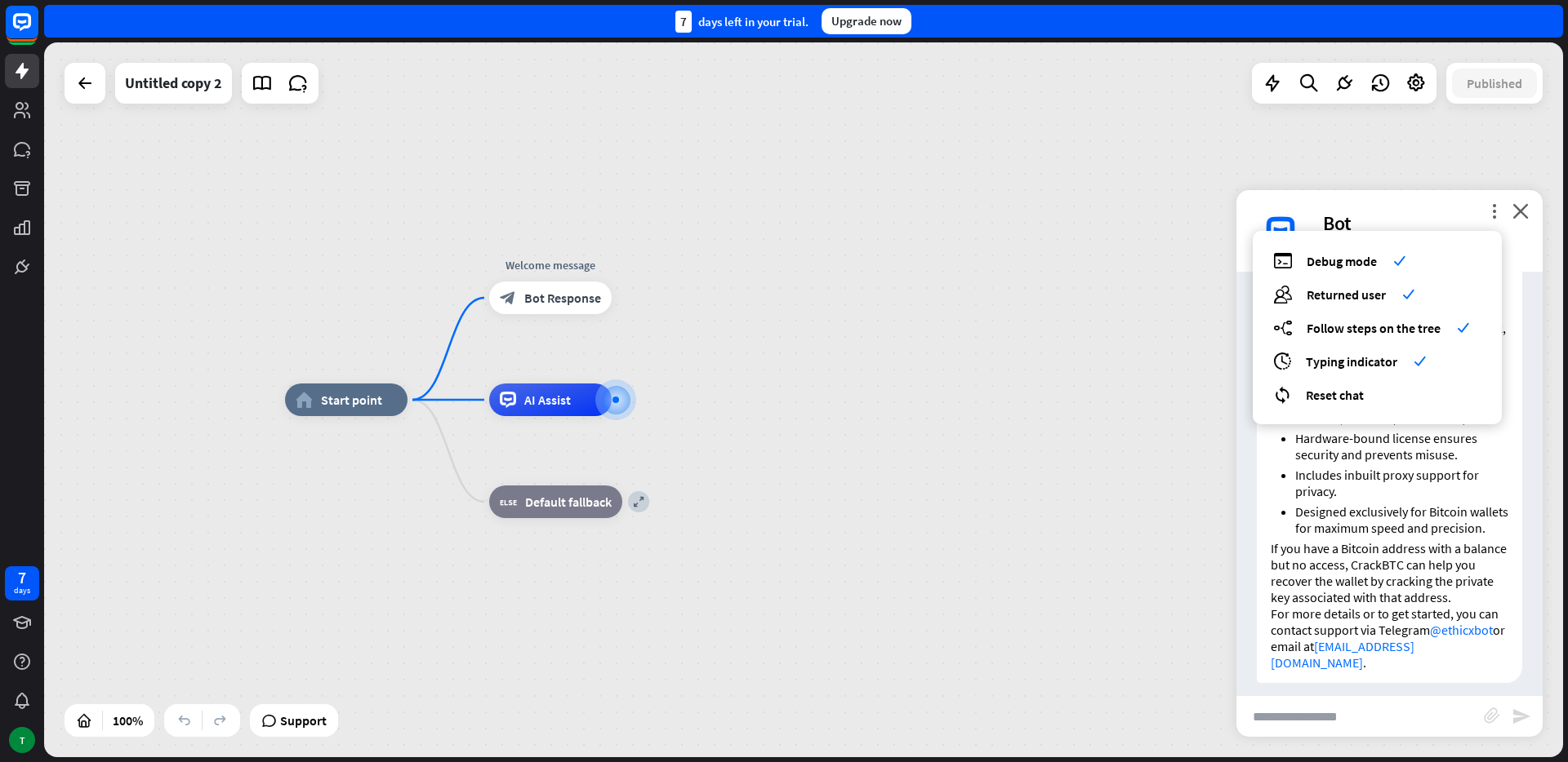
click at [1309, 272] on div "debug Debug mode check users Returned user check builder_tree Follow steps on t…" at bounding box center [1377, 327] width 250 height 193
click at [1309, 269] on div "debug Debug mode check" at bounding box center [1377, 260] width 208 height 19
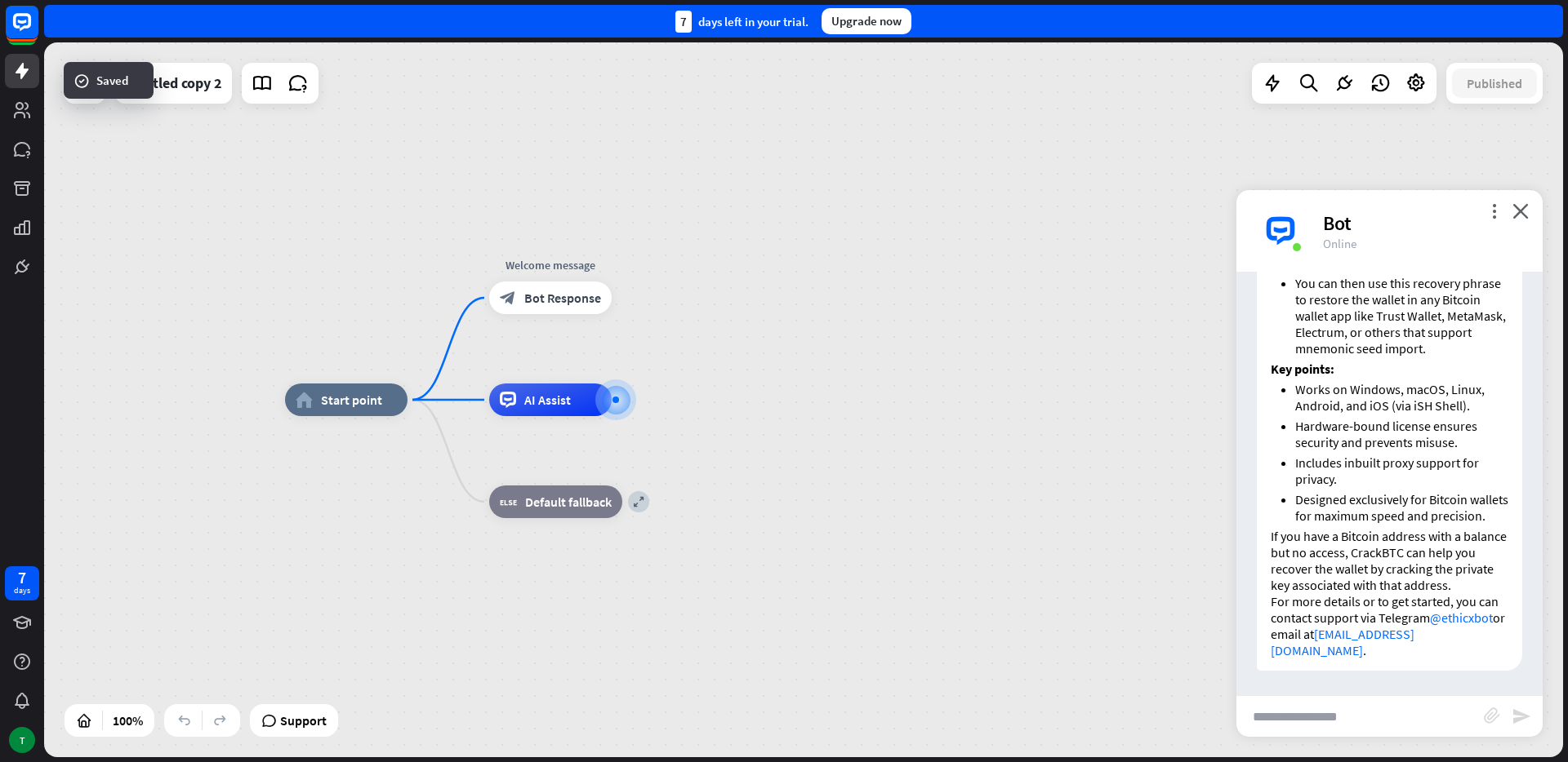
scroll to position [653, 0]
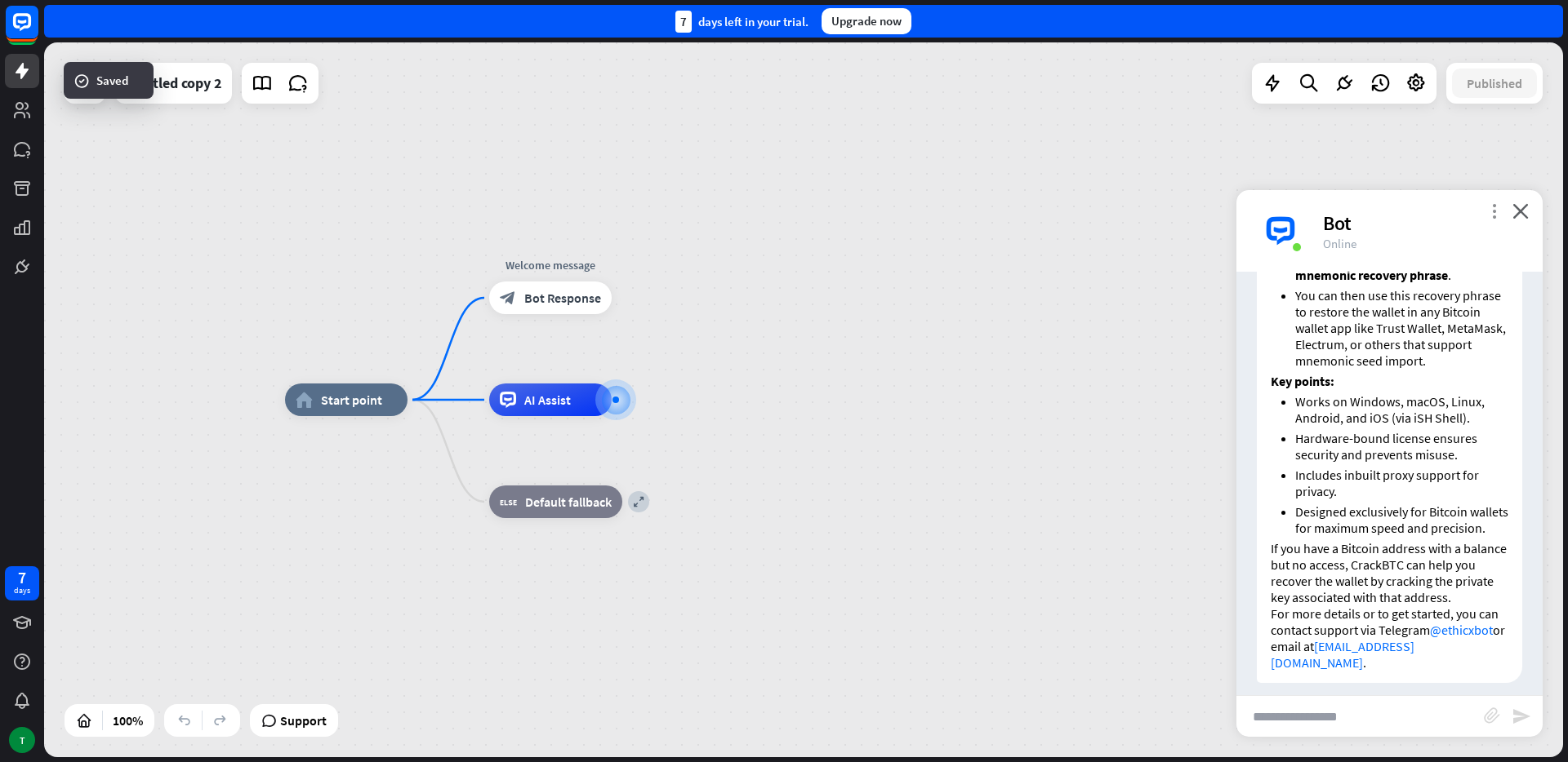
click at [1492, 203] on icon "more_vert" at bounding box center [1494, 211] width 16 height 16
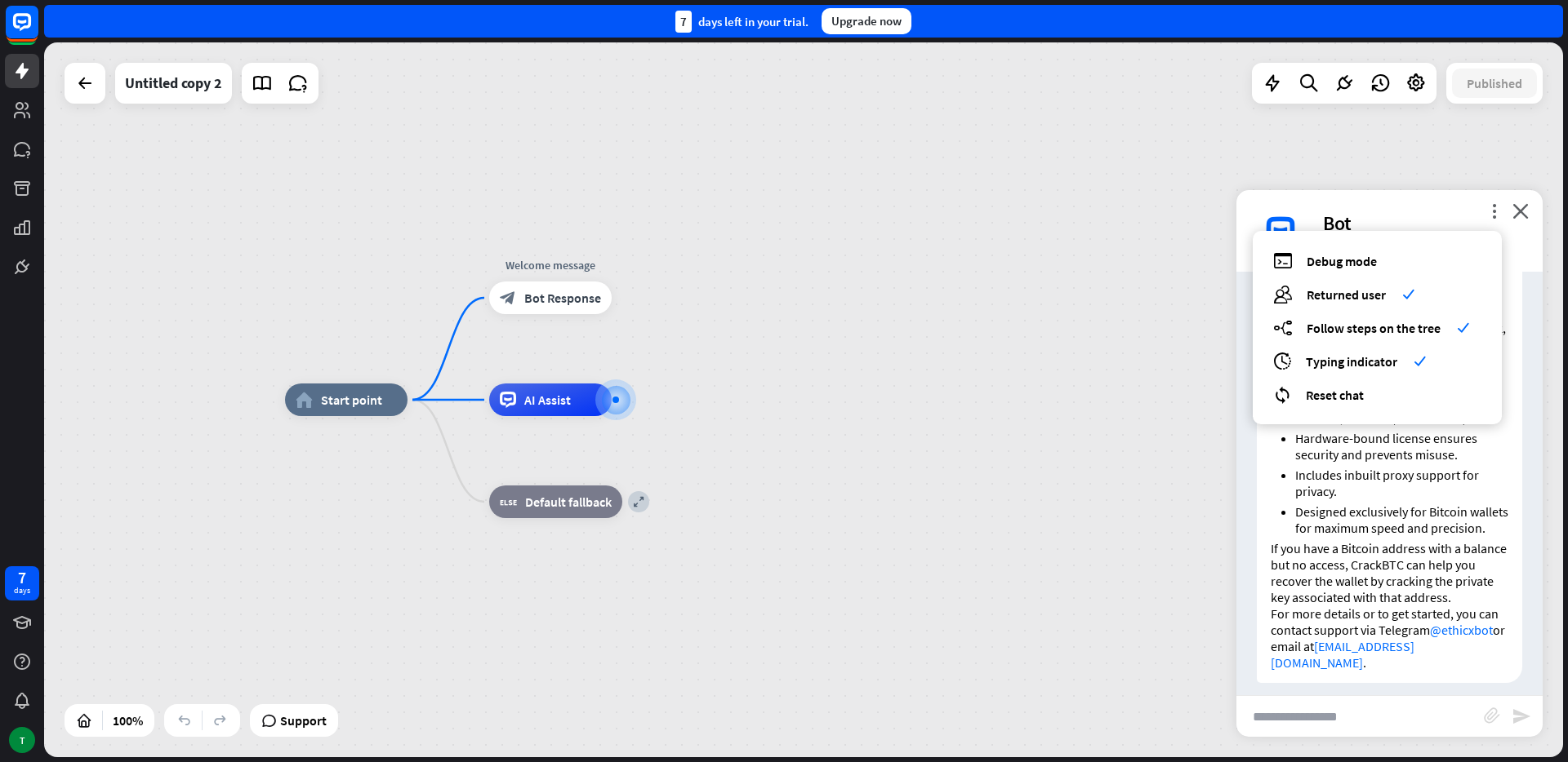
click at [1386, 488] on li "Includes inbuilt proxy support for privacy." at bounding box center [1401, 482] width 213 height 32
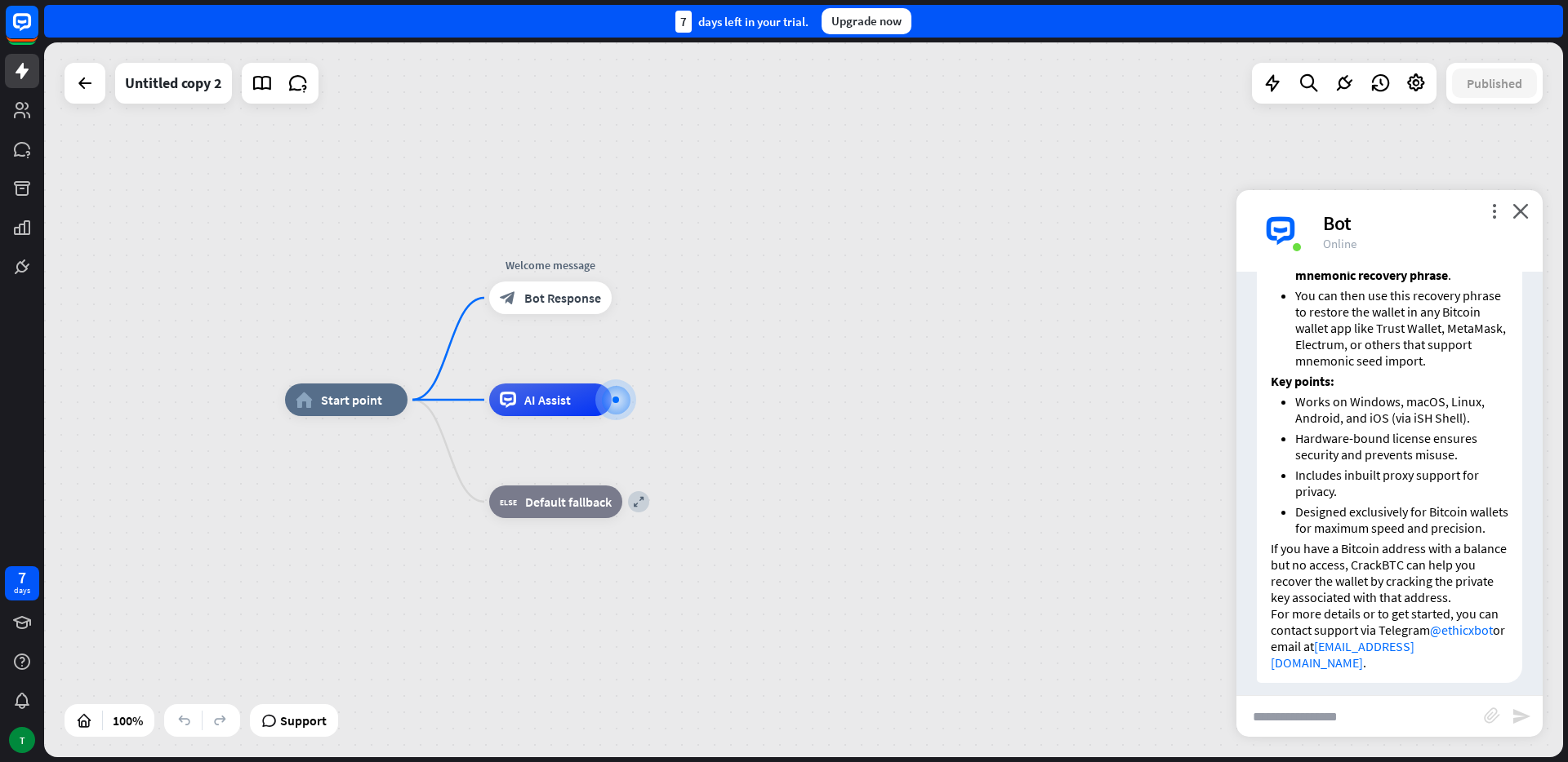
click at [1367, 725] on input "text" at bounding box center [1360, 717] width 248 height 41
type input "**********"
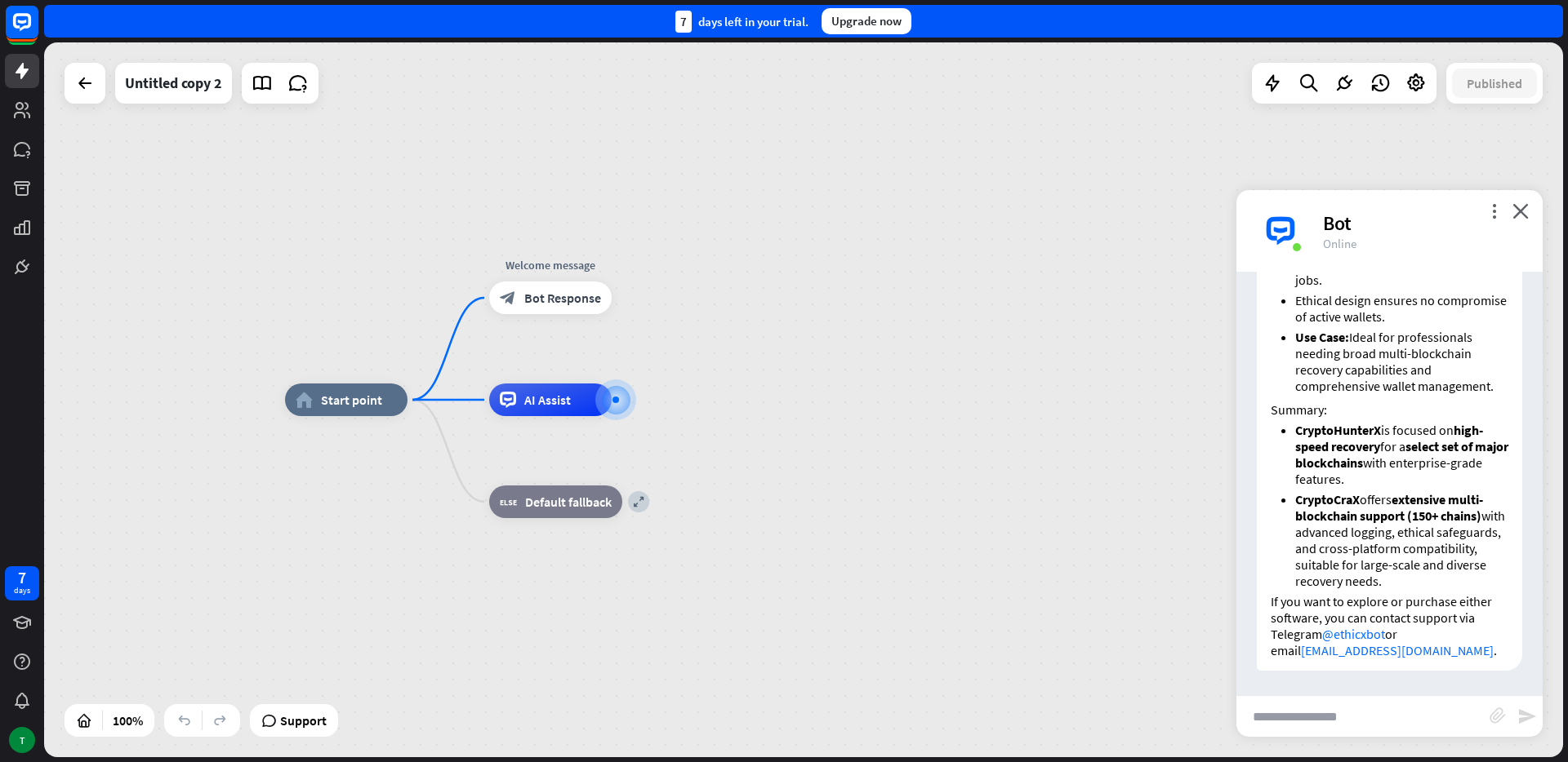
scroll to position [2182, 0]
click at [1365, 645] on link "[EMAIL_ADDRESS][DOMAIN_NAME]" at bounding box center [1397, 650] width 193 height 17
click at [1349, 84] on icon at bounding box center [1344, 83] width 22 height 22
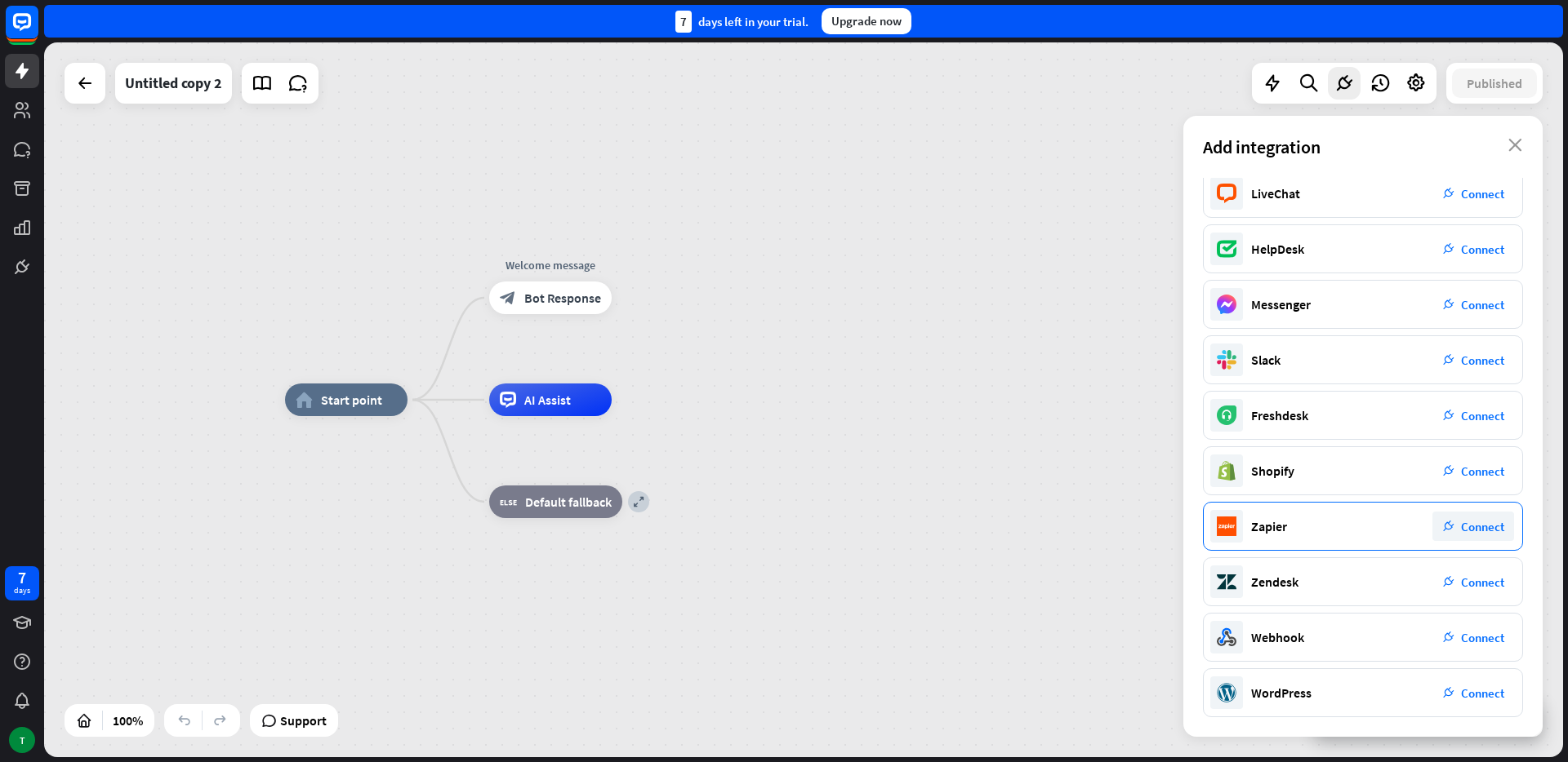
scroll to position [0, 0]
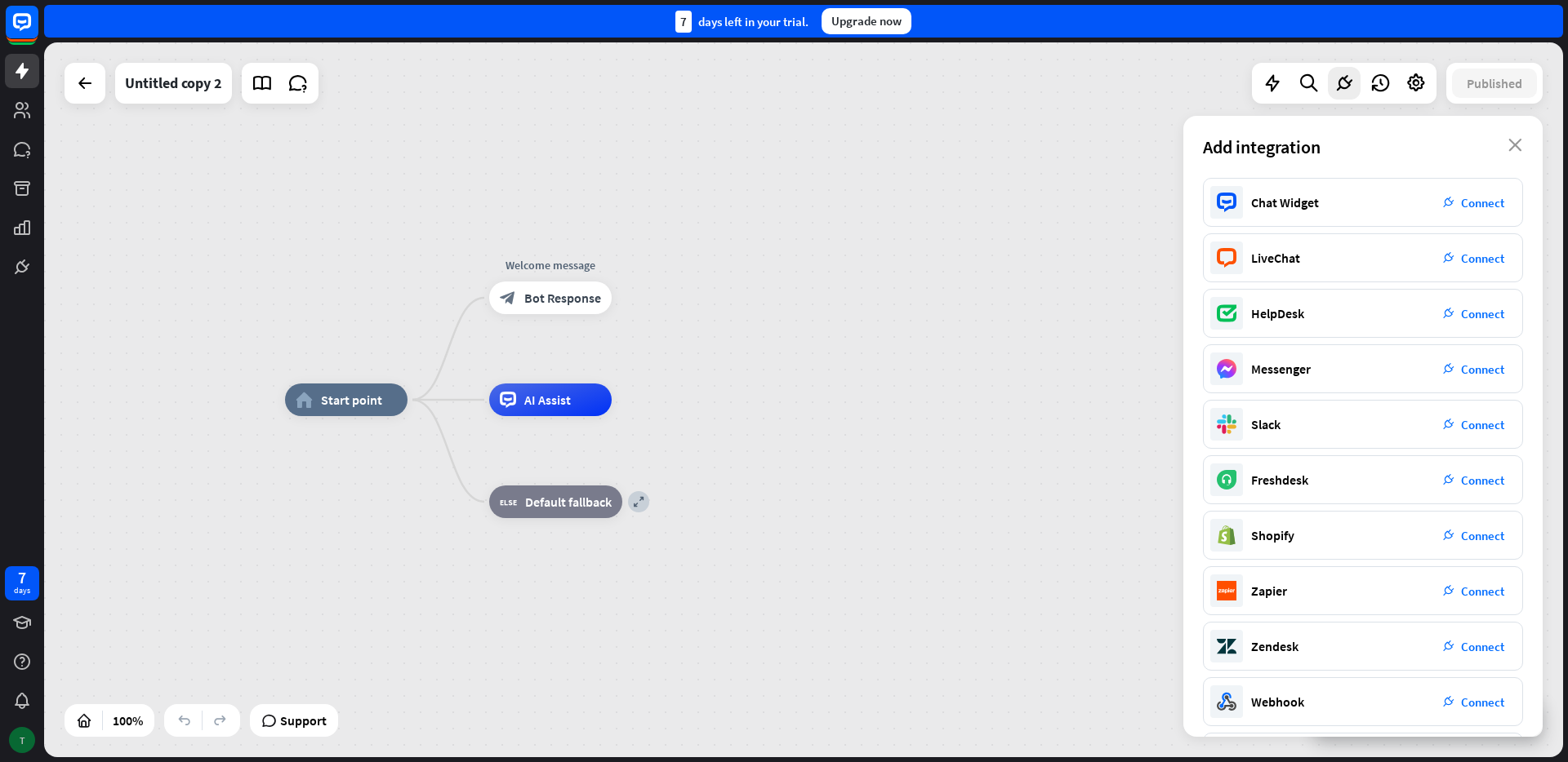
click at [26, 730] on div "T" at bounding box center [22, 740] width 27 height 27
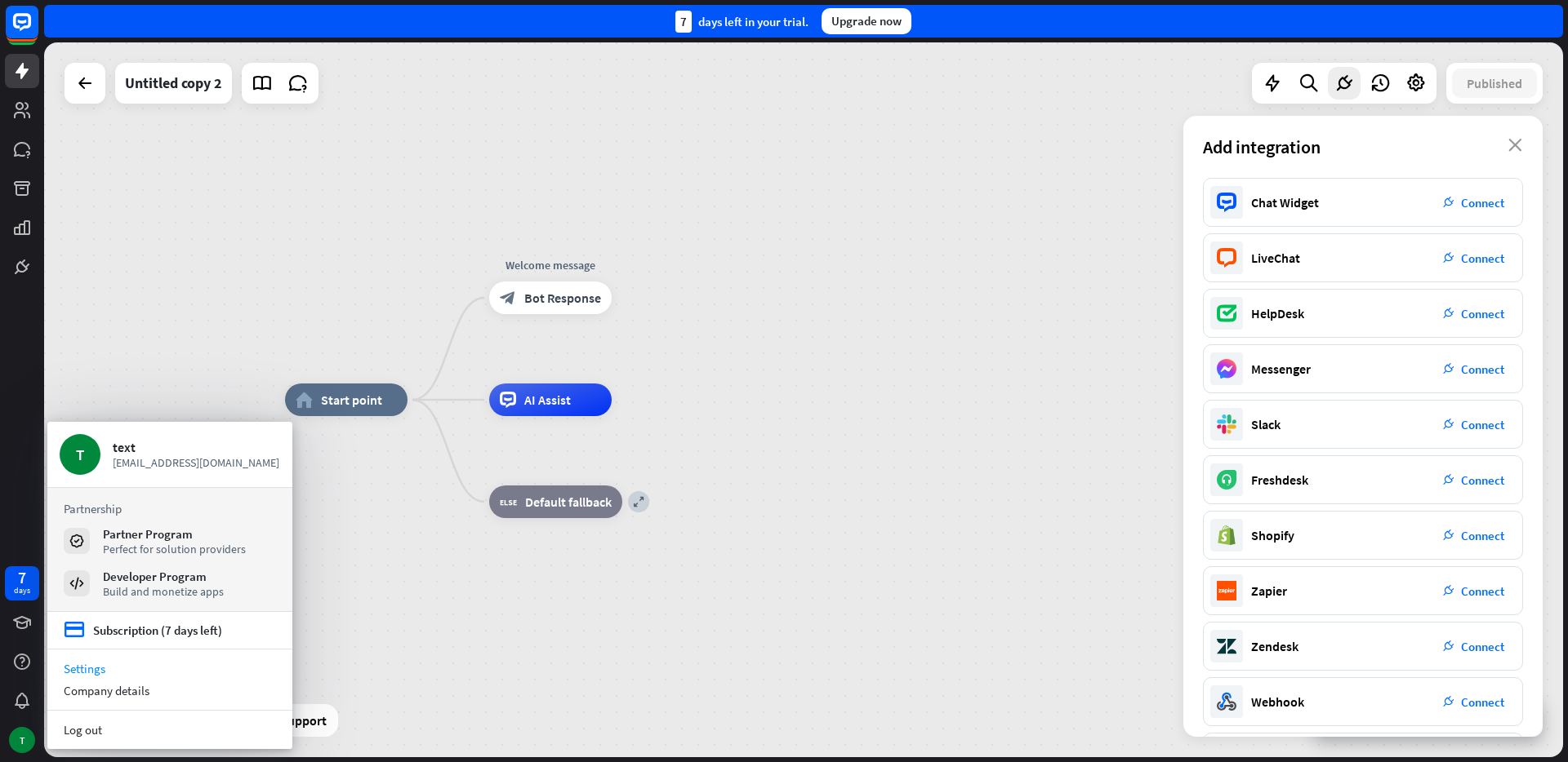
click at [172, 660] on link "Settings" at bounding box center [169, 669] width 245 height 22
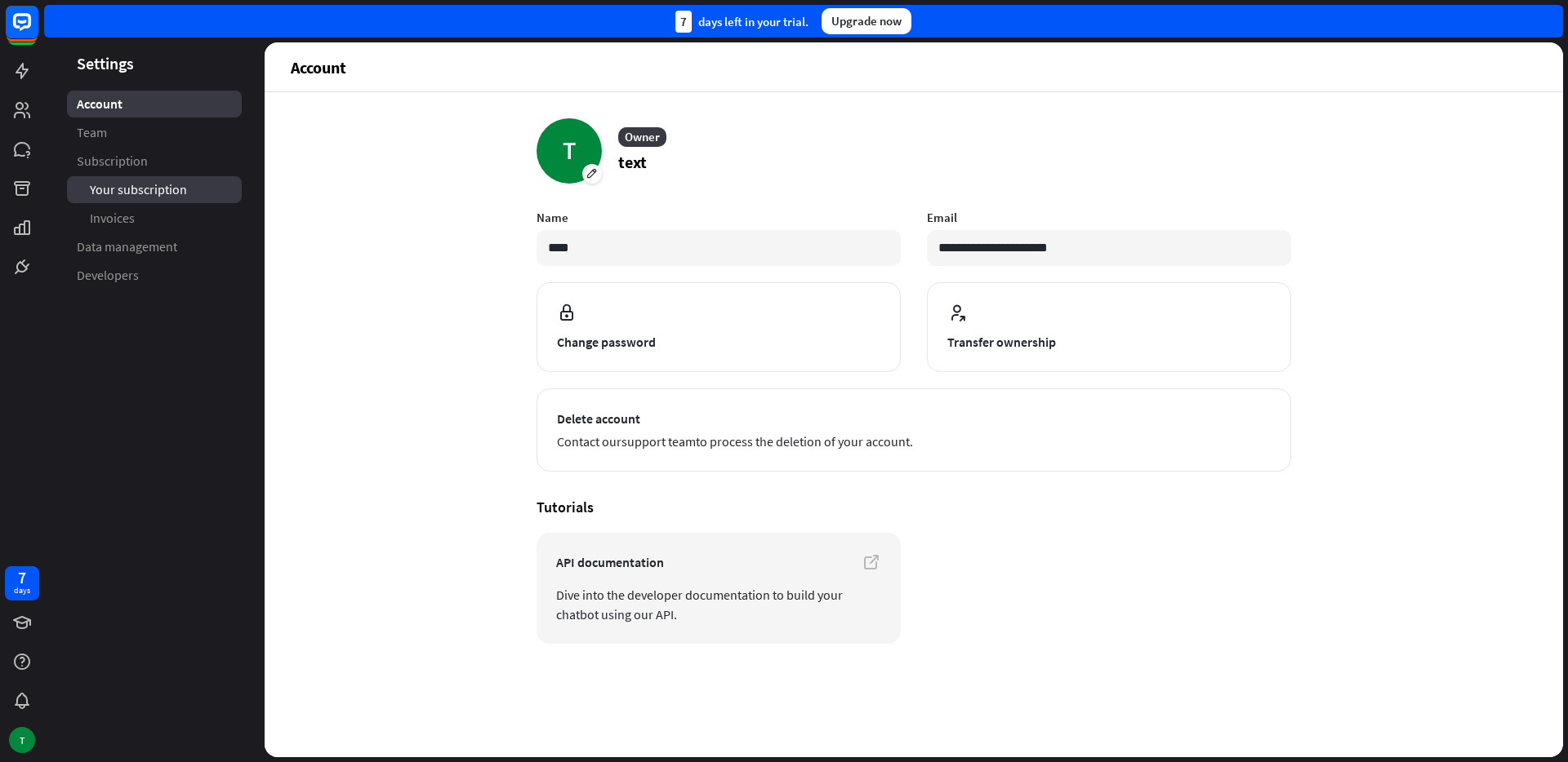
click at [138, 181] on link "Your subscription" at bounding box center [154, 190] width 175 height 27
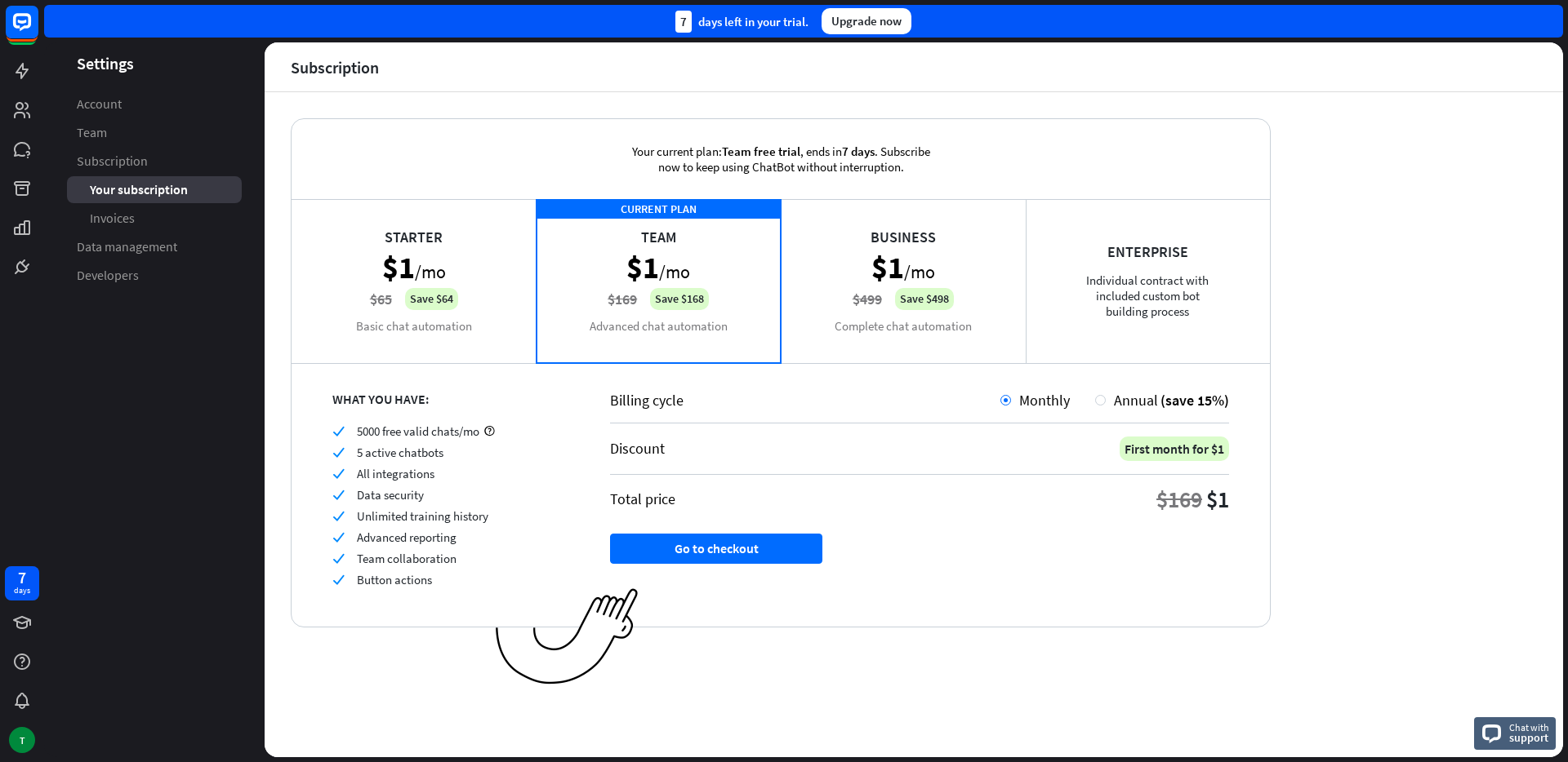
click at [381, 286] on div "Starter $1 /mo $65 Save $64 Basic chat automation" at bounding box center [414, 281] width 245 height 163
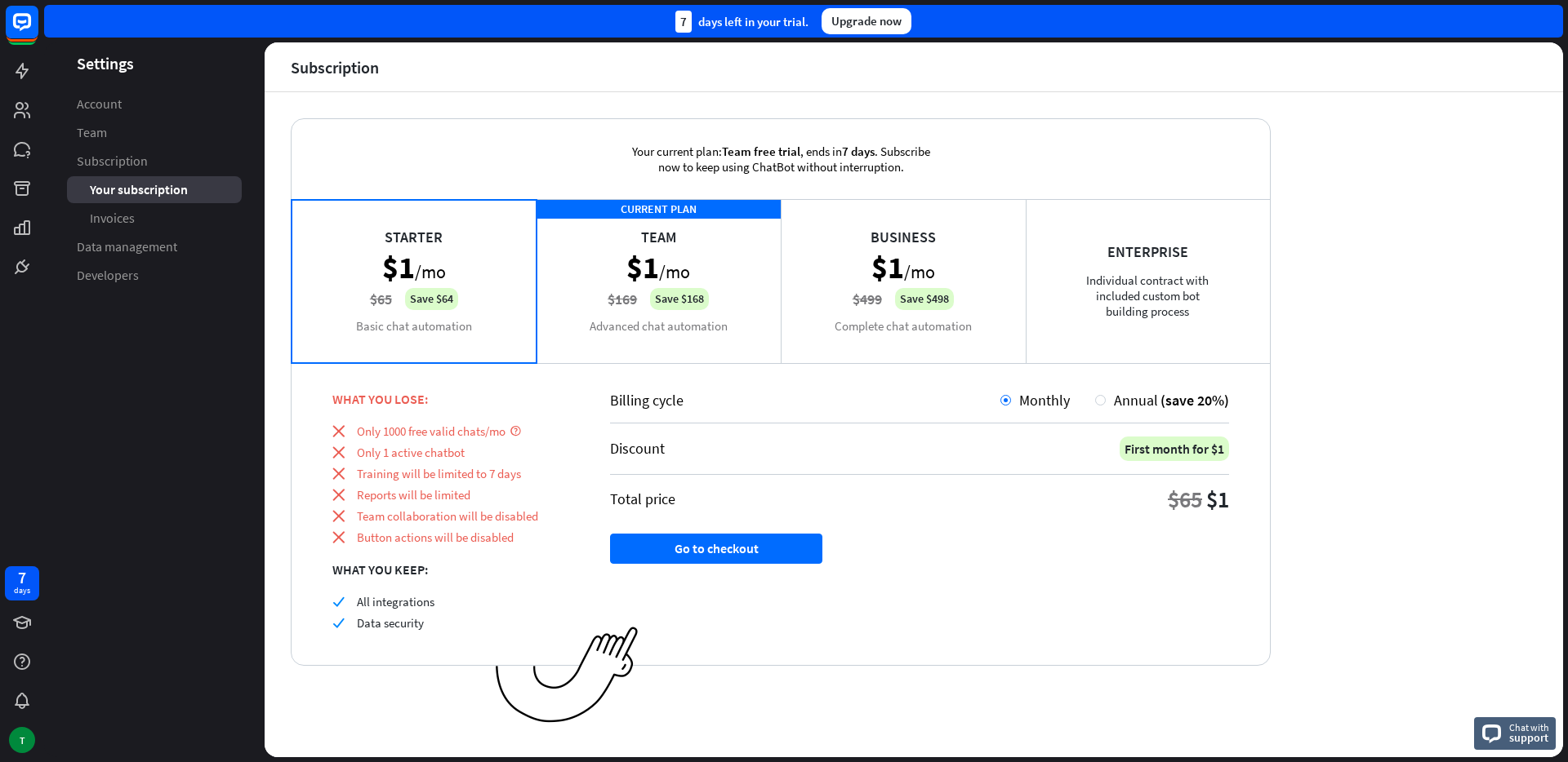
click at [635, 248] on div "CURRENT PLAN Team $1 /mo $169 Save $168 Advanced chat automation" at bounding box center [658, 281] width 245 height 163
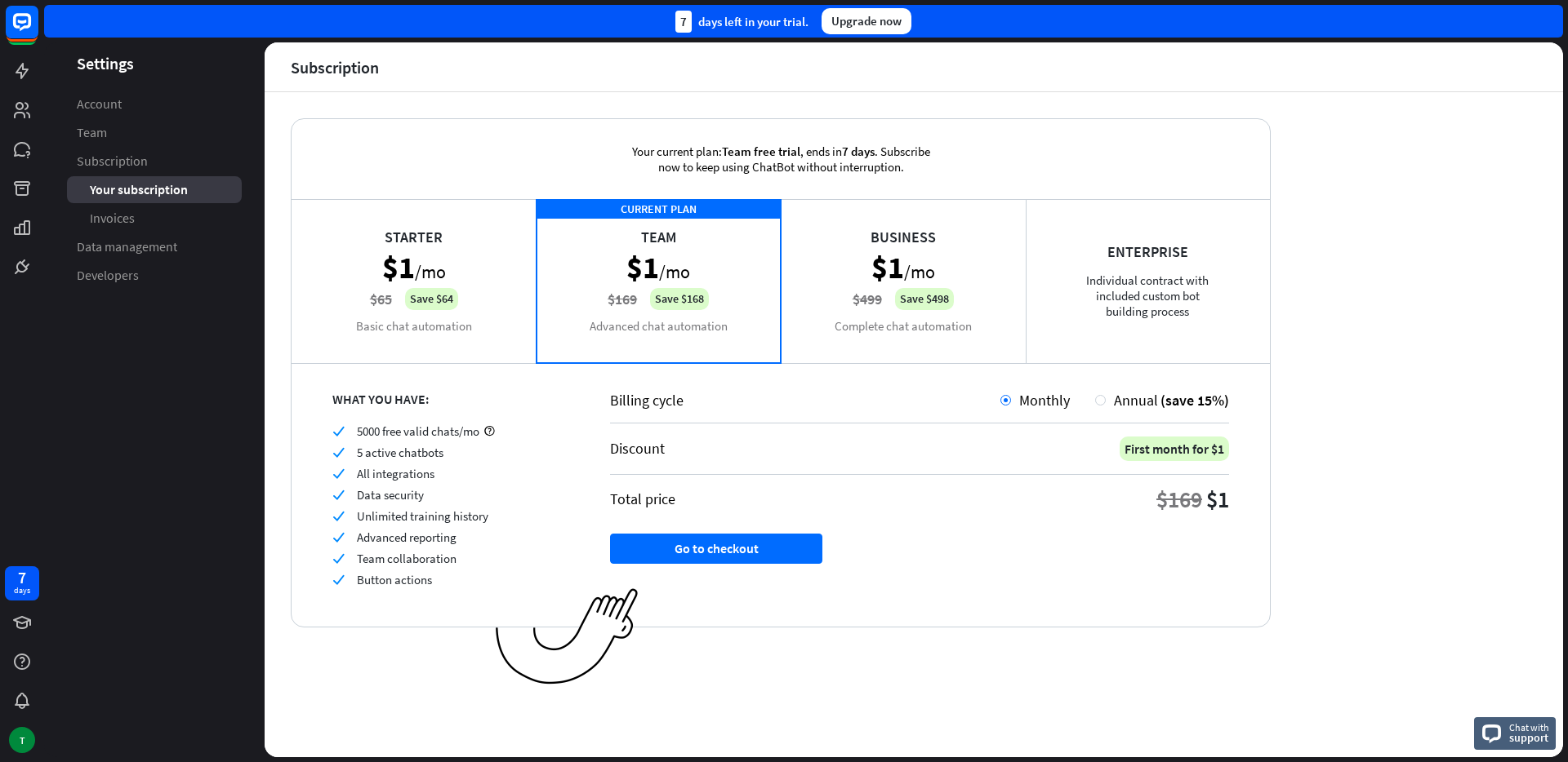
click at [415, 260] on div "Starter $1 /mo $65 Save $64 Basic chat automation" at bounding box center [414, 281] width 245 height 163
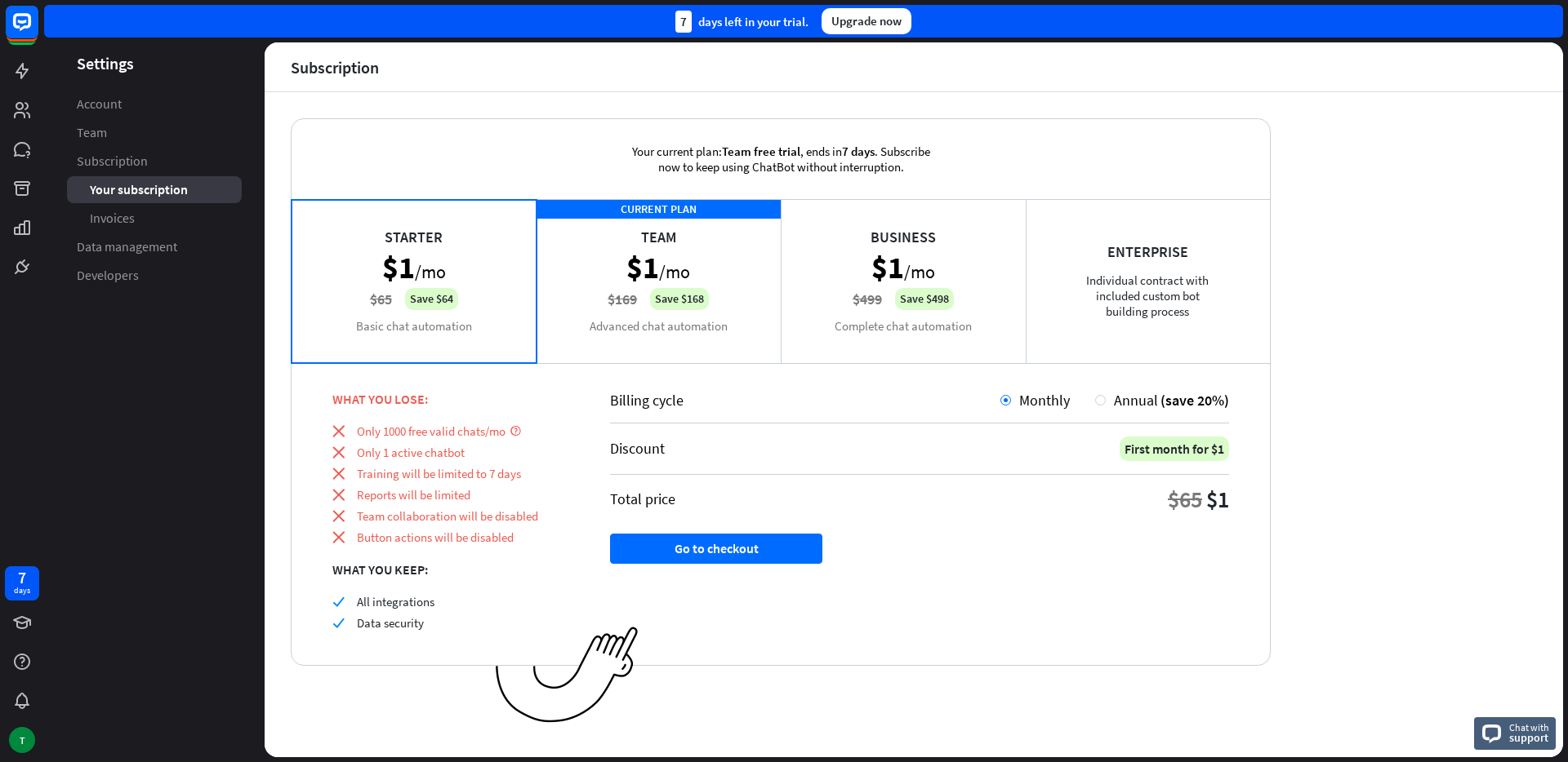
click at [680, 292] on div "CURRENT PLAN Team $1 /mo $169 Save $168 Advanced chat automation" at bounding box center [658, 281] width 245 height 163
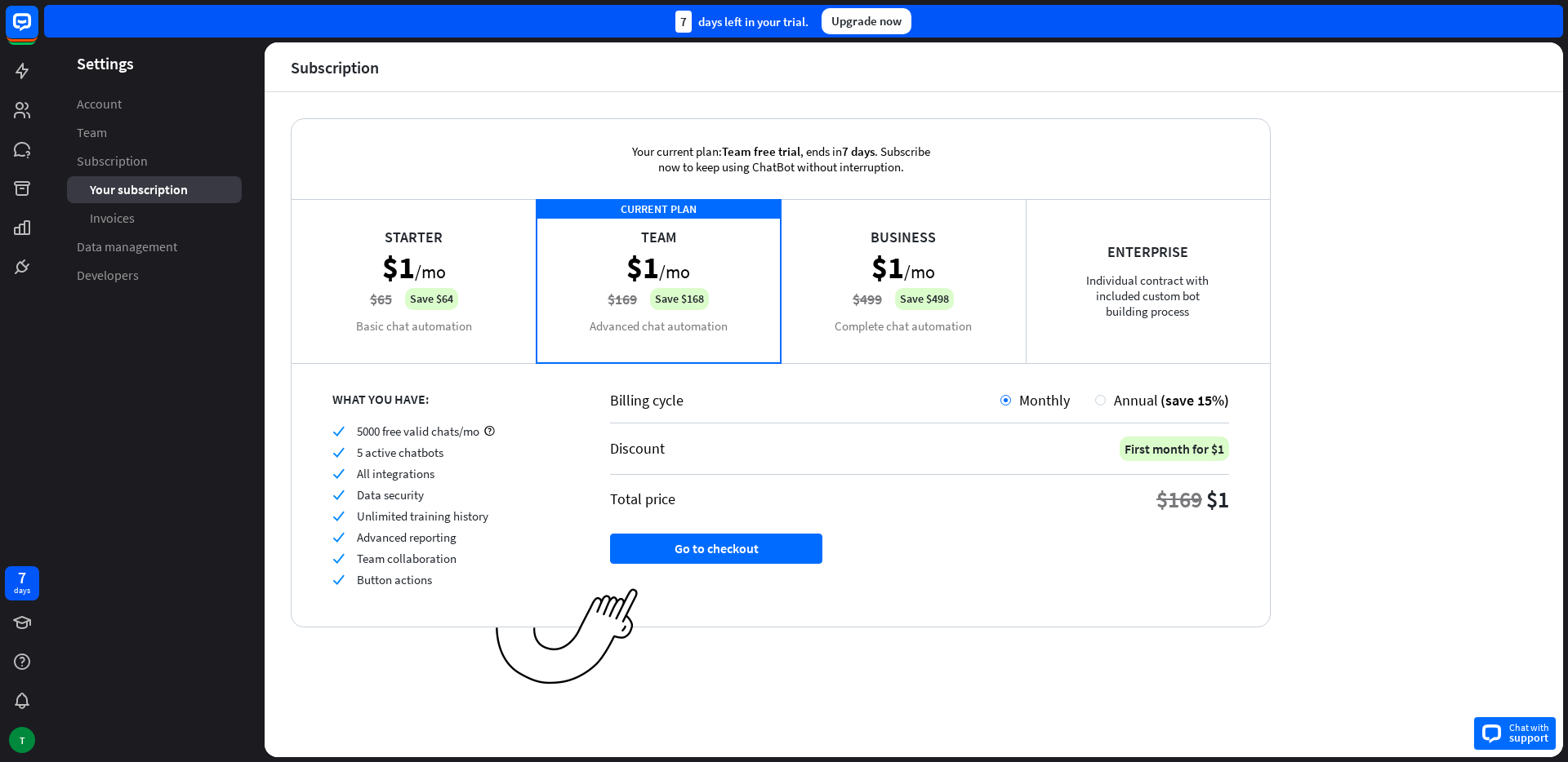
click at [1483, 732] on icon at bounding box center [1491, 734] width 19 height 19
